Goal: Task Accomplishment & Management: Manage account settings

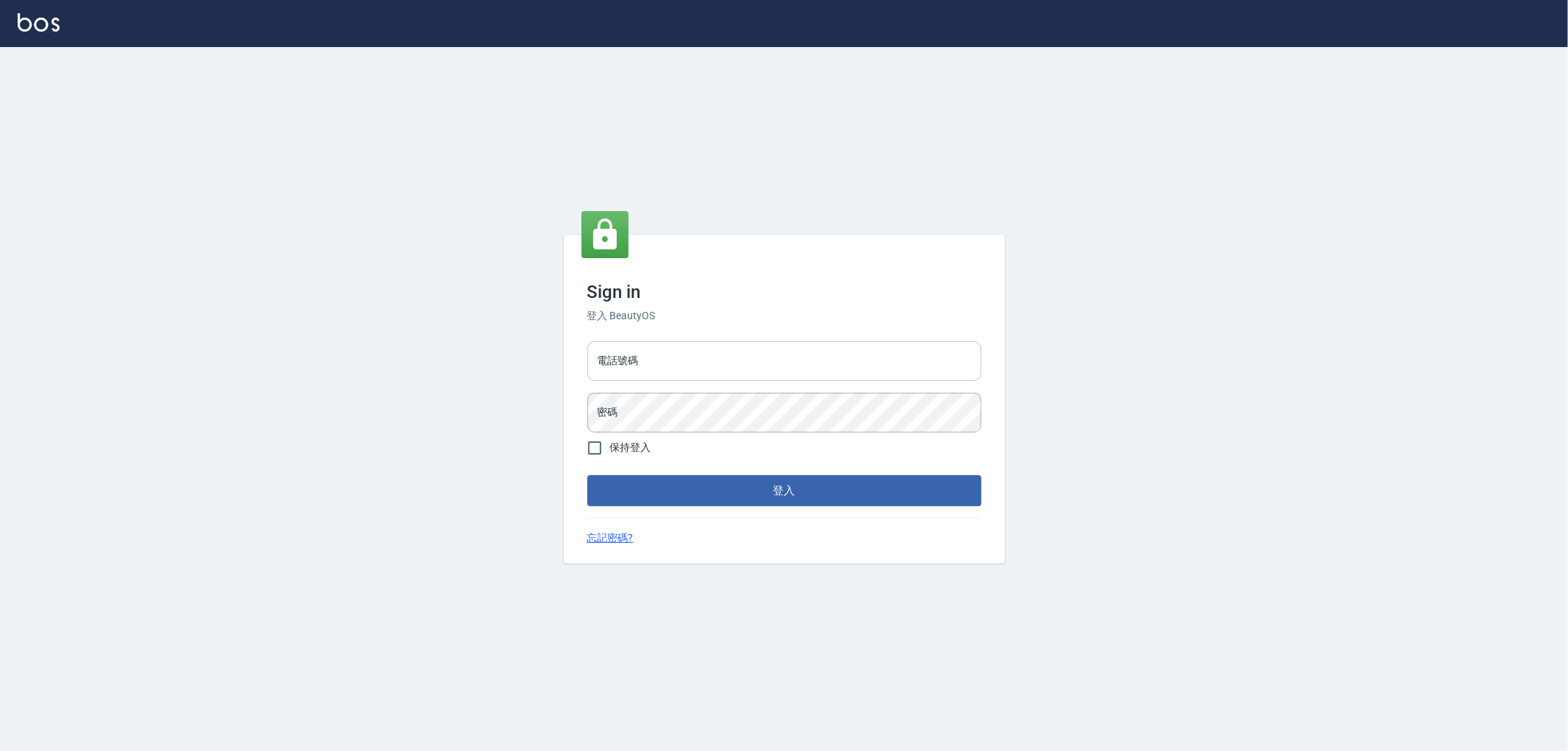
click at [628, 359] on input "電話號碼" at bounding box center [785, 361] width 394 height 40
type input "0910967130"
click at [588, 475] on button "登入" at bounding box center [785, 491] width 394 height 31
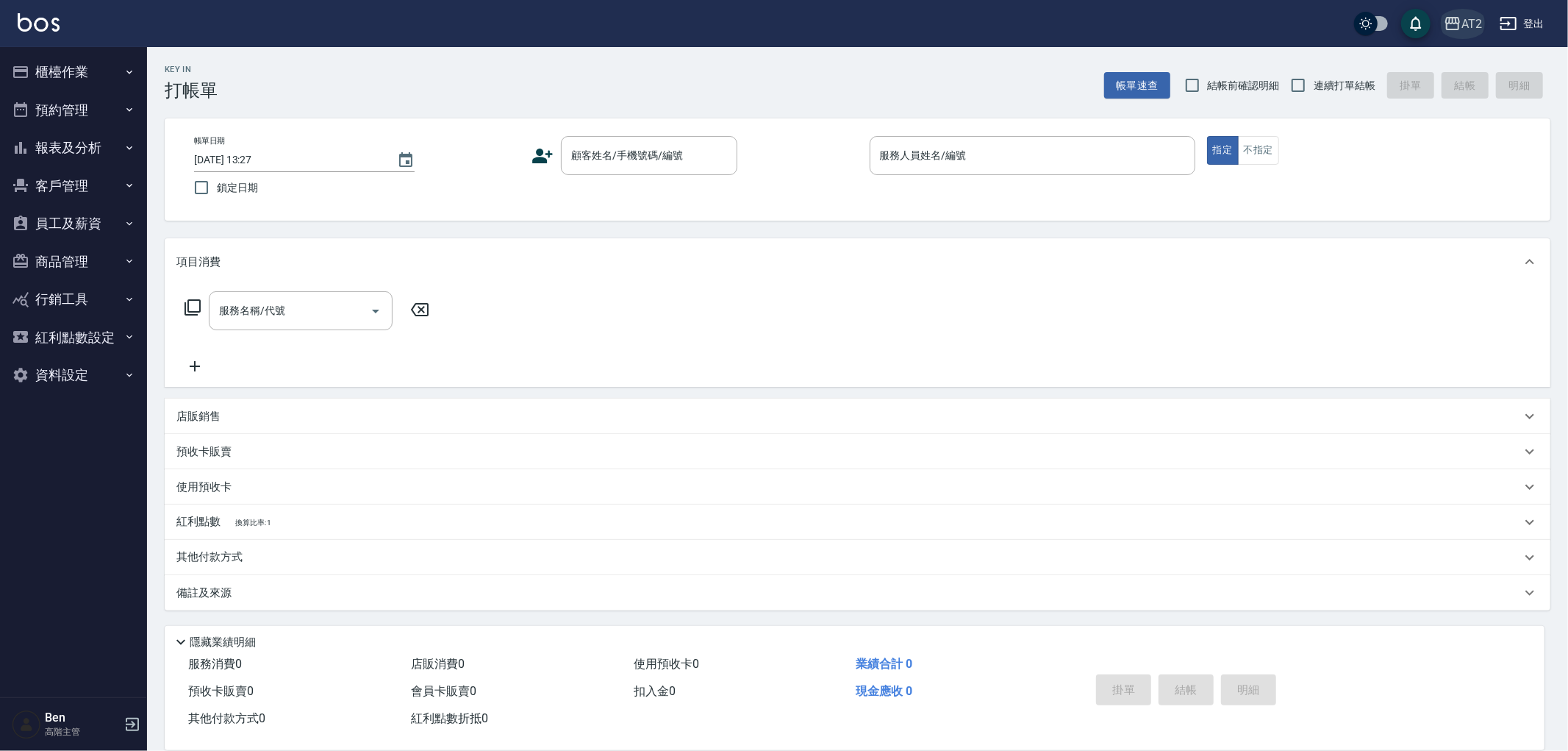
click at [1466, 27] on div "AT2" at bounding box center [1471, 24] width 21 height 18
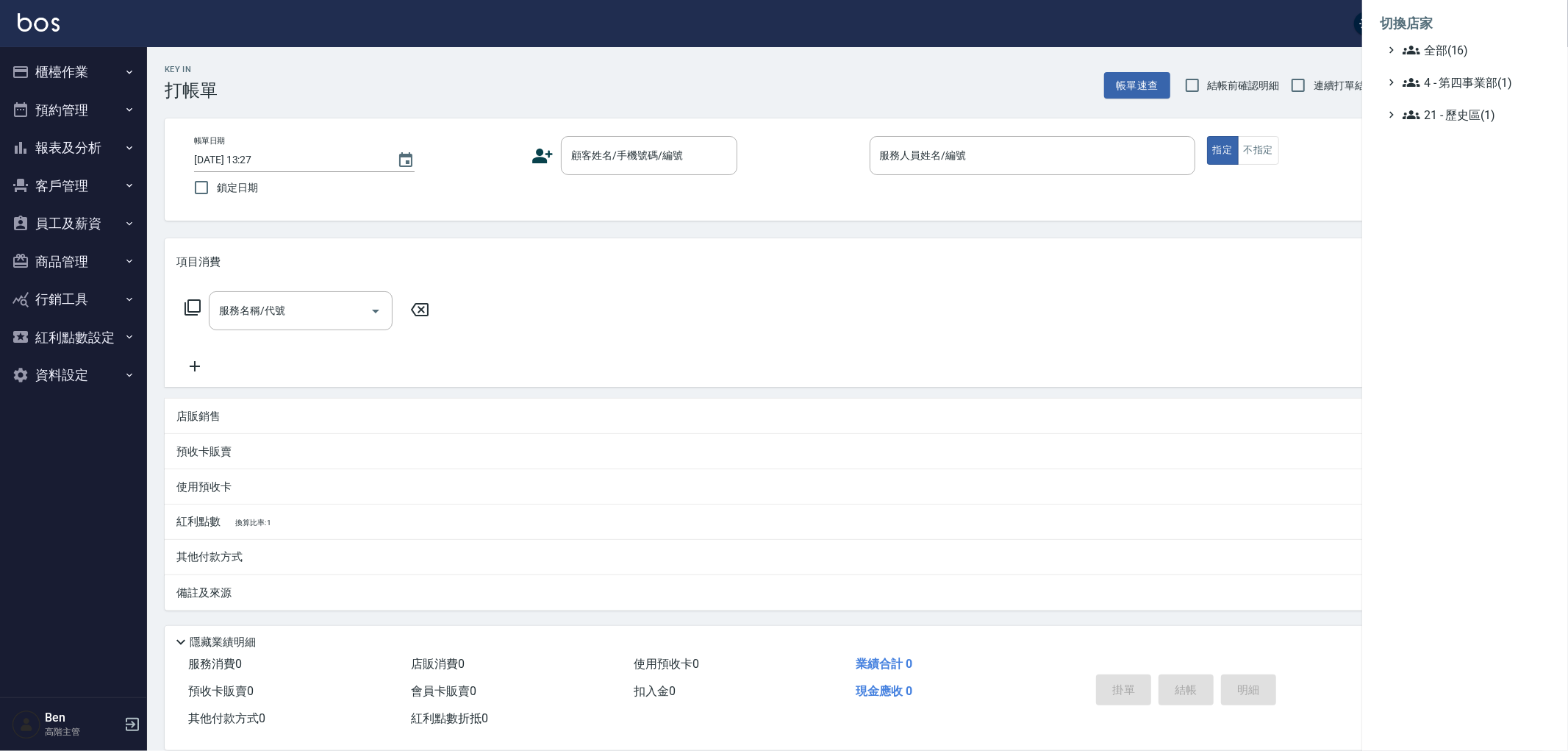
click at [1460, 48] on span "全部(16)" at bounding box center [1474, 50] width 142 height 18
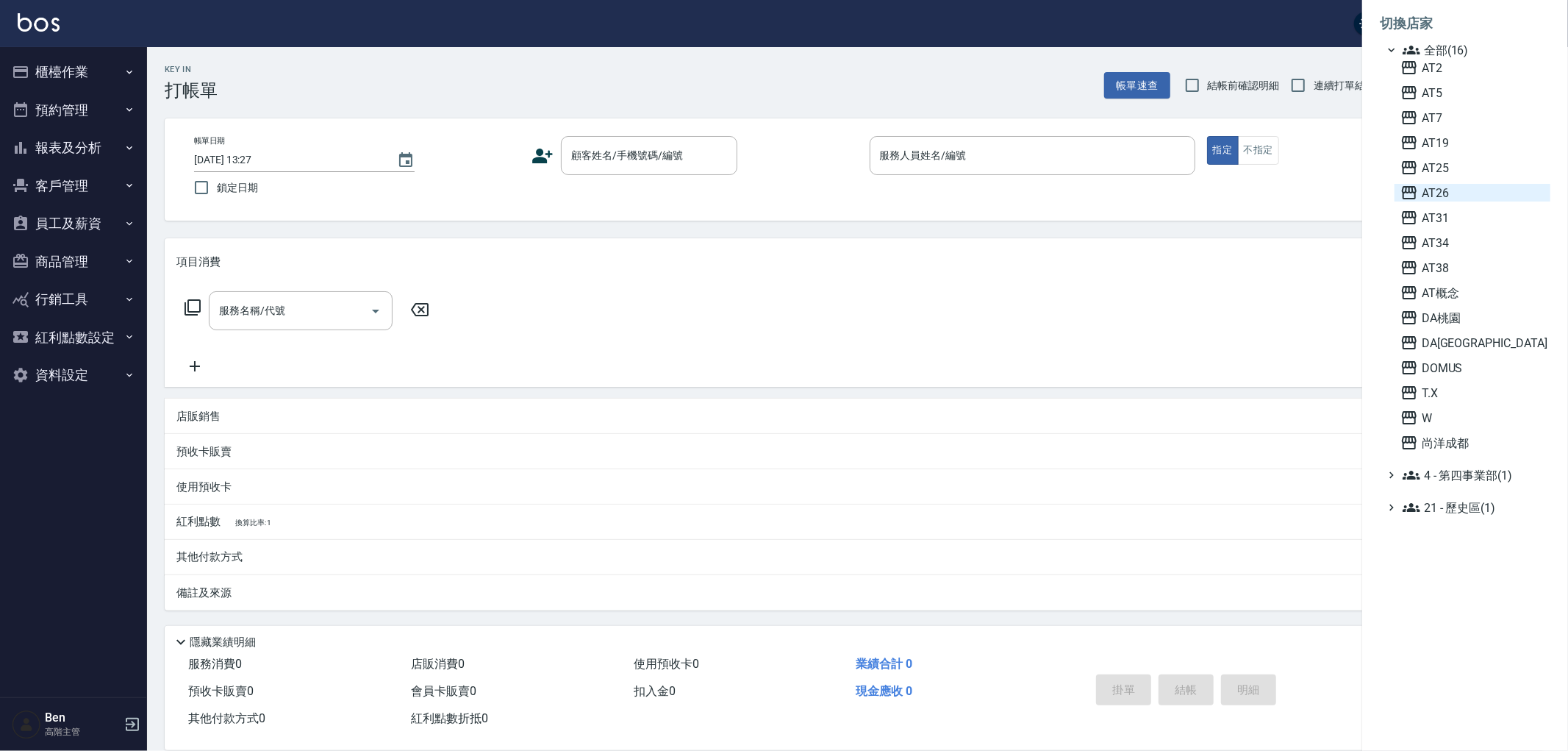
click at [1436, 193] on span "AT26" at bounding box center [1472, 192] width 144 height 18
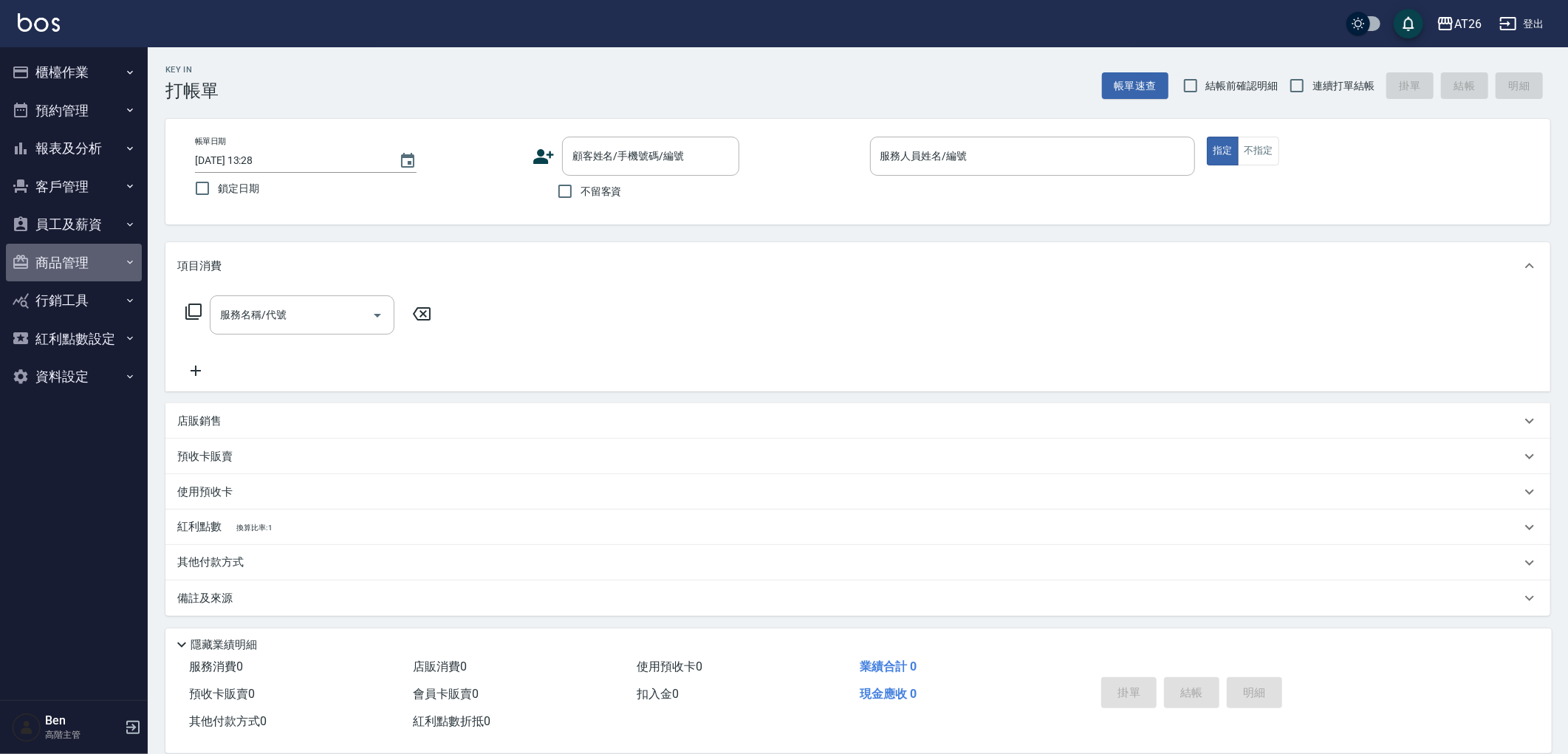
click at [99, 259] on button "商品管理" at bounding box center [74, 263] width 136 height 38
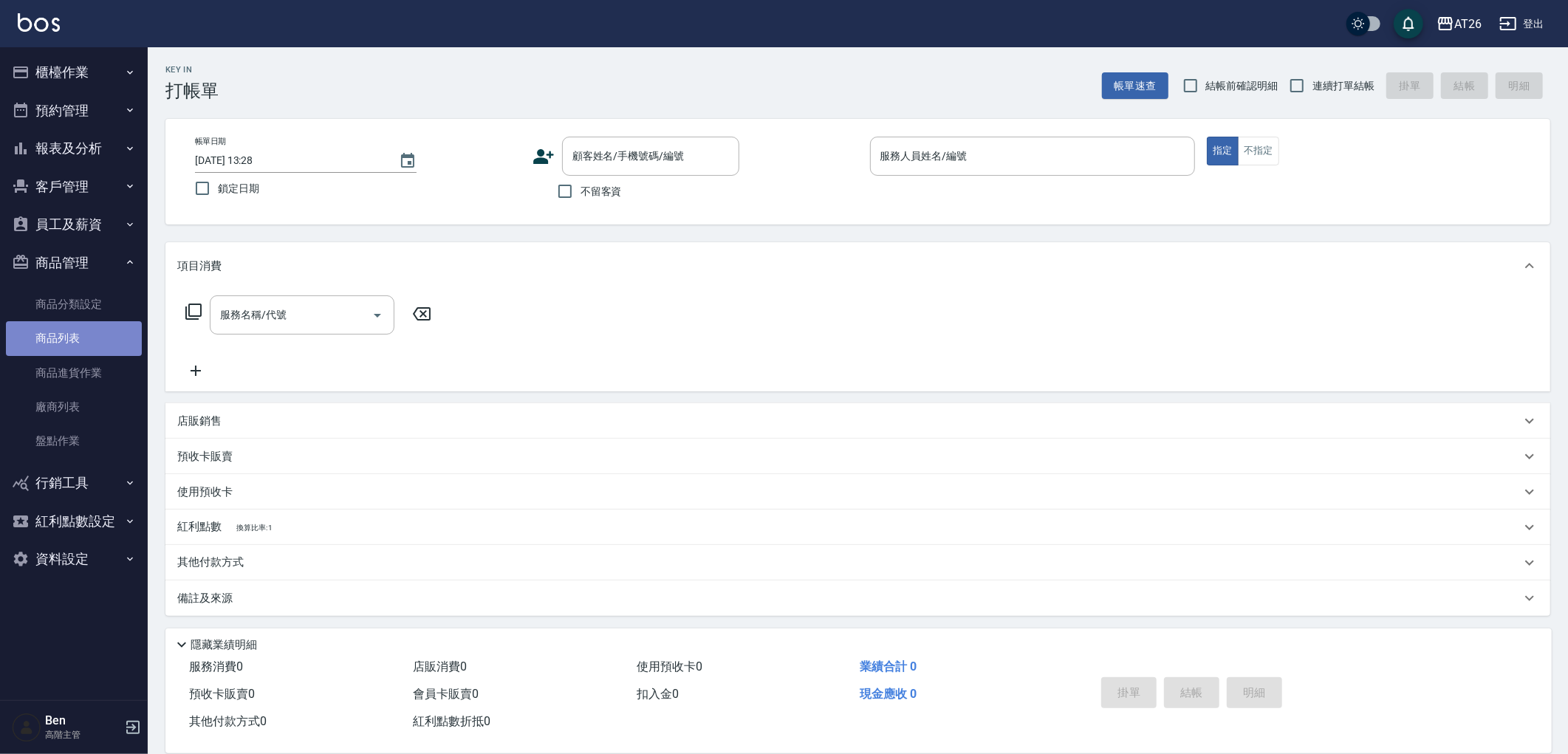
click at [68, 343] on link "商品列表" at bounding box center [74, 338] width 136 height 34
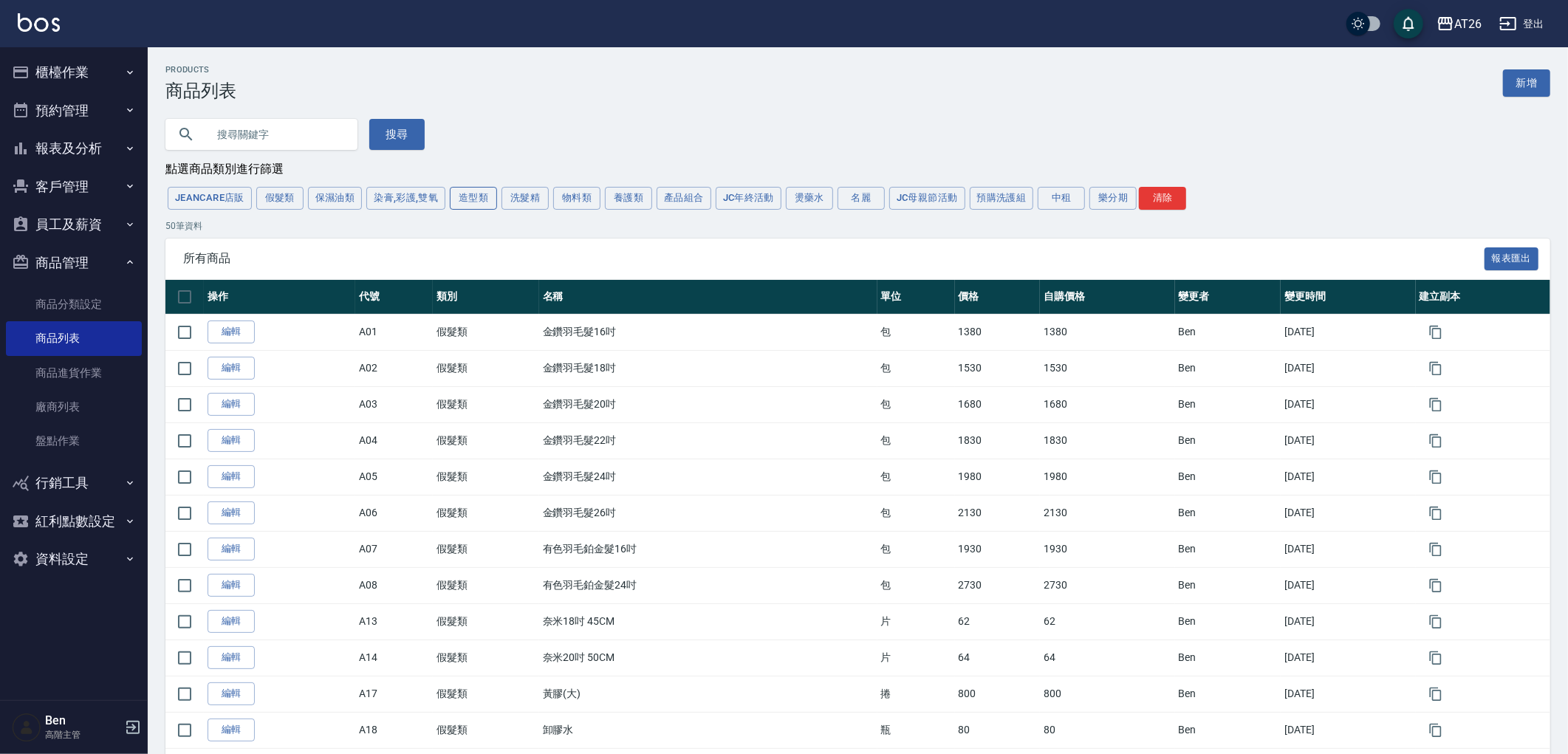
click at [483, 205] on button "造型類" at bounding box center [473, 198] width 47 height 23
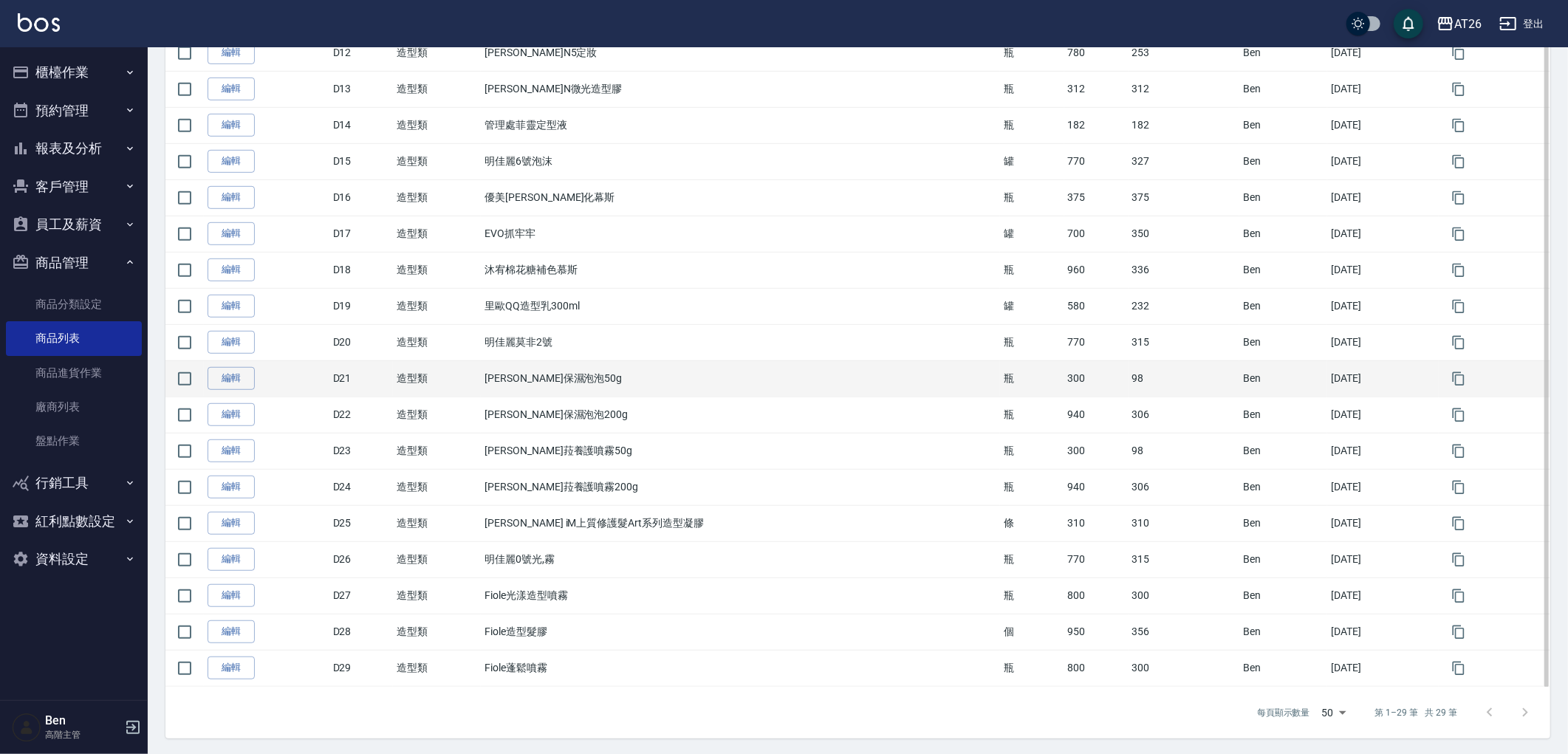
scroll to position [683, 0]
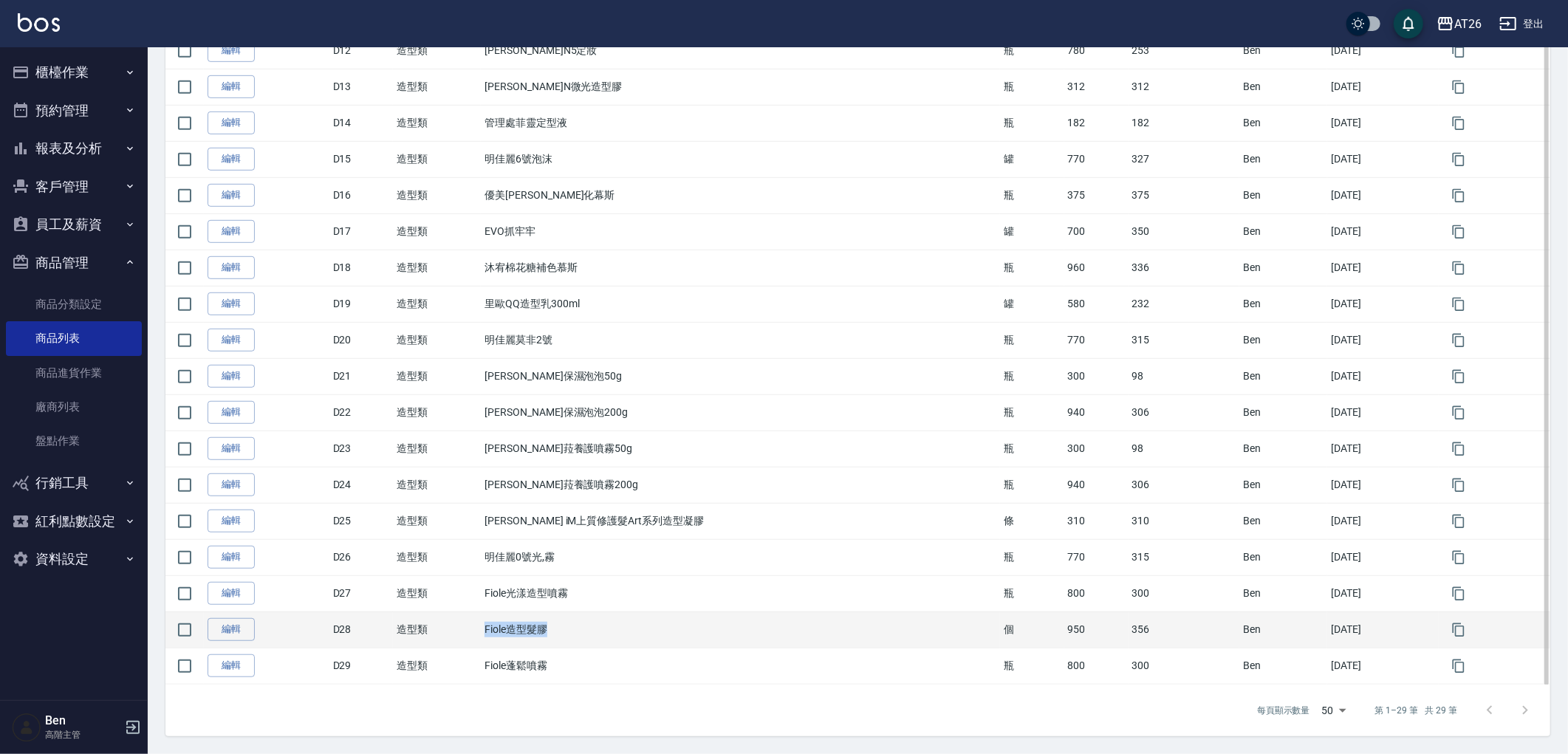
drag, startPoint x: 489, startPoint y: 622, endPoint x: 593, endPoint y: 622, distance: 104.0
click at [593, 622] on tr "編輯 D28 造型類 Fiole造型髮膠 個 950 356 Ben 2025/09/21" at bounding box center [857, 629] width 1385 height 36
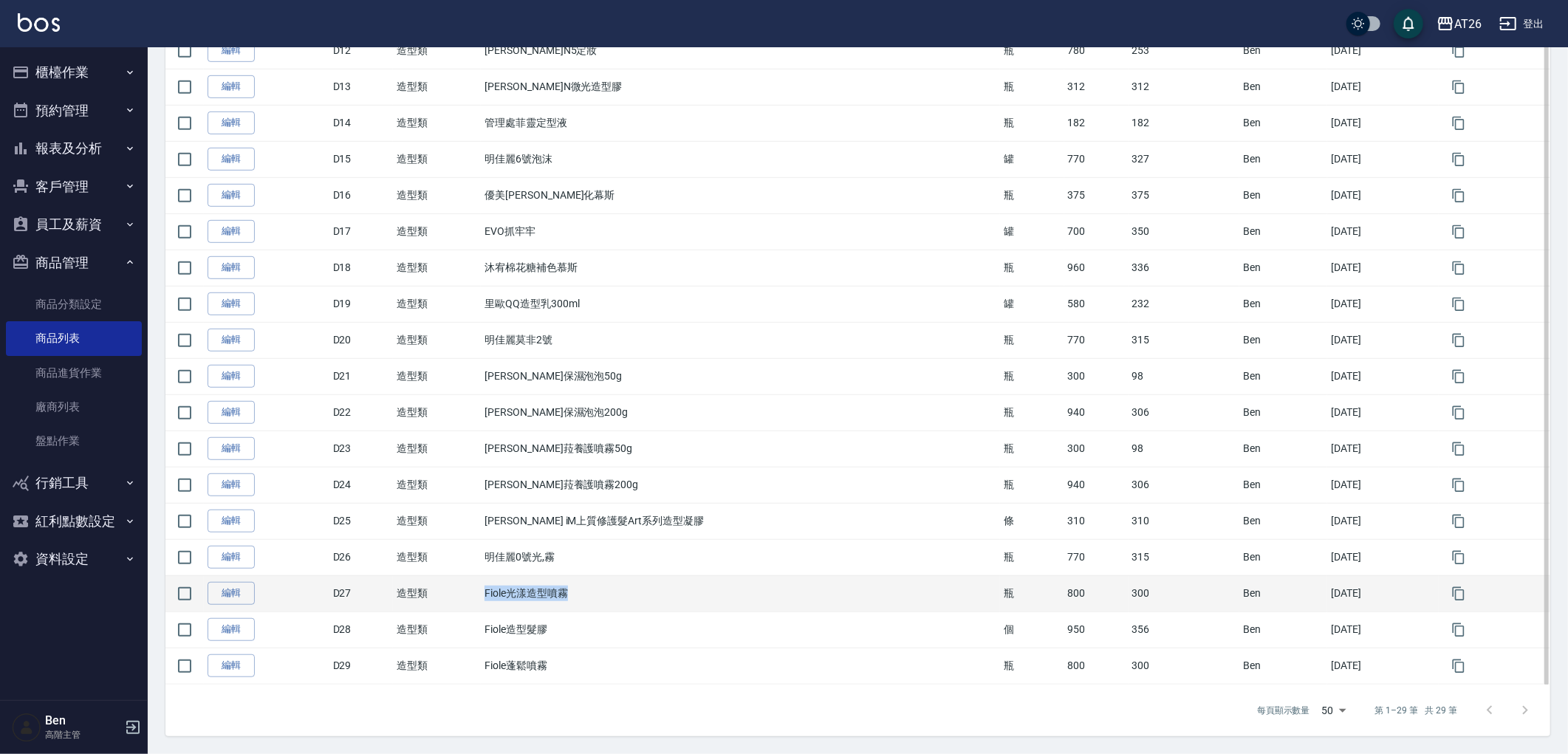
drag, startPoint x: 496, startPoint y: 587, endPoint x: 607, endPoint y: 587, distance: 111.0
click at [607, 587] on td "Fiole光漾造型噴霧" at bounding box center [740, 593] width 519 height 36
copy td "Fiole光漾造型噴霧"
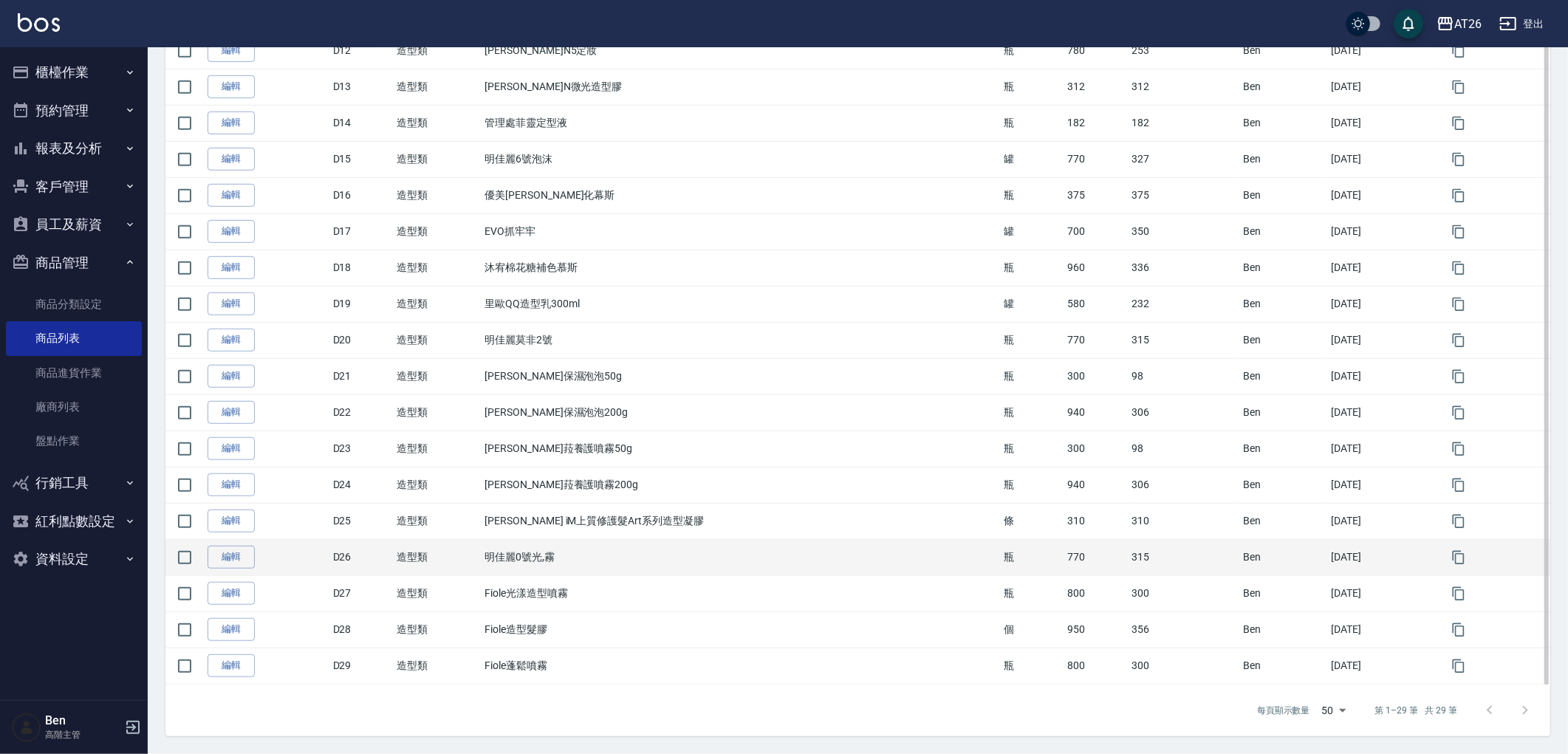
click at [717, 565] on td "明佳麗0號光,霧" at bounding box center [740, 557] width 519 height 36
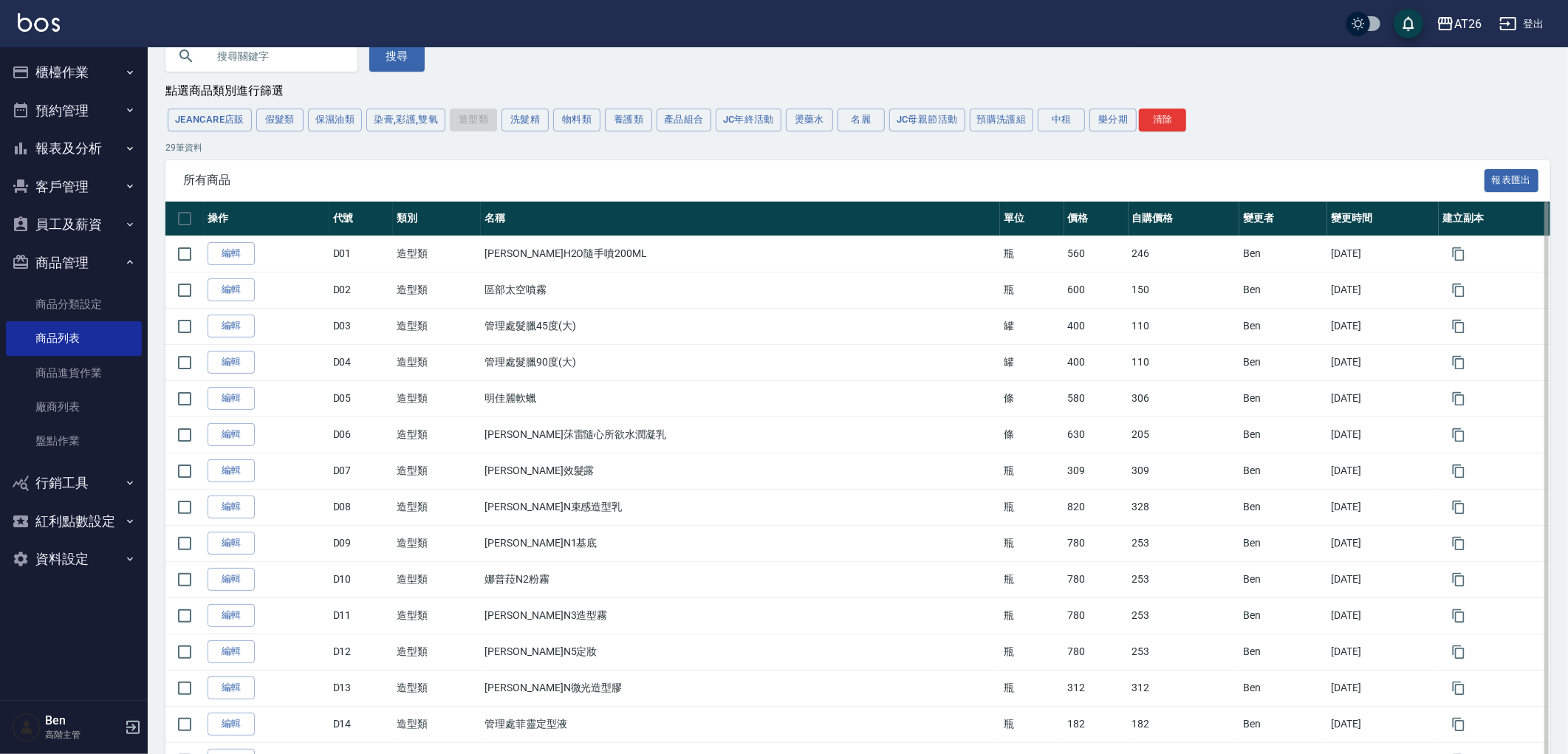
scroll to position [0, 0]
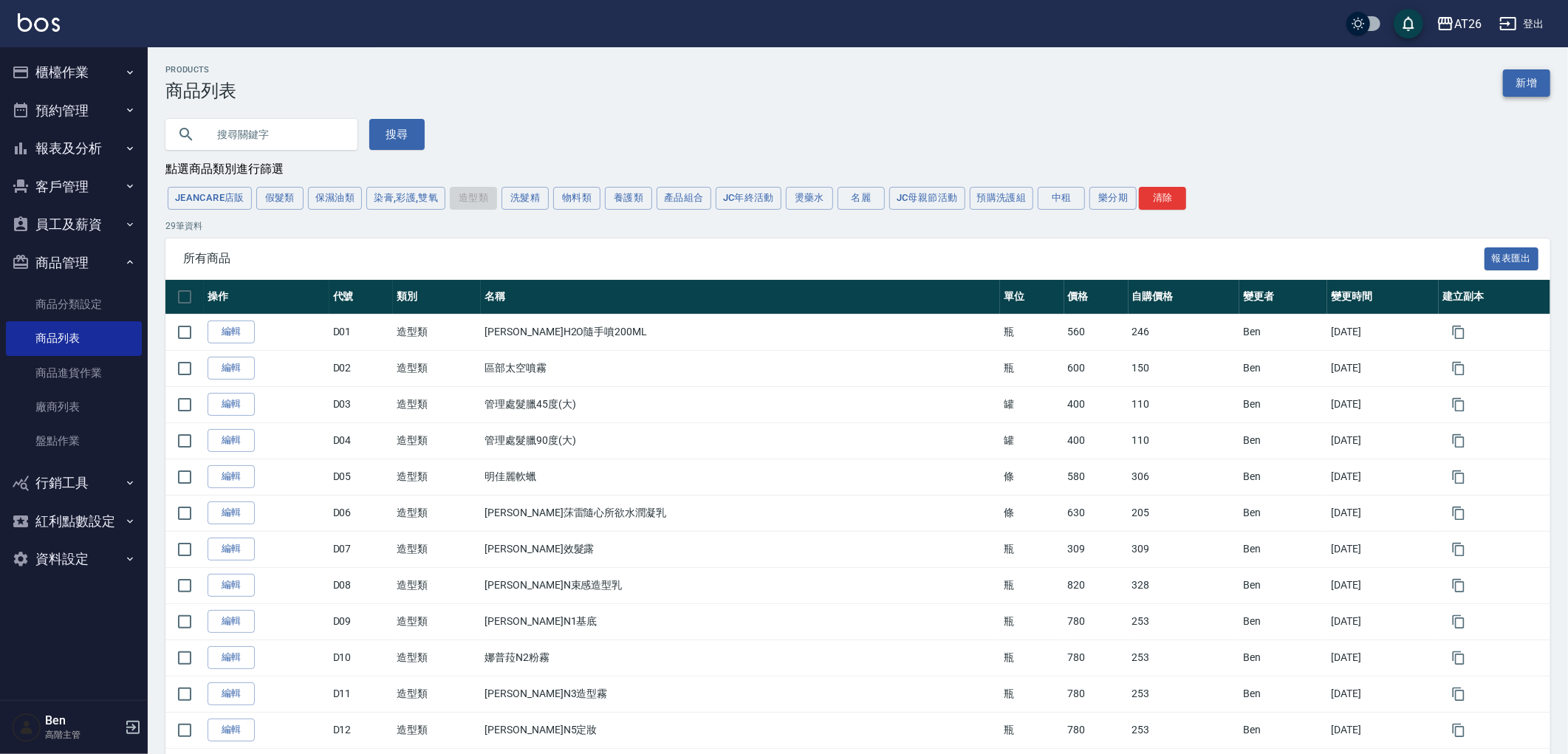
click at [1546, 85] on link "新增" at bounding box center [1527, 83] width 47 height 28
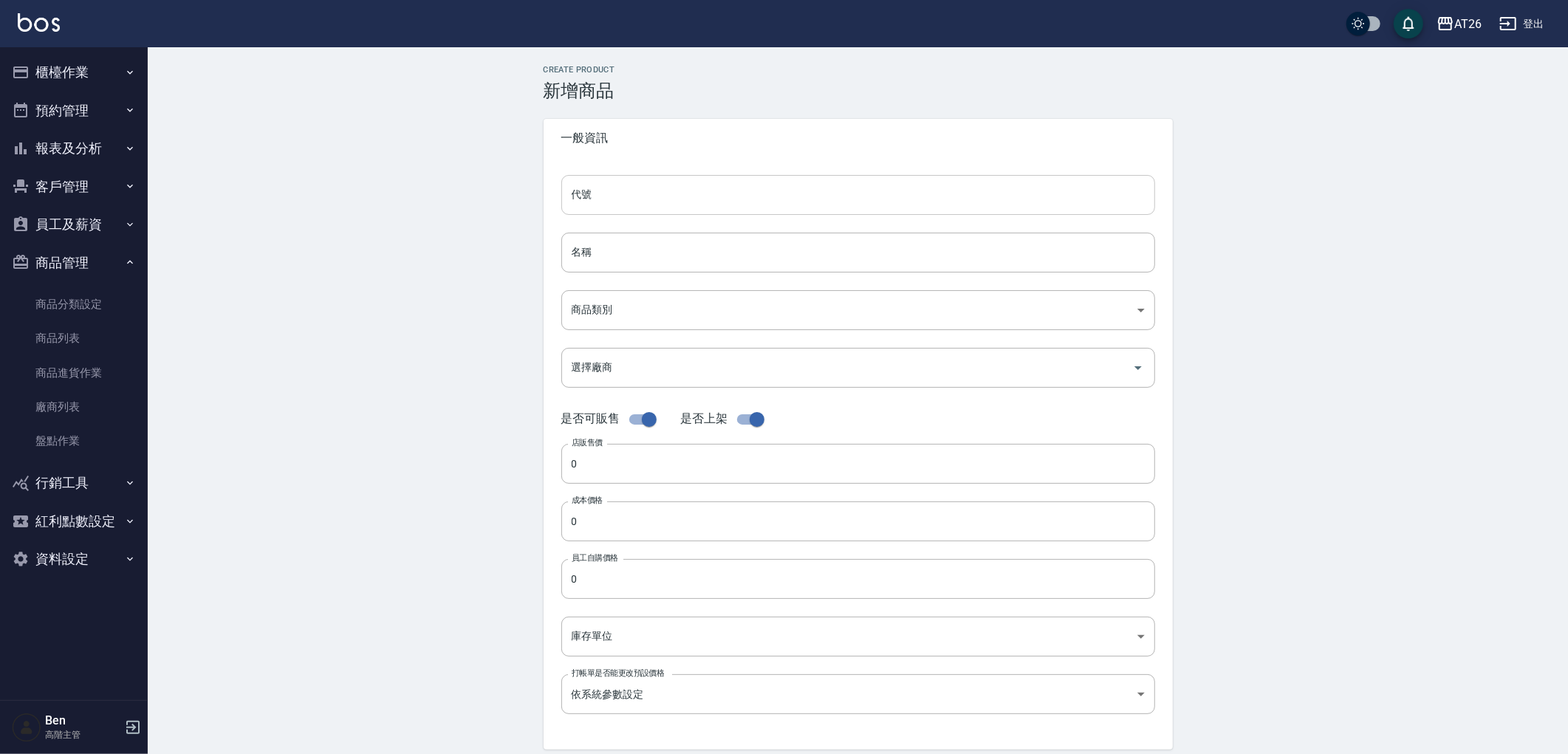
click at [600, 203] on input "代號" at bounding box center [858, 195] width 594 height 40
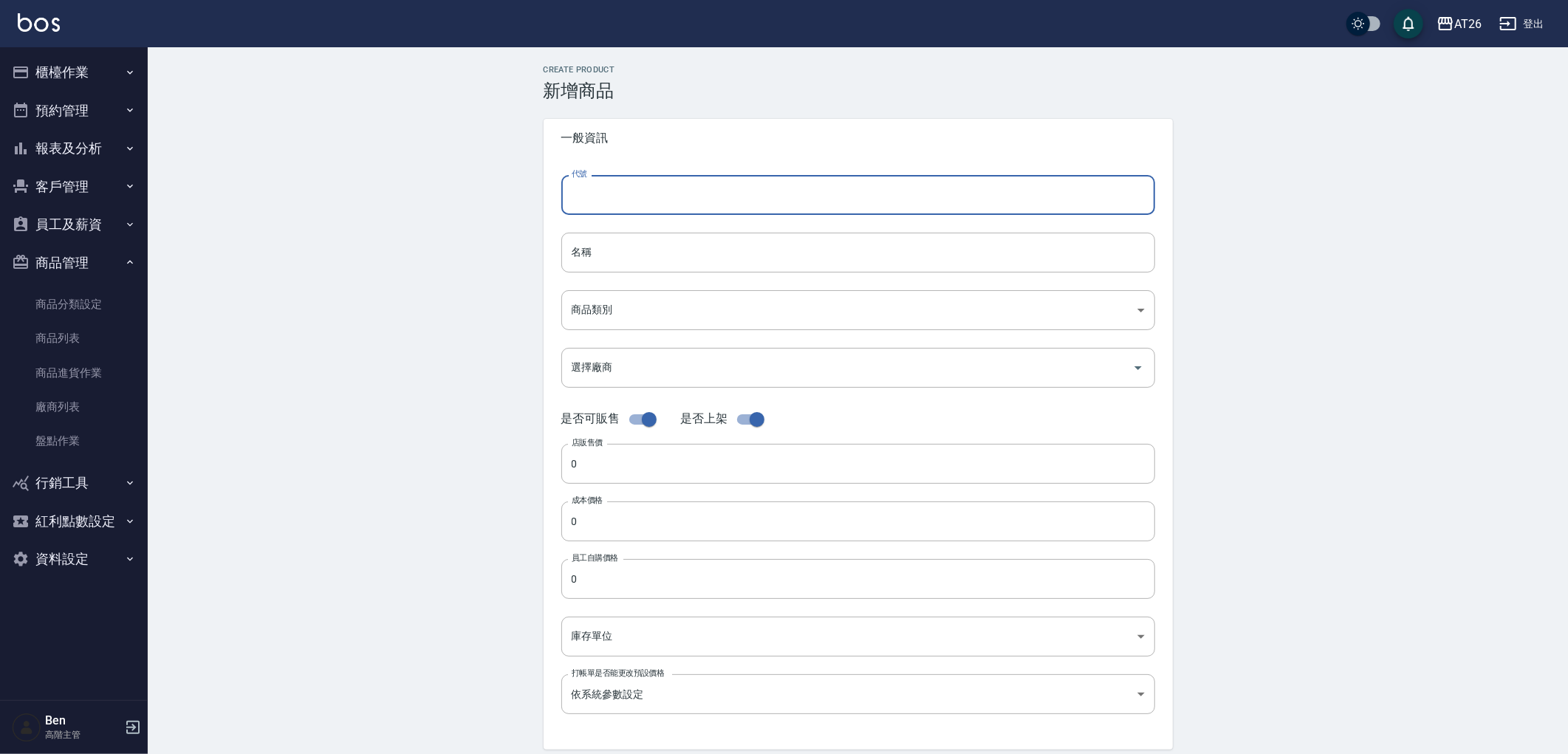
type input "d"
type input "D30"
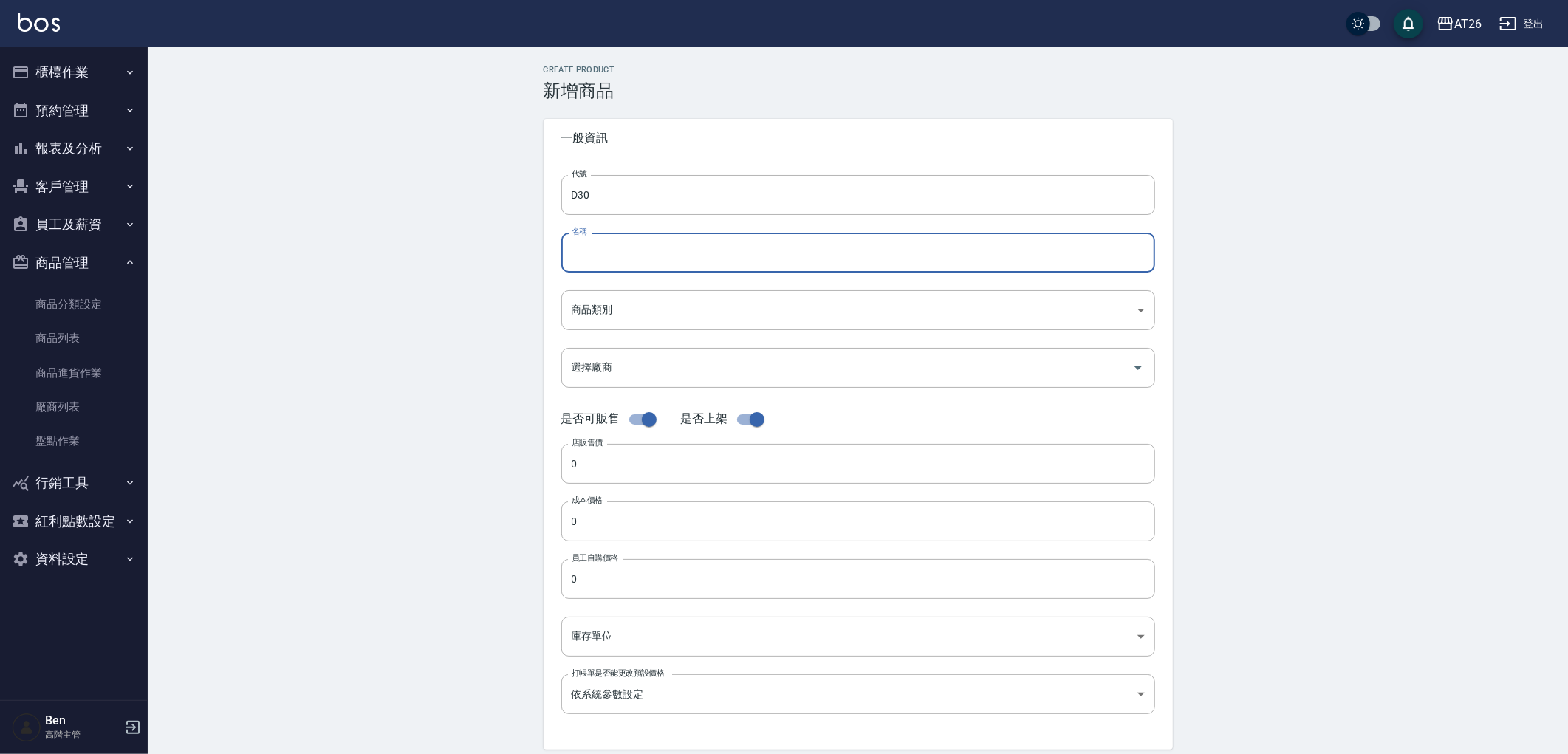
click at [604, 249] on input "名稱" at bounding box center [858, 252] width 594 height 40
paste input "Fiole光漾造型噴霧"
click at [616, 252] on input "Fiole光漾造型噴霧" at bounding box center [858, 252] width 594 height 40
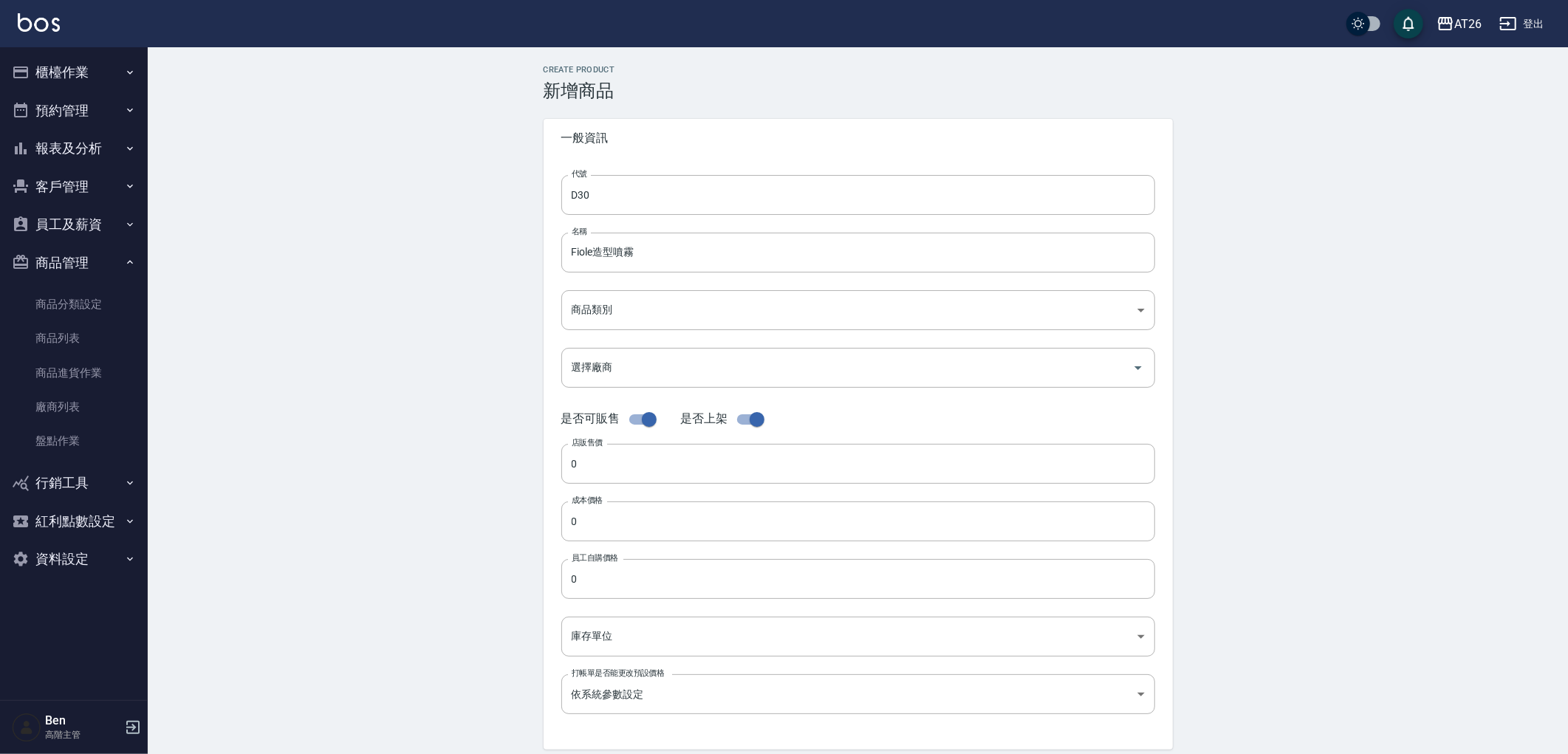
drag, startPoint x: 337, startPoint y: 283, endPoint x: 349, endPoint y: 283, distance: 12.0
click at [337, 283] on div "Create Product 新增商品 一般資訊 代號 D30 代號 名稱 Fiole造型噴霧 名稱 商品類別 ​ 商品類別 選擇廠商 選擇廠商 是否可販…" at bounding box center [857, 533] width 1420 height 972
click at [595, 252] on input "Fiole造型噴霧" at bounding box center [858, 252] width 594 height 40
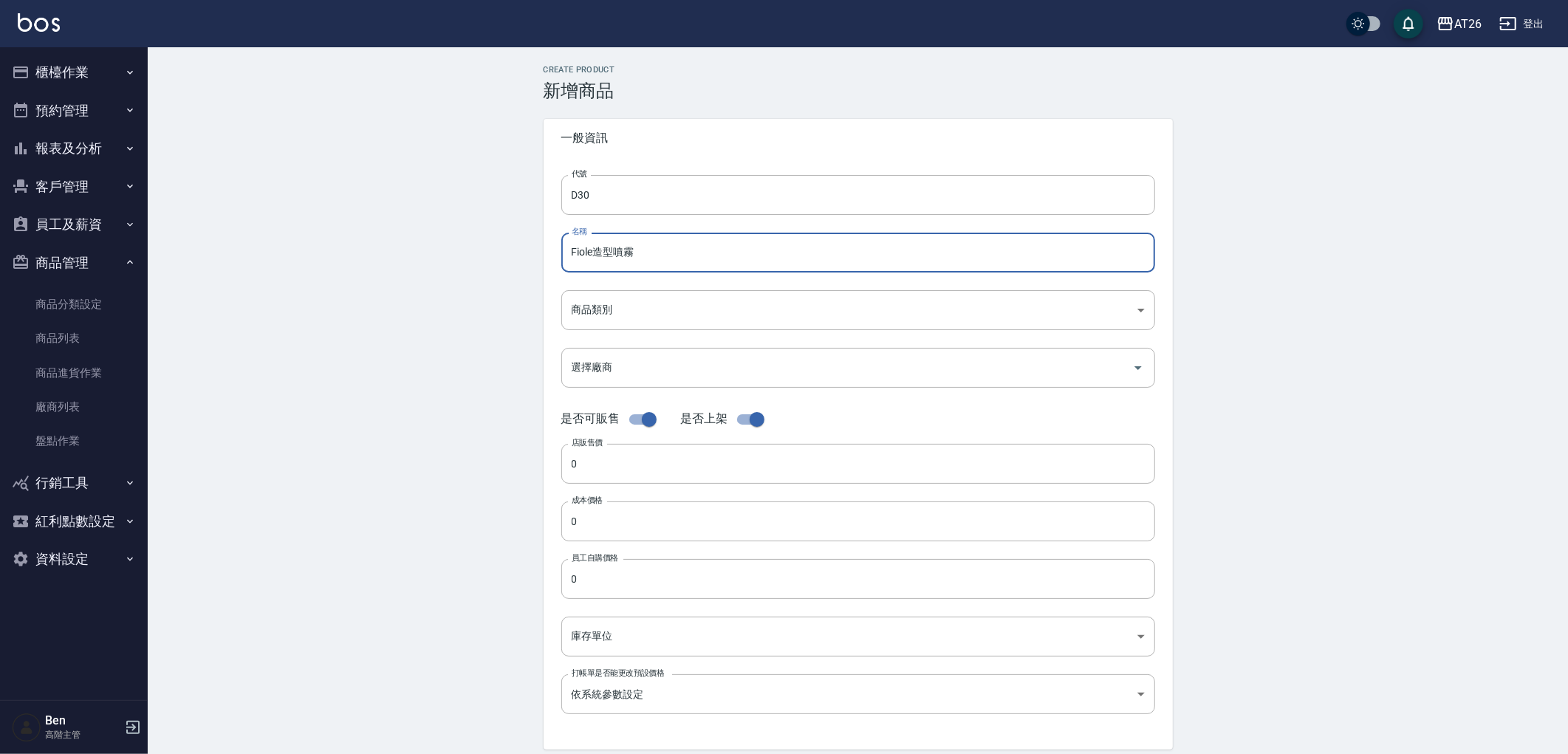
paste input "超強力造型噴霧"
drag, startPoint x: 668, startPoint y: 252, endPoint x: 730, endPoint y: 252, distance: 62.0
click at [730, 252] on input "Fiole超強力造型噴霧造型噴霧" at bounding box center [858, 252] width 594 height 40
type input "Fiole超強力造型噴霧"
click at [587, 297] on body "AT26 登出 櫃檯作業 打帳單 帳單列表 掛單列表 座位開單 營業儀表板 現金收支登錄 高階收支登錄 材料自購登錄 每日結帳 排班表 現場電腦打卡 掃碼打卡…" at bounding box center [784, 509] width 1568 height 1019
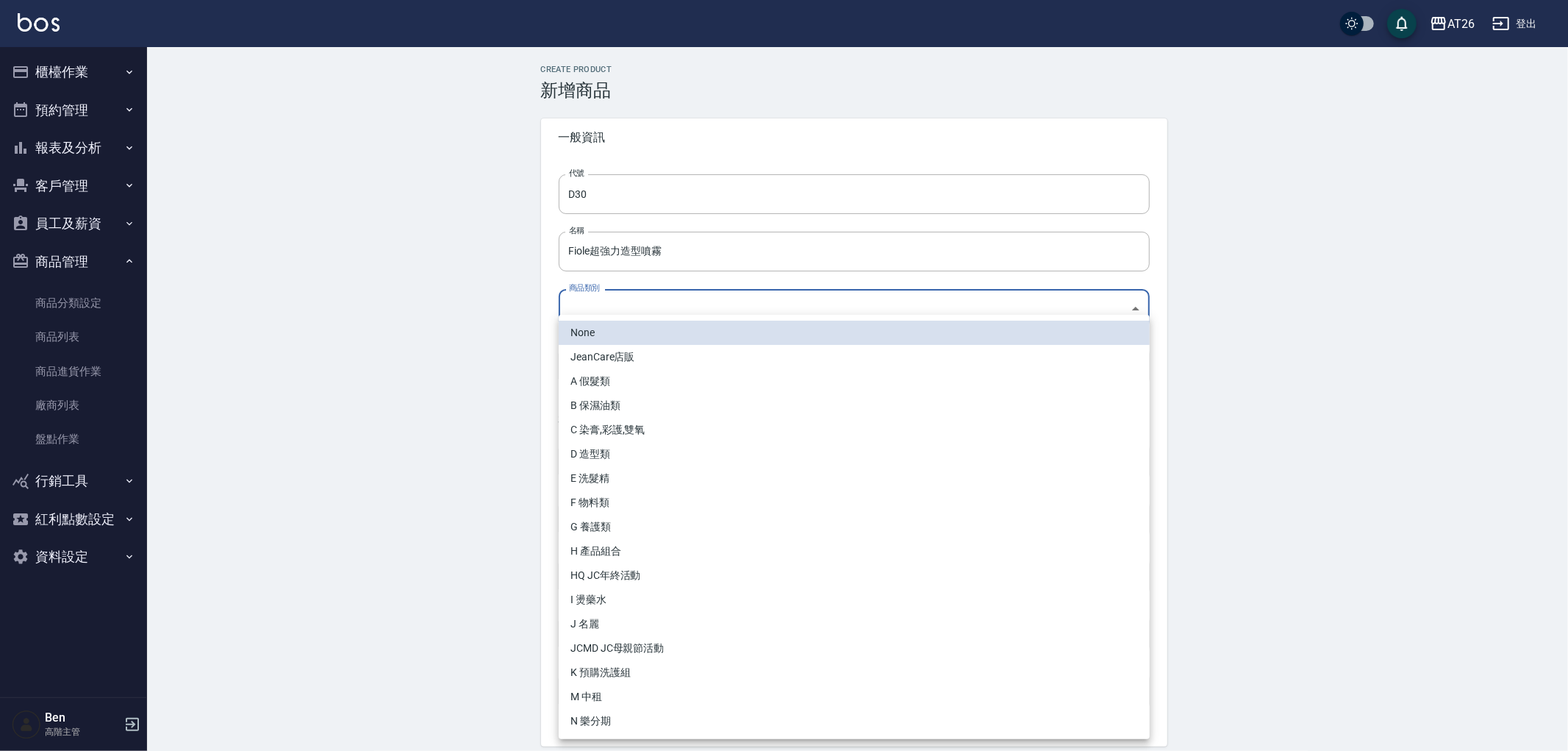
click at [633, 459] on li "D 造型類" at bounding box center [854, 454] width 591 height 24
type input "c9acb1c6-86d6-4dcf-9d72-3eadb0dcce6e"
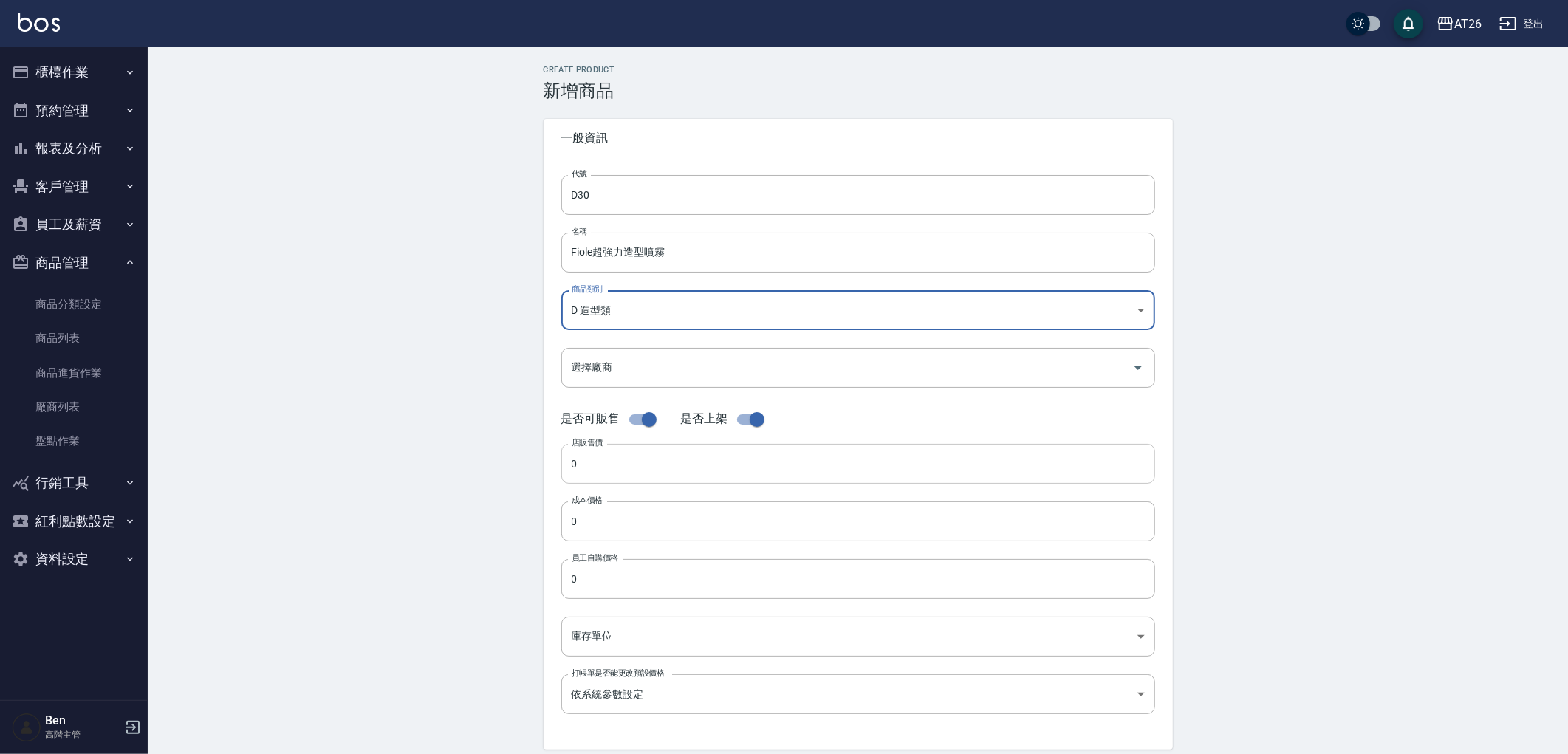
click at [603, 470] on input "0" at bounding box center [858, 463] width 594 height 40
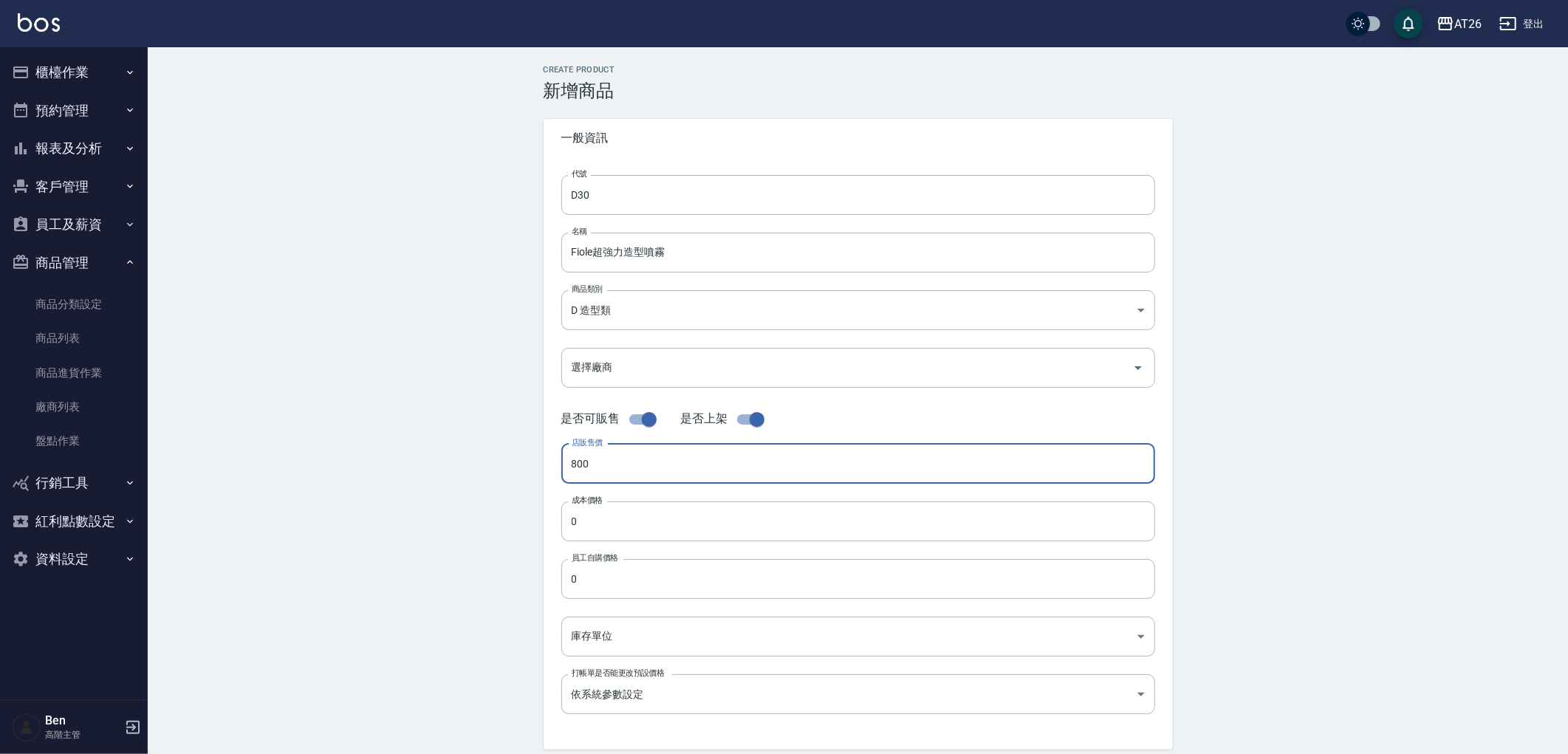
type input "800"
click at [633, 551] on div "代號 D30 代號 名稱 Fiole超強力造型噴霧 名稱 商品類別 D 造型類 c9acb1c6-86d6-4dcf-9d72-3eadb0dcce6e …" at bounding box center [858, 453] width 629 height 593
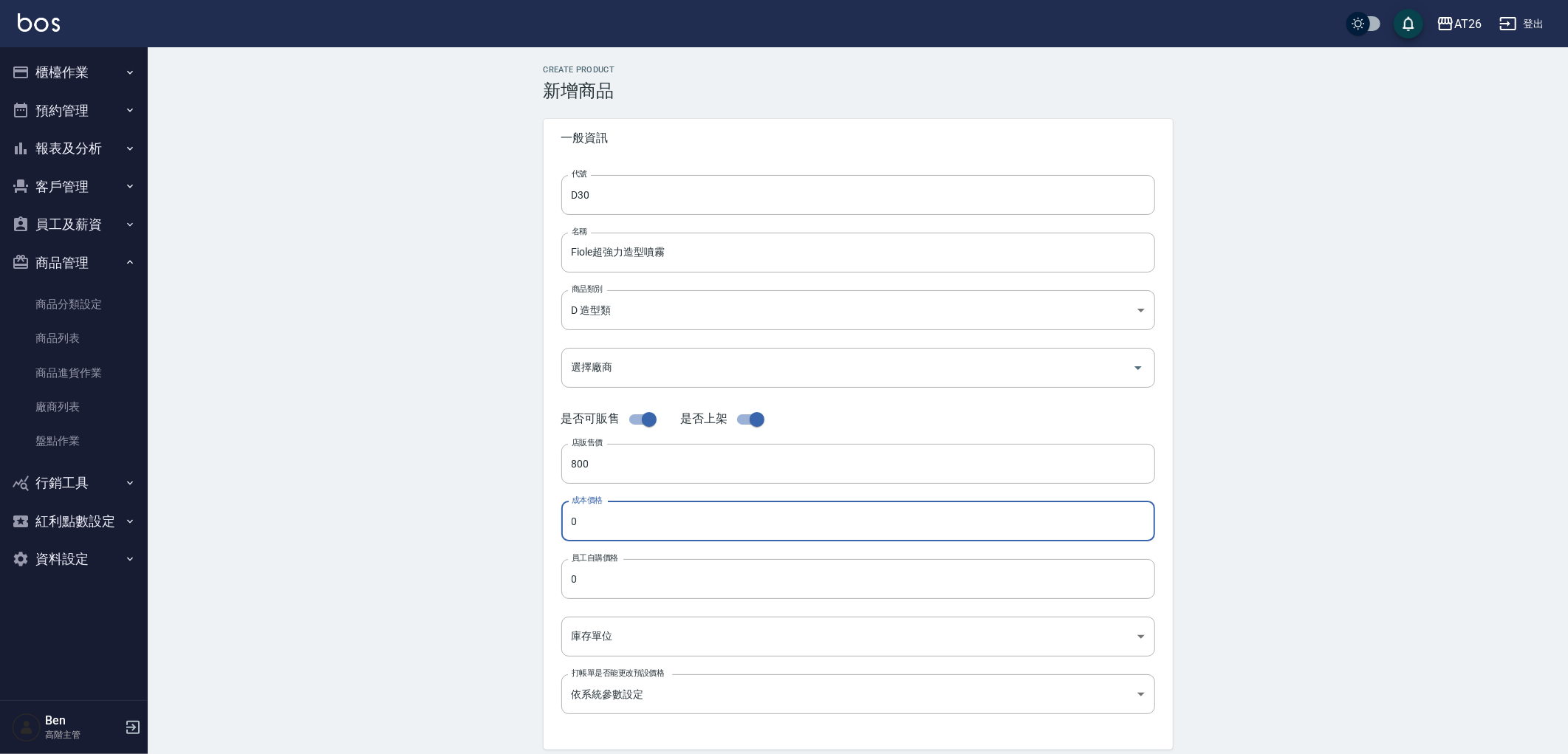
click at [621, 534] on input "0" at bounding box center [858, 522] width 594 height 40
drag, startPoint x: 592, startPoint y: 530, endPoint x: 613, endPoint y: 564, distance: 40.0
click at [493, 521] on div "Create Product 新增商品 一般資訊 代號 D30 代號 名稱 Fiole超強力造型噴霧 名稱 商品類別 D 造型類 c9acb1c6-86d…" at bounding box center [857, 533] width 1420 height 972
type input "300"
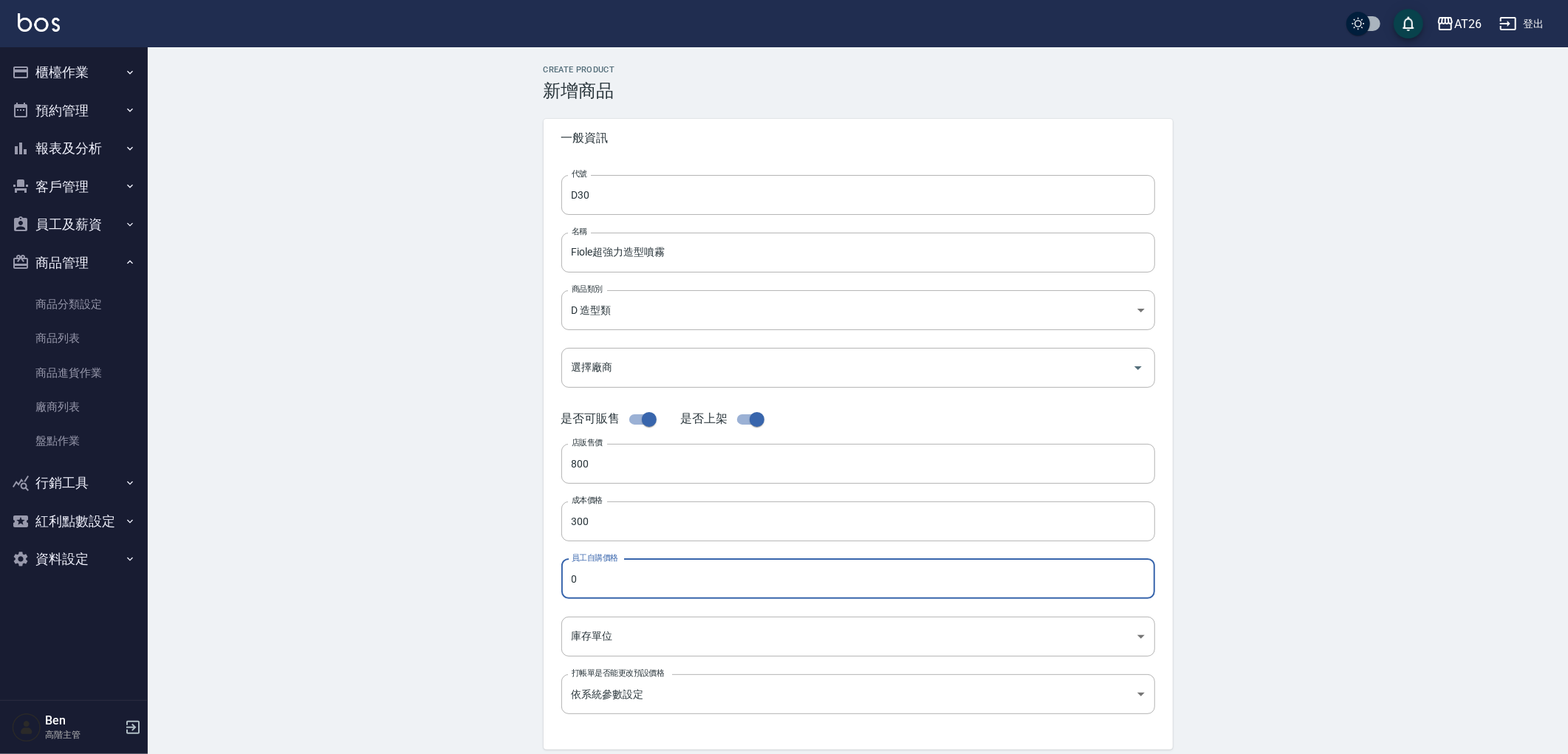
click at [667, 578] on input "0" at bounding box center [858, 579] width 594 height 40
paste input "30"
type input "300"
click at [656, 643] on body "AT26 登出 櫃檯作業 打帳單 帳單列表 掛單列表 座位開單 營業儀表板 現金收支登錄 高階收支登錄 材料自購登錄 每日結帳 排班表 現場電腦打卡 掃碼打卡…" at bounding box center [784, 509] width 1568 height 1019
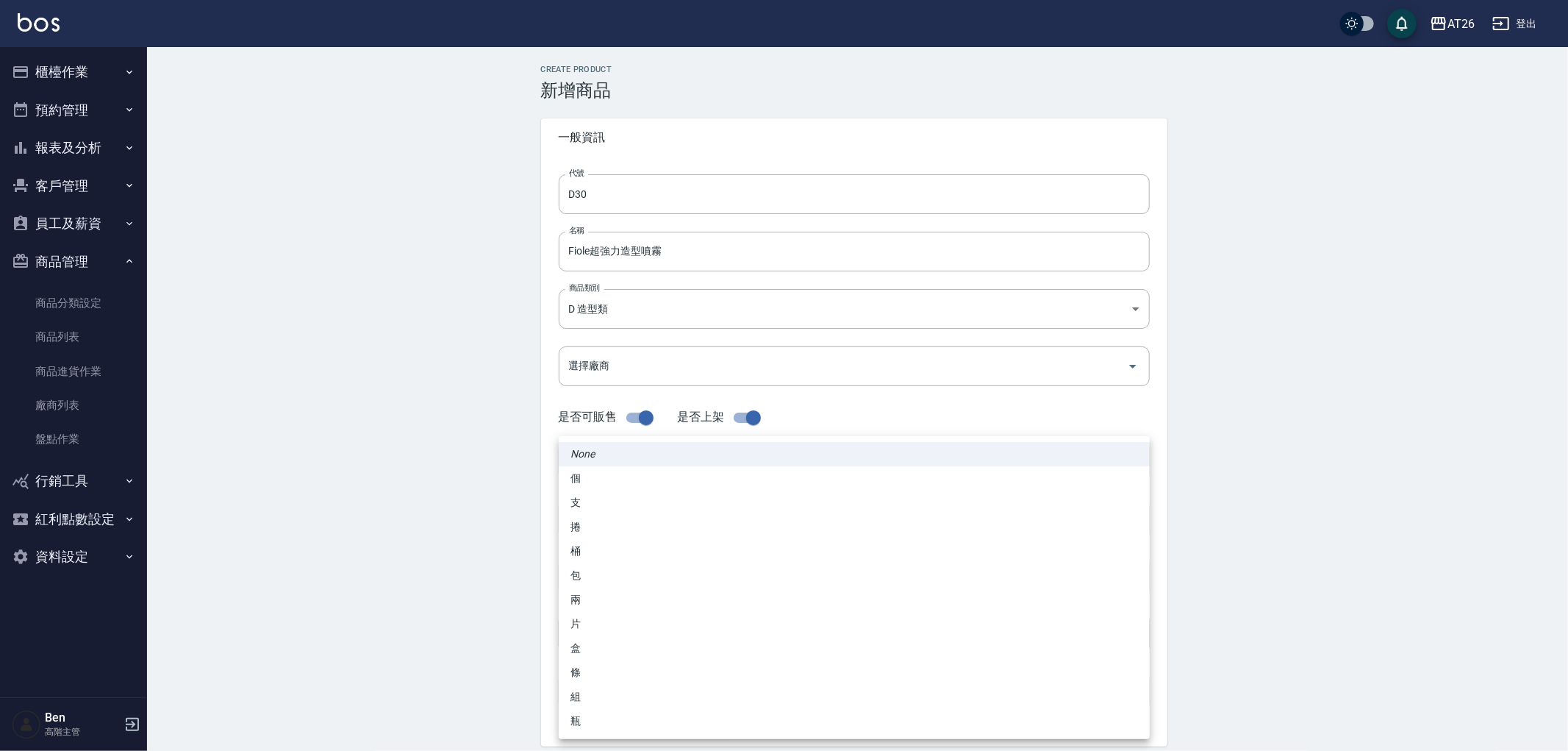
click at [594, 714] on li "瓶" at bounding box center [854, 721] width 591 height 24
type input "瓶"
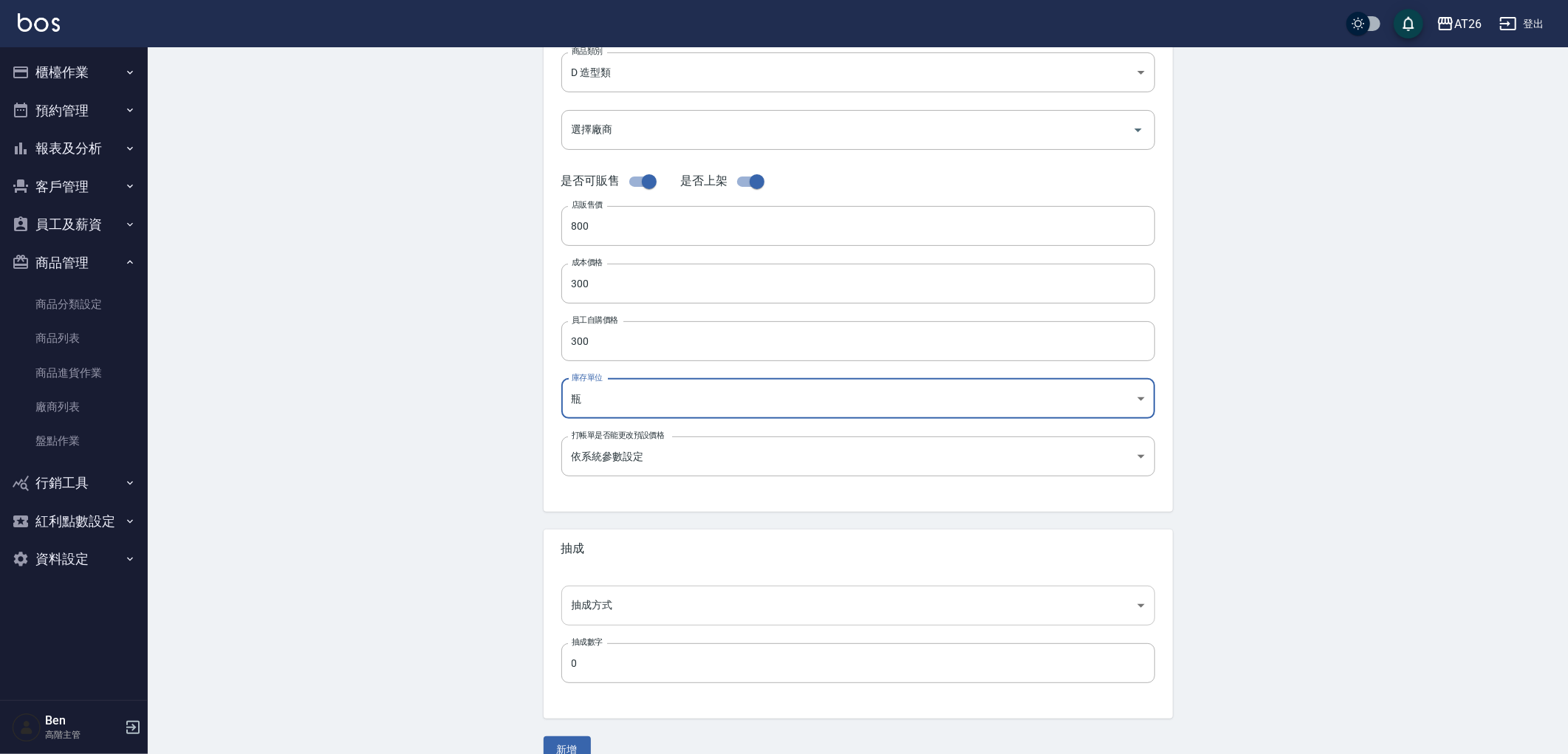
scroll to position [246, 0]
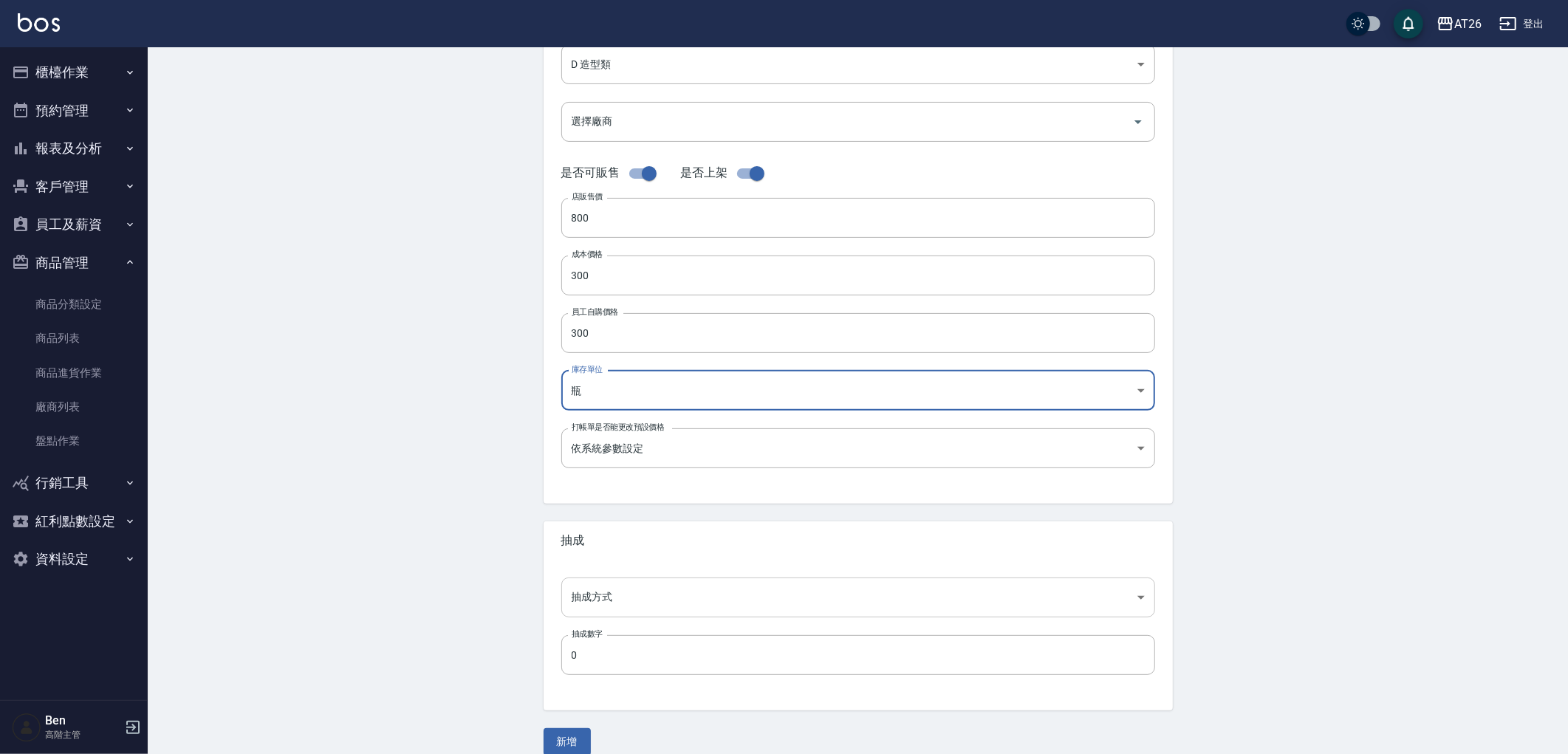
click at [618, 581] on body "AT26 登出 櫃檯作業 打帳單 帳單列表 掛單列表 座位開單 營業儀表板 現金收支登錄 高階收支登錄 材料自購登錄 每日結帳 排班表 現場電腦打卡 掃碼打卡…" at bounding box center [784, 263] width 1568 height 1019
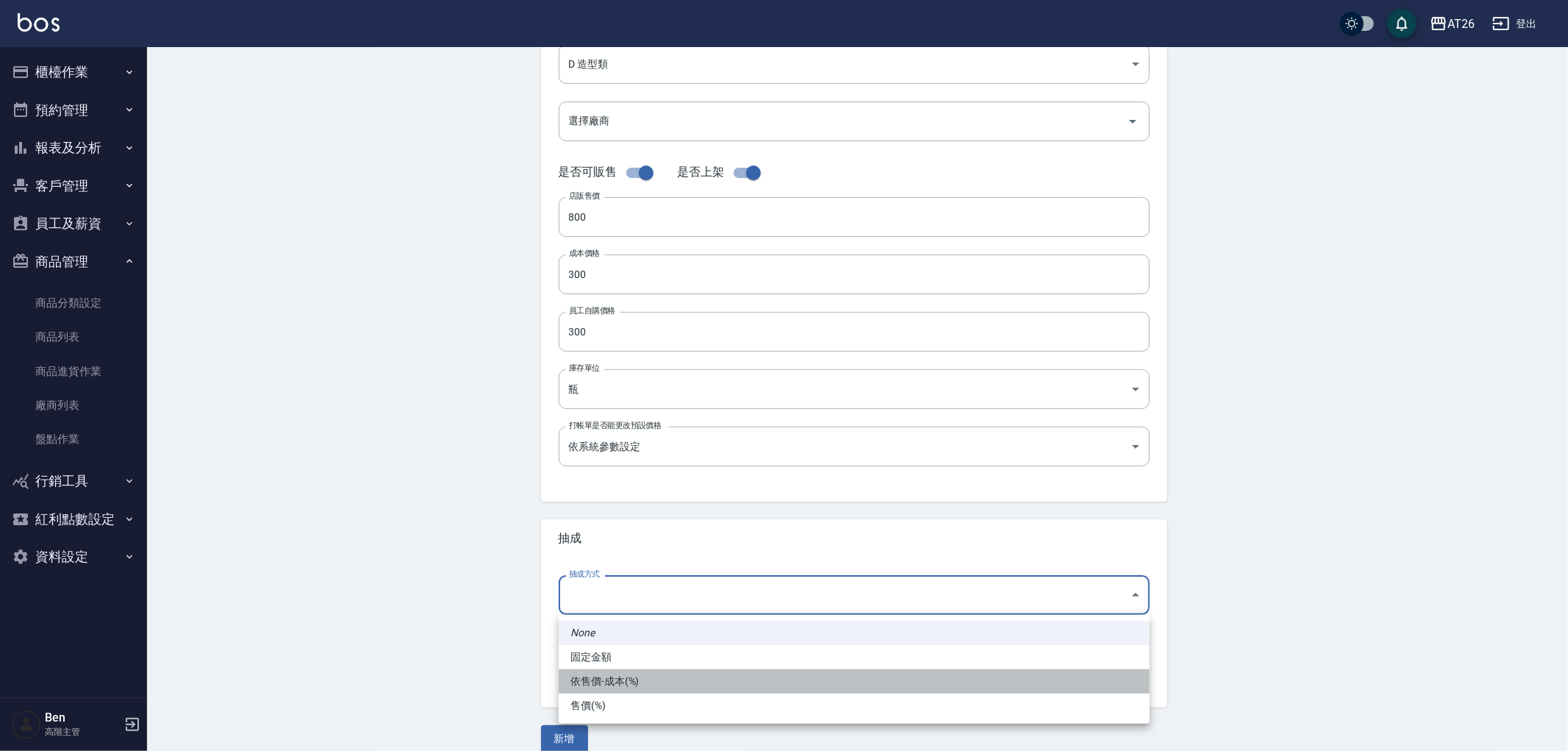
click at [612, 673] on li "依售價-成本(%)" at bounding box center [854, 682] width 591 height 24
type input "byCost"
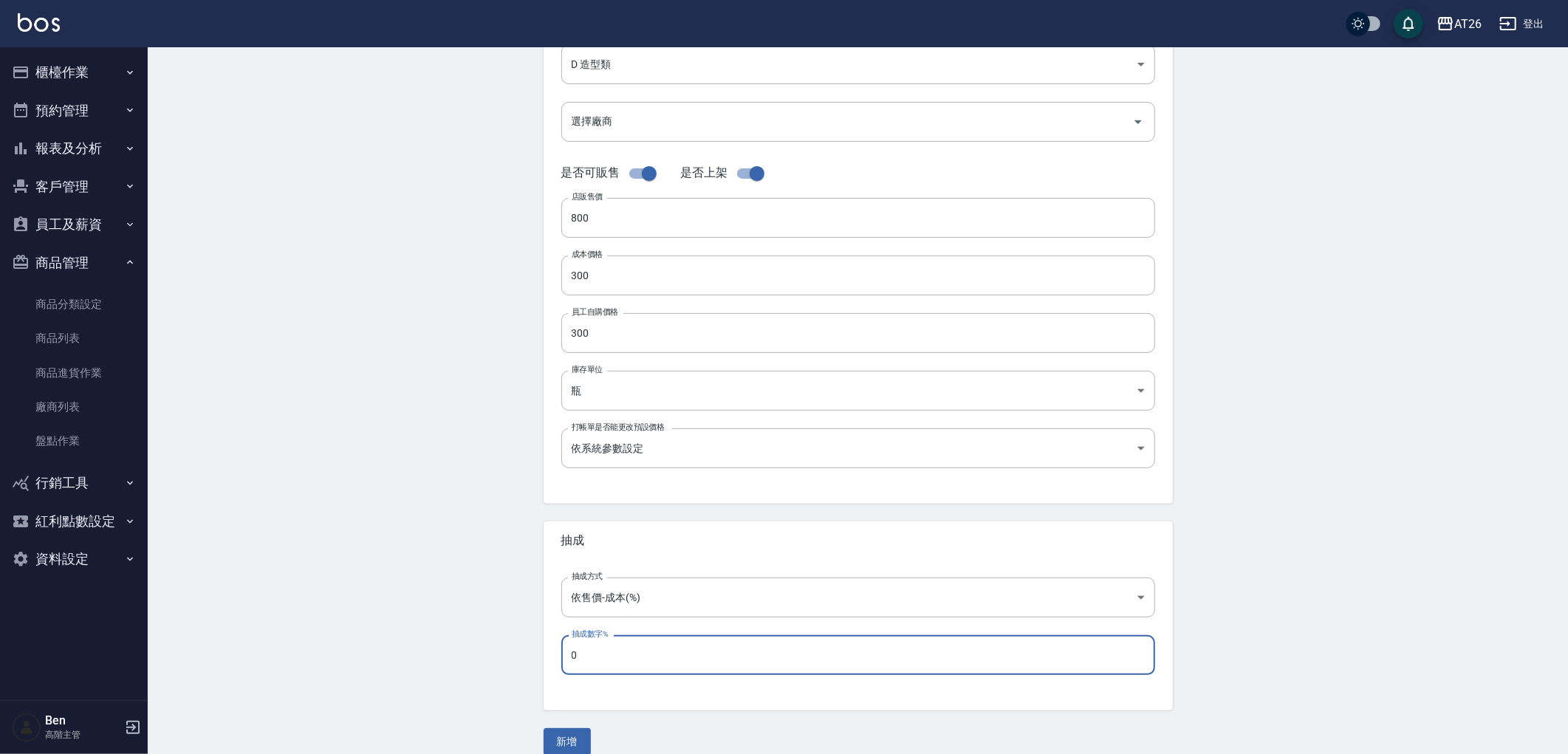
click at [592, 658] on input "0" at bounding box center [858, 655] width 594 height 40
type input "60"
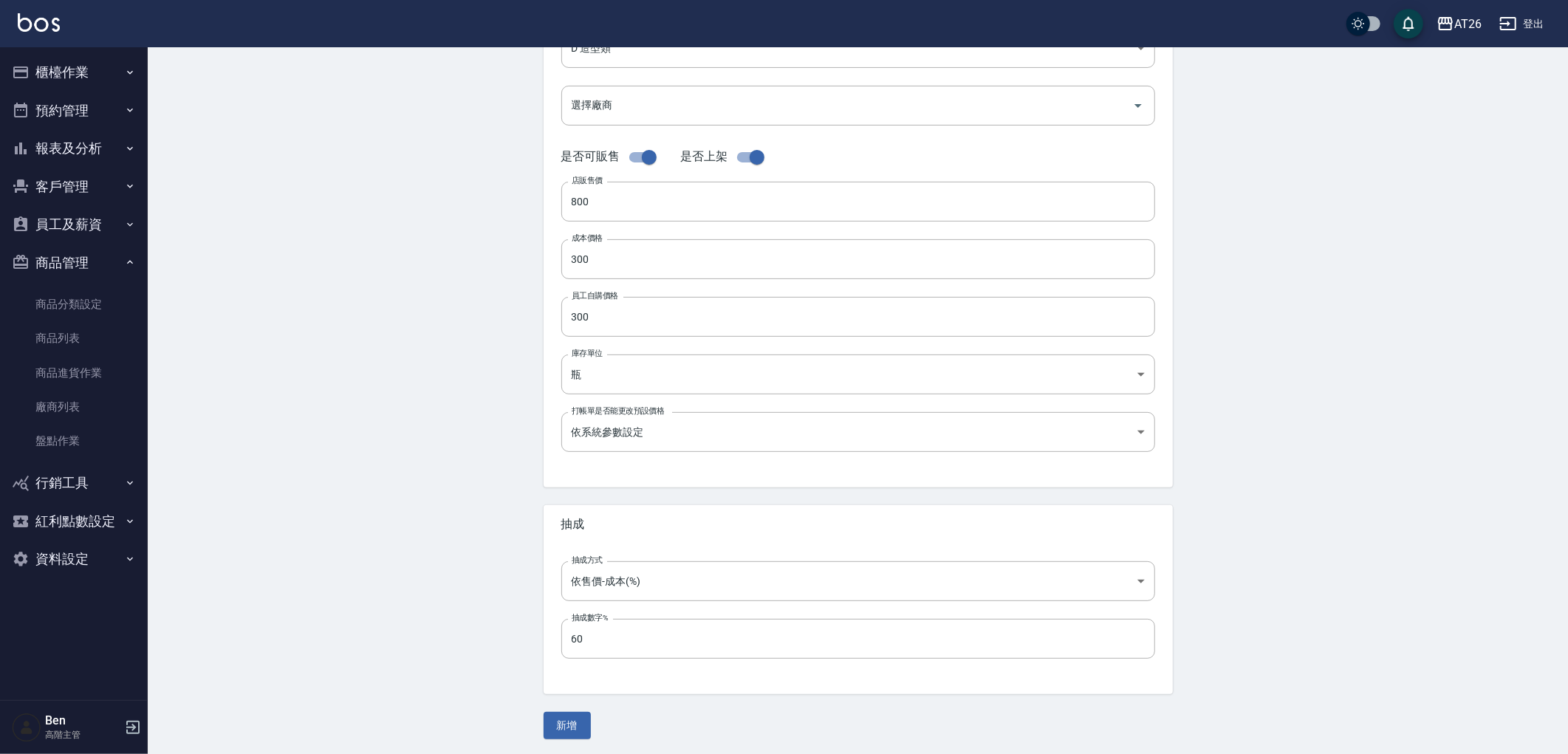
scroll to position [265, 0]
click at [573, 723] on button "新增" at bounding box center [568, 723] width 47 height 28
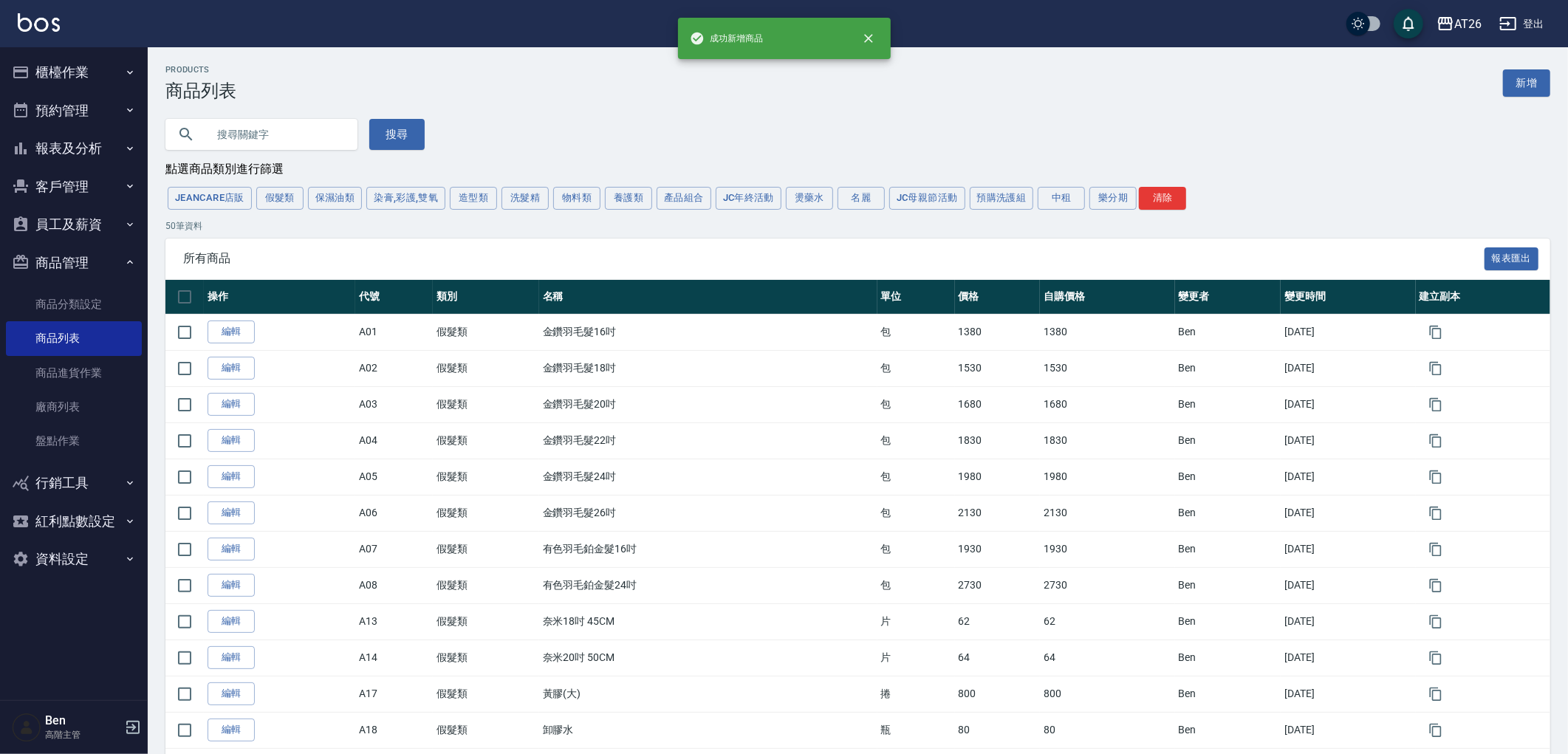
click at [477, 206] on button "造型類" at bounding box center [473, 198] width 47 height 23
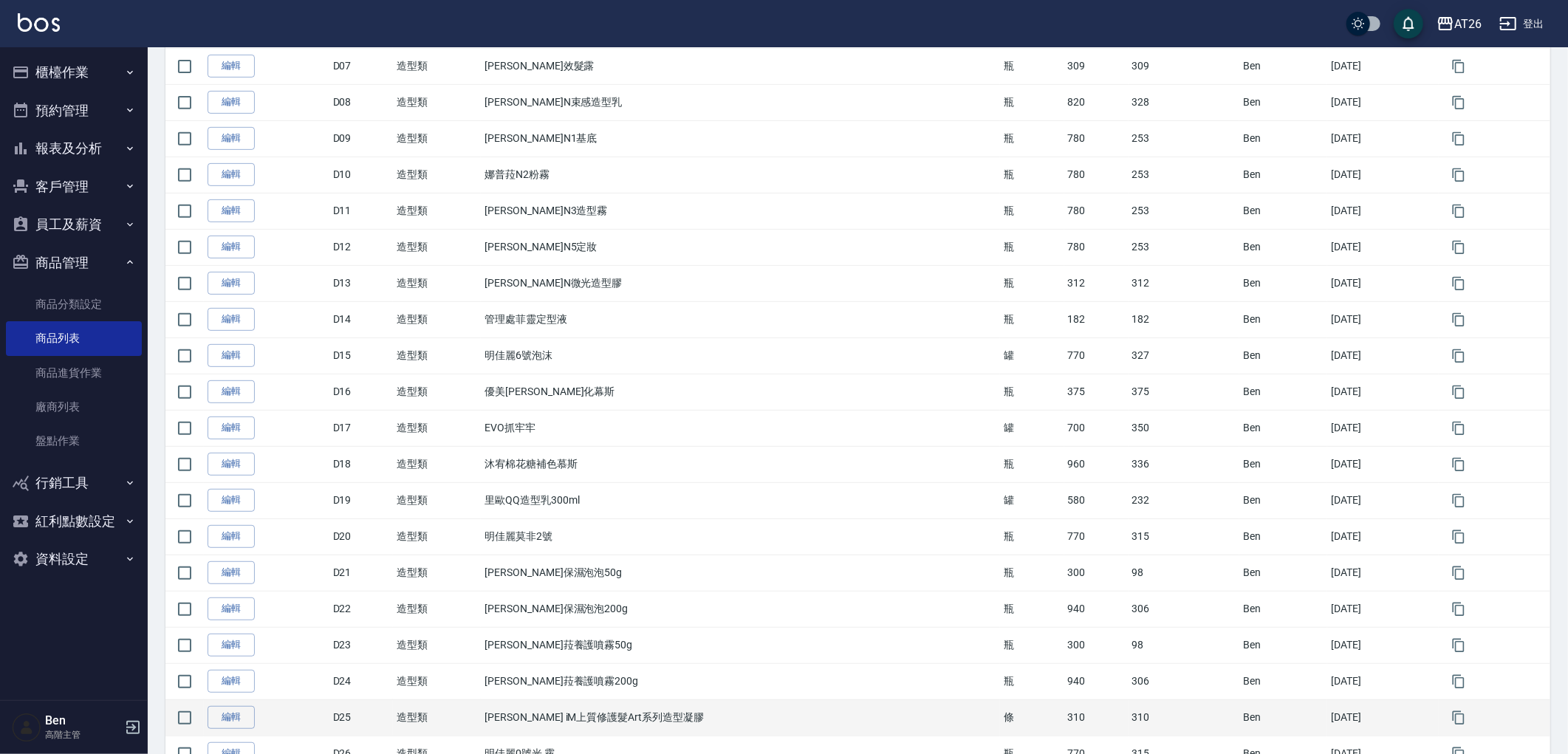
scroll to position [720, 0]
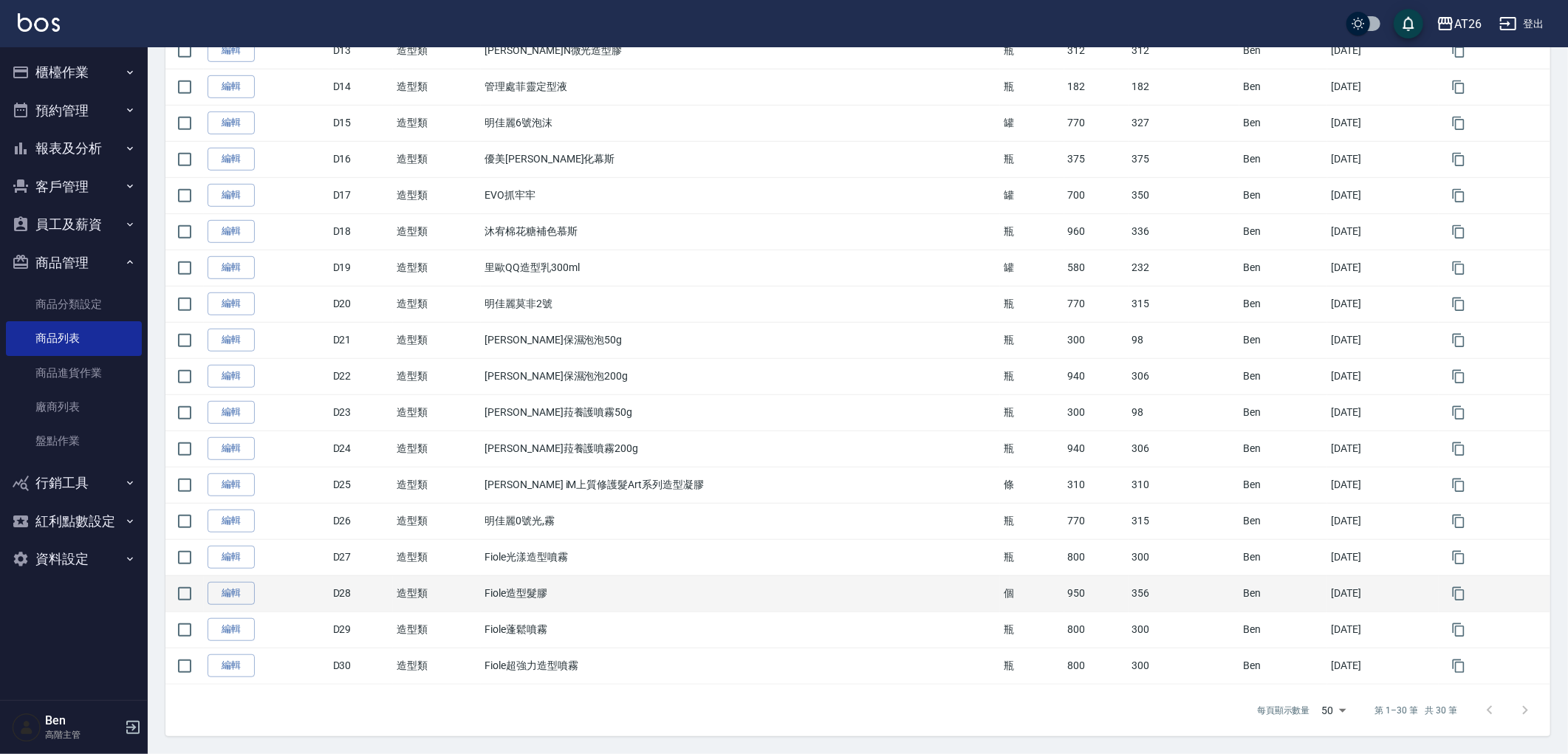
click at [1000, 577] on td "個" at bounding box center [1033, 593] width 64 height 36
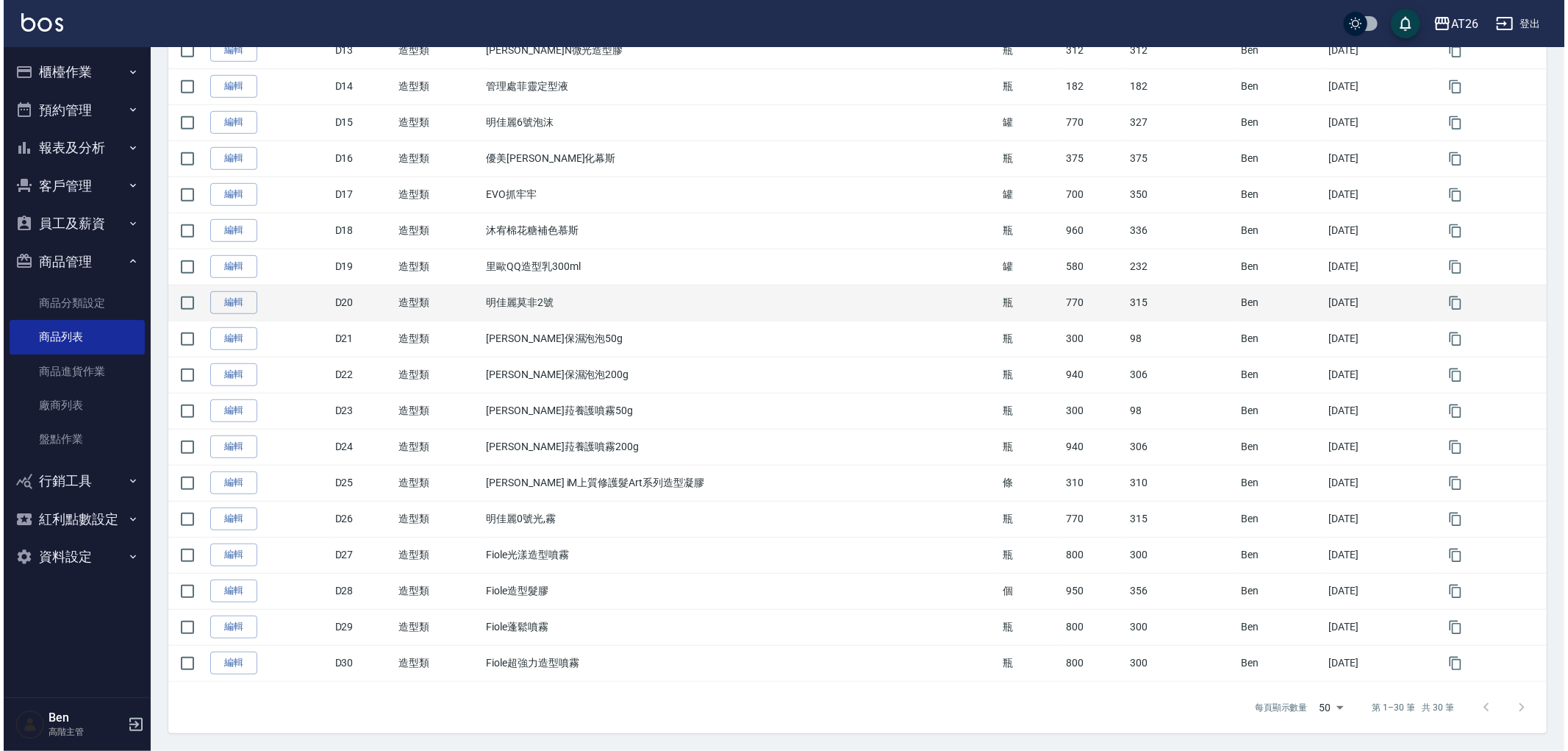
scroll to position [684, 0]
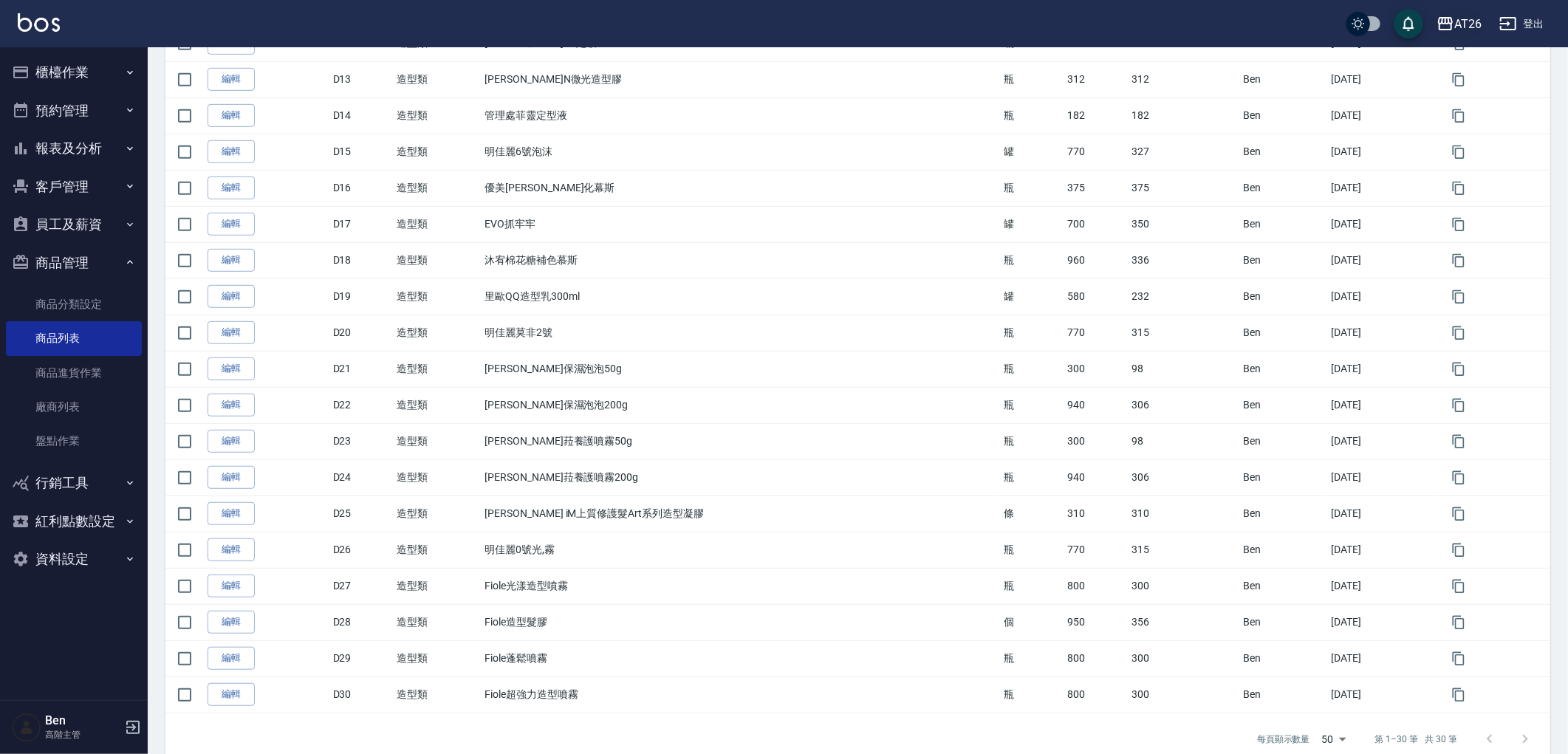
click at [1485, 19] on button "AT26" at bounding box center [1459, 24] width 57 height 31
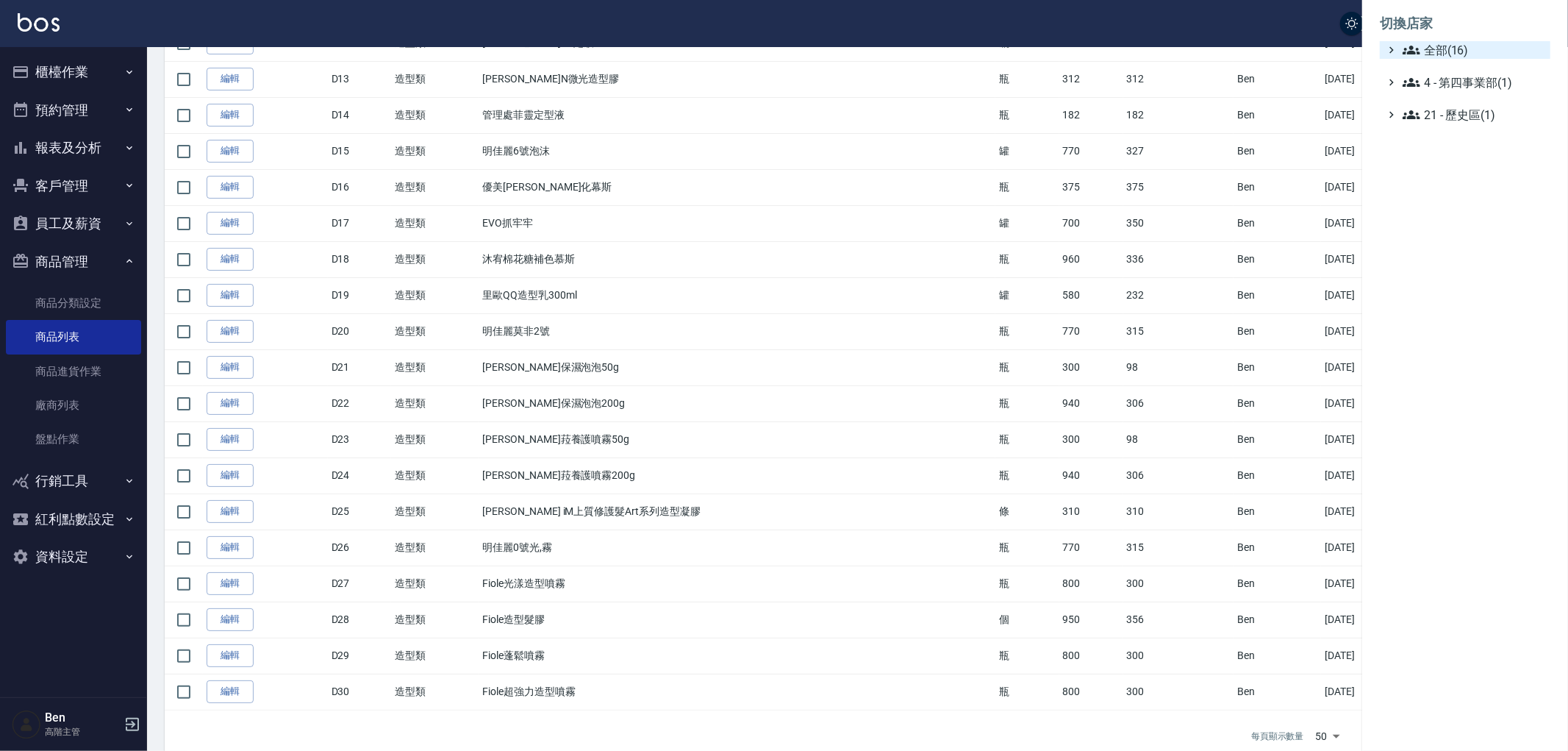
click at [1453, 41] on span "全部(16)" at bounding box center [1474, 50] width 142 height 18
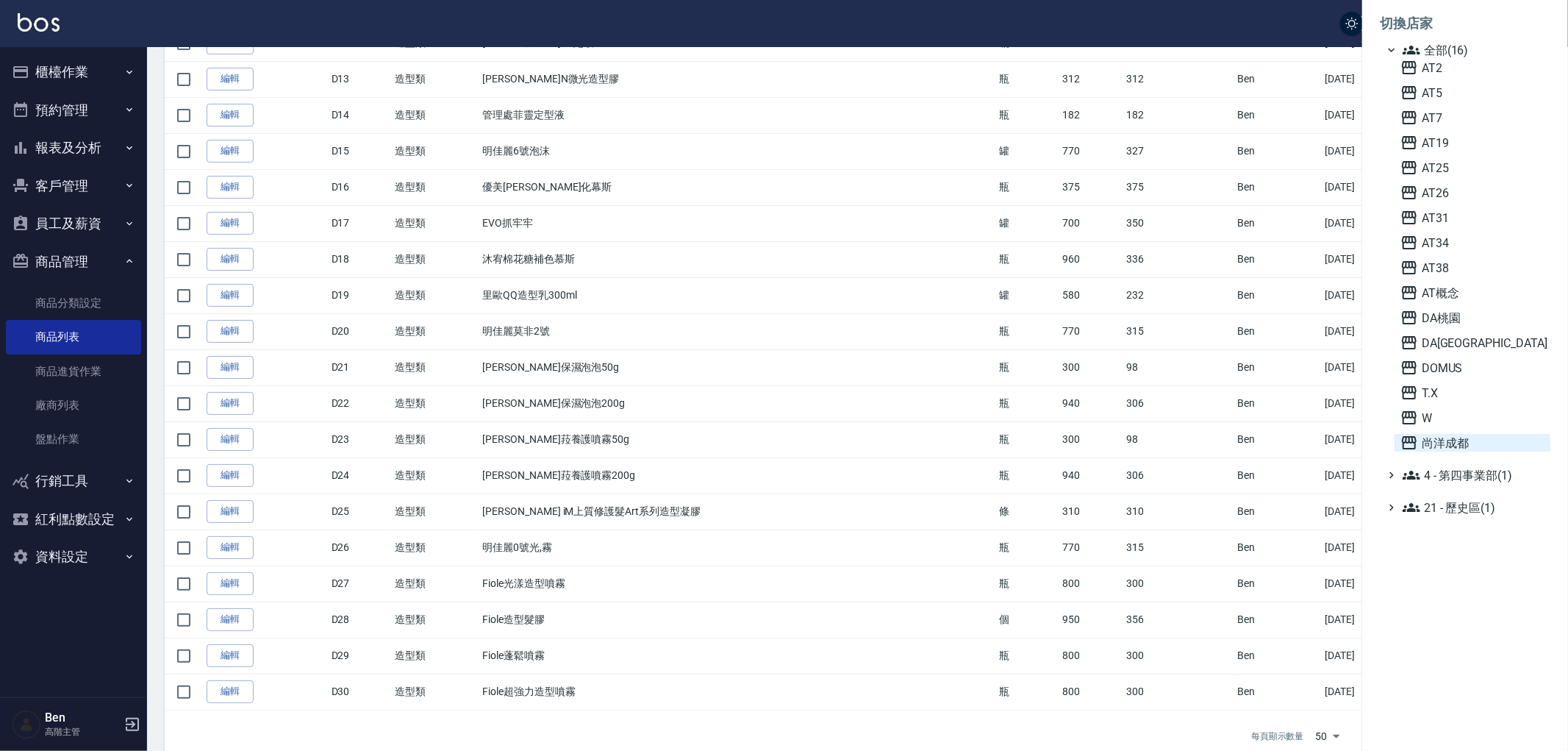
click at [1454, 439] on span "尚洋成都" at bounding box center [1472, 443] width 144 height 18
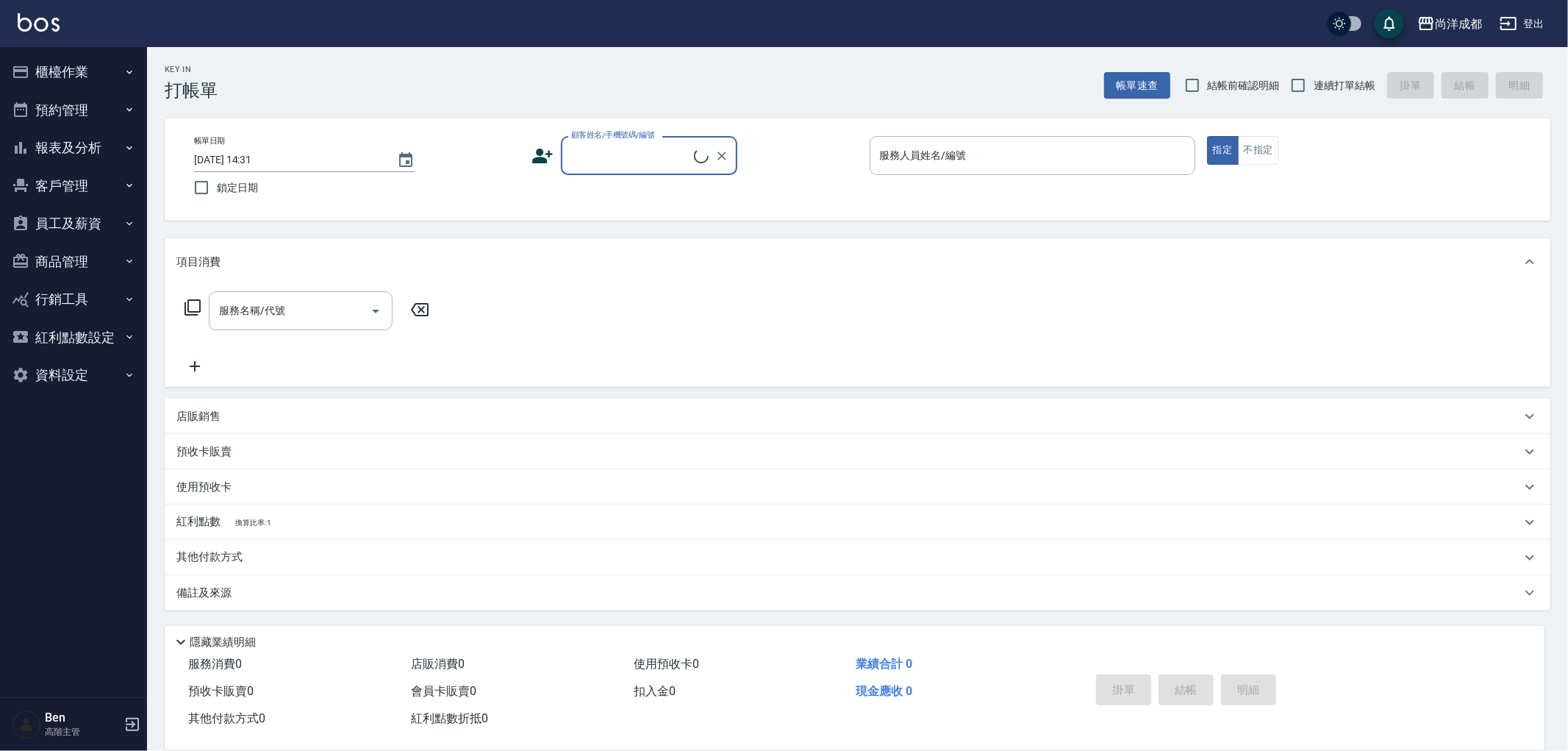
click at [85, 232] on button "員工及薪資" at bounding box center [74, 223] width 135 height 38
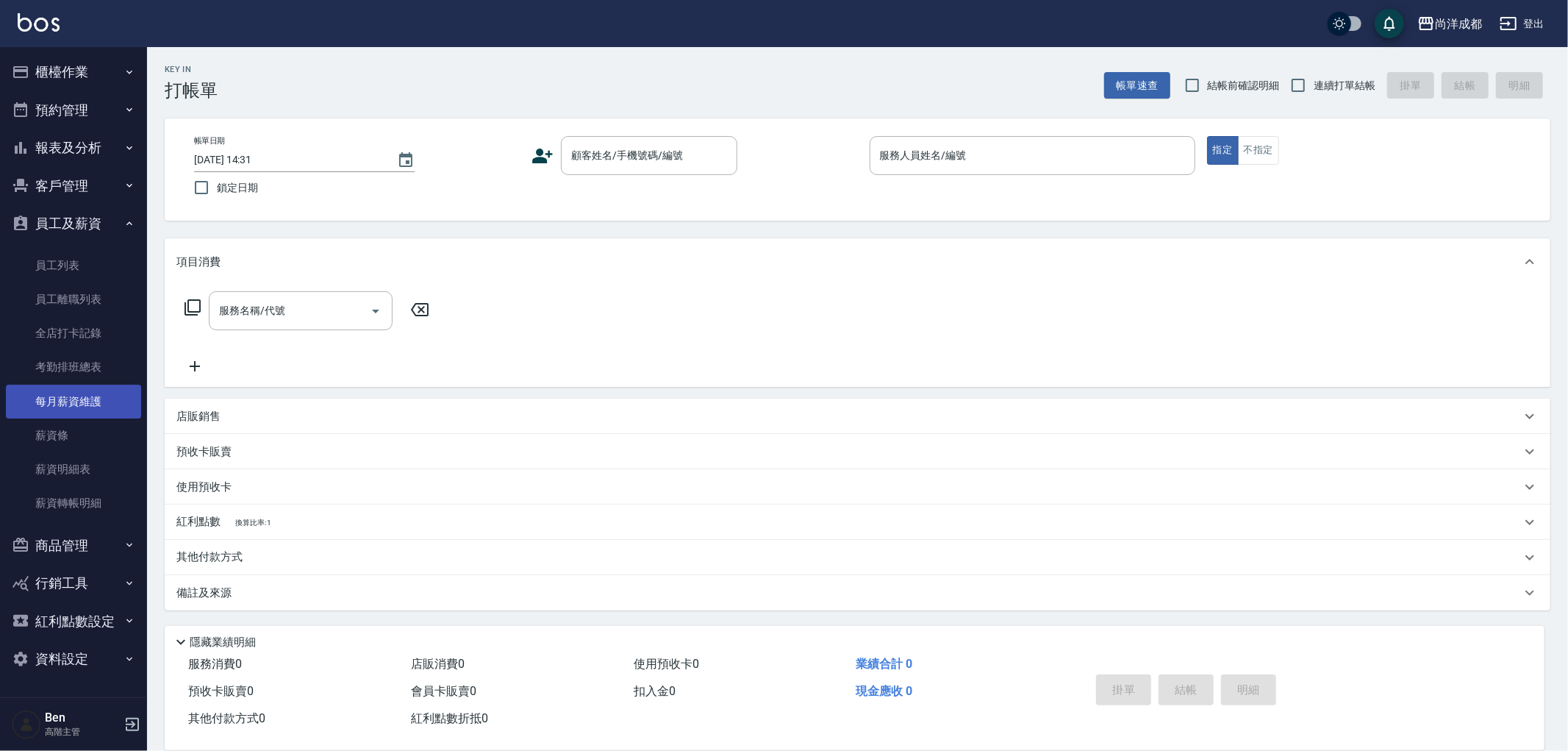
click at [89, 398] on link "每月薪資維護" at bounding box center [74, 401] width 135 height 34
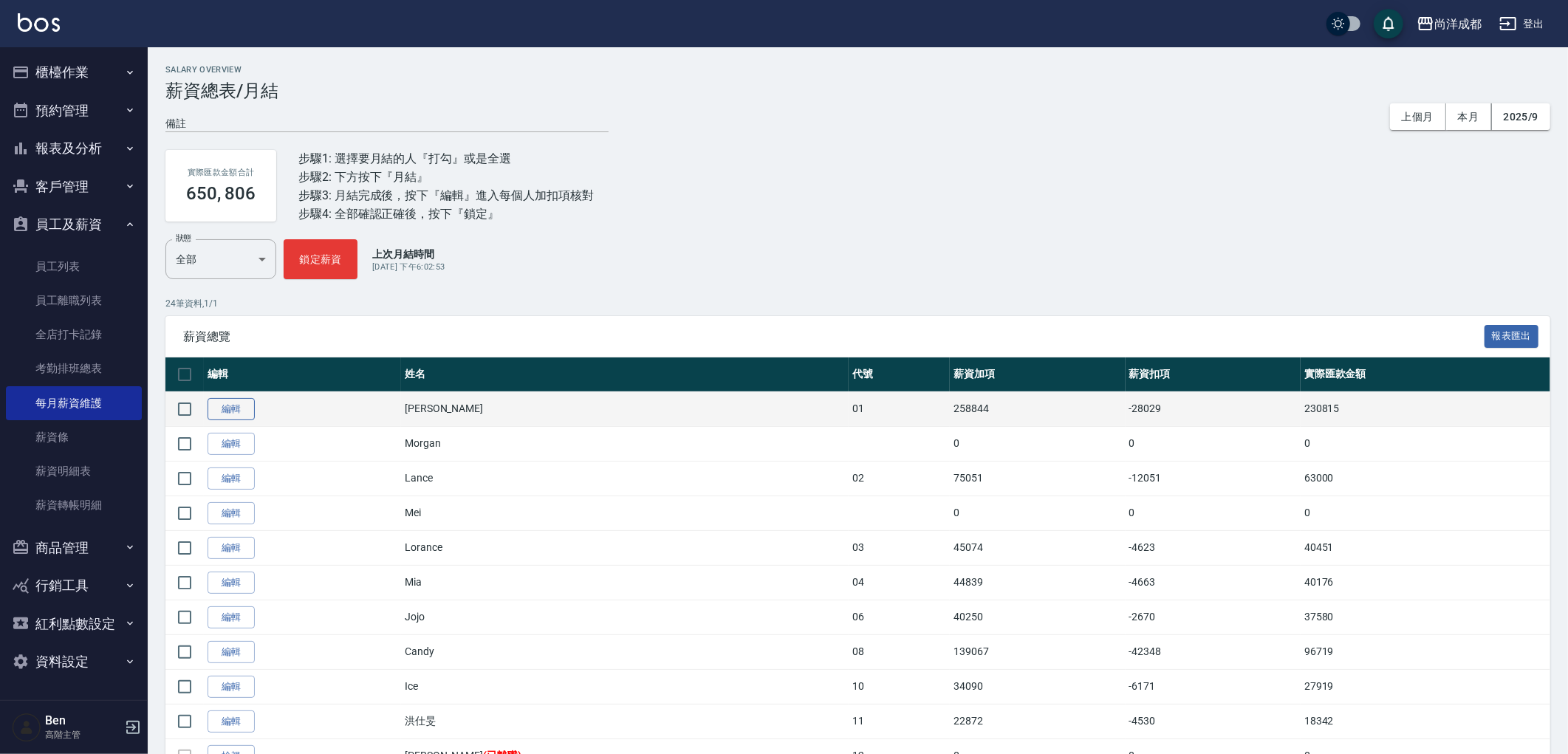
click at [240, 409] on link "編輯" at bounding box center [231, 410] width 47 height 23
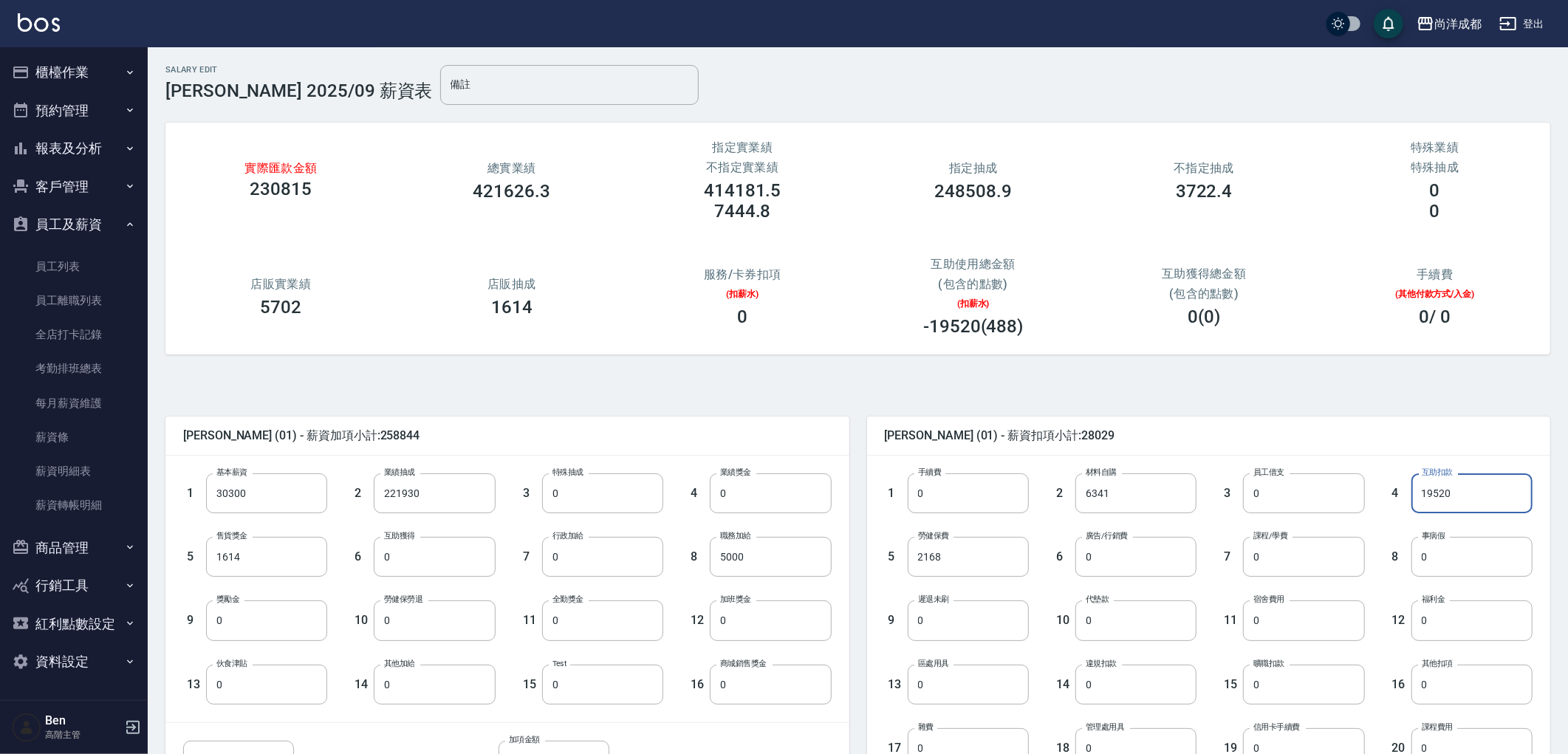
click at [511, 388] on div "Benny (01) - 薪資加項小計:258844 1 基本薪資 30300 基本薪資 2 業績抽成 221930 業績抽成 3 特殊抽成 0 特殊抽成 4…" at bounding box center [852, 657] width 1397 height 570
drag, startPoint x: 37, startPoint y: 259, endPoint x: 45, endPoint y: 261, distance: 8.2
click at [37, 259] on link "員工列表" at bounding box center [74, 266] width 136 height 34
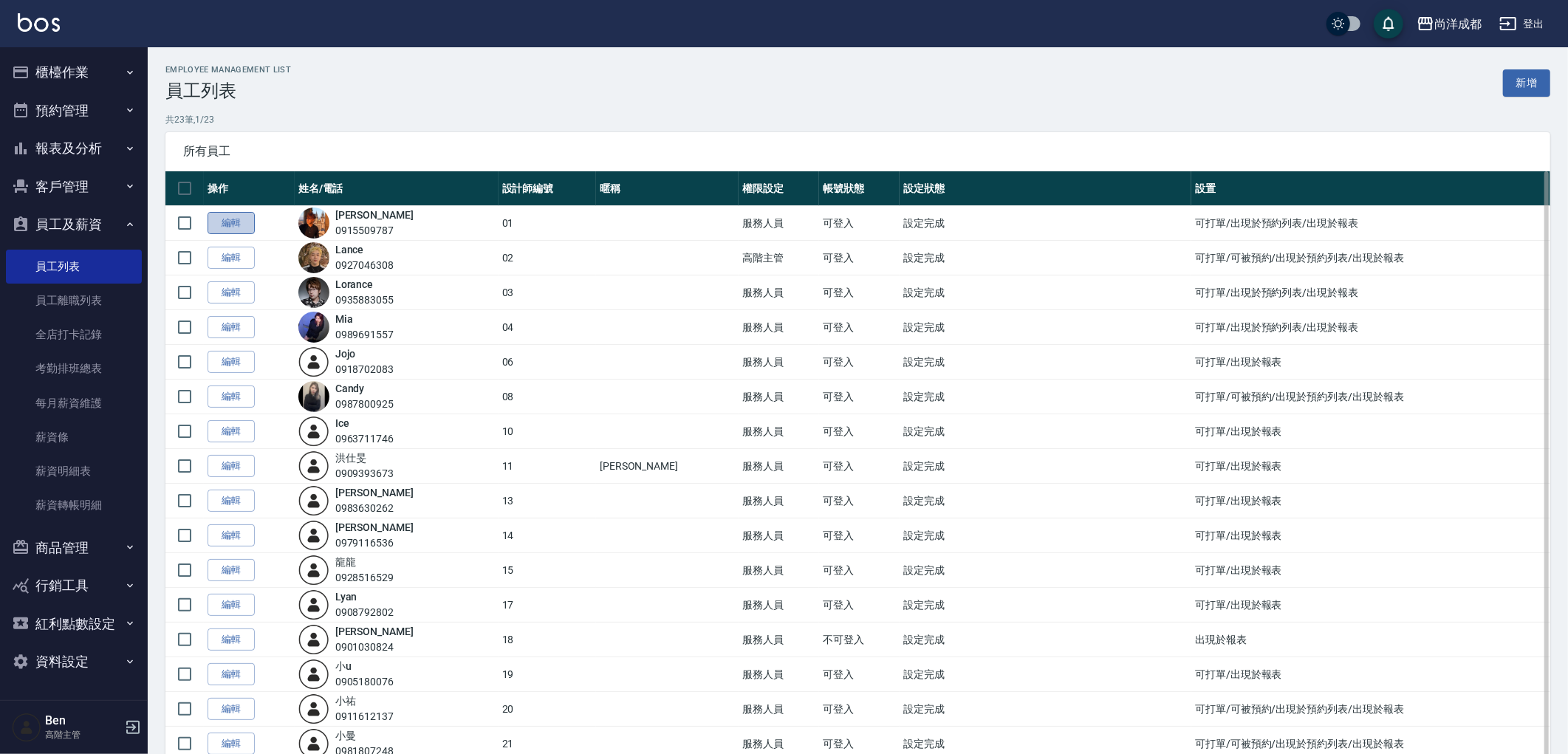
click at [248, 219] on link "編輯" at bounding box center [231, 223] width 47 height 23
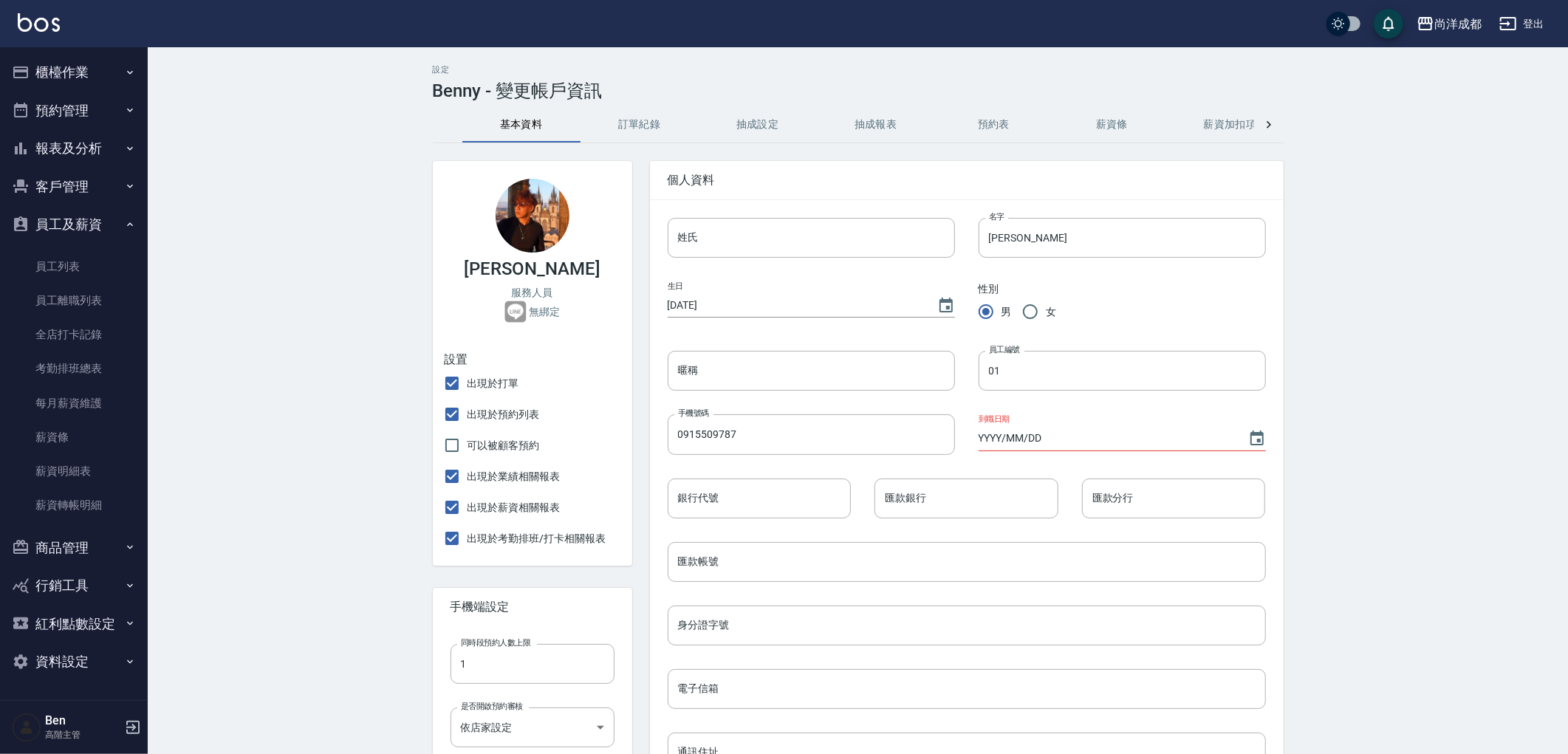
click at [1216, 128] on button "薪資加扣項" at bounding box center [1231, 125] width 119 height 35
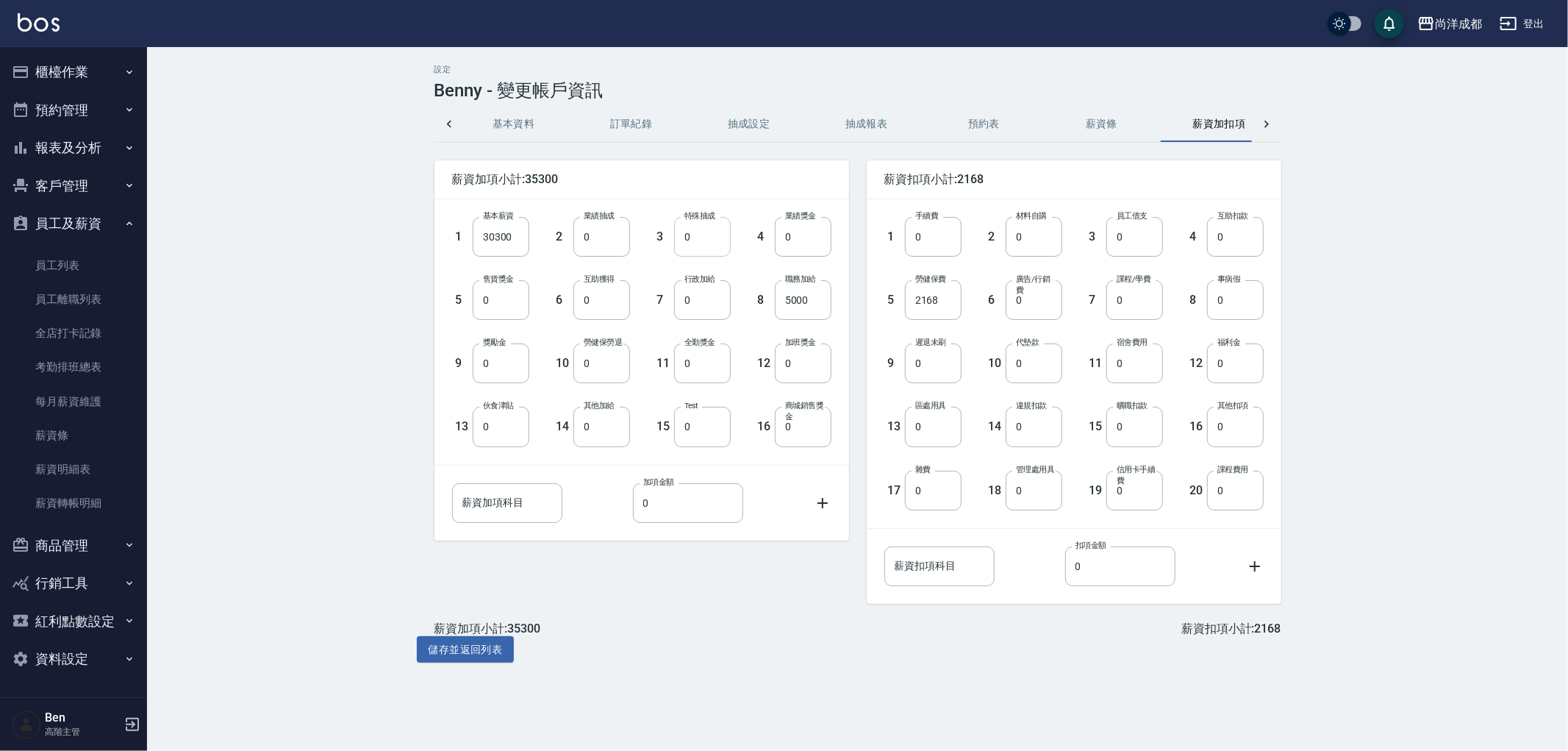
scroll to position [0, 34]
click at [525, 499] on input "薪資加項科目" at bounding box center [507, 503] width 110 height 40
click at [689, 501] on input "0" at bounding box center [688, 503] width 110 height 40
drag, startPoint x: 689, startPoint y: 501, endPoint x: 557, endPoint y: 500, distance: 132.0
click at [557, 500] on div "薪資加項科目 薪資加項科目 加項金額 0 加項金額" at bounding box center [642, 503] width 379 height 40
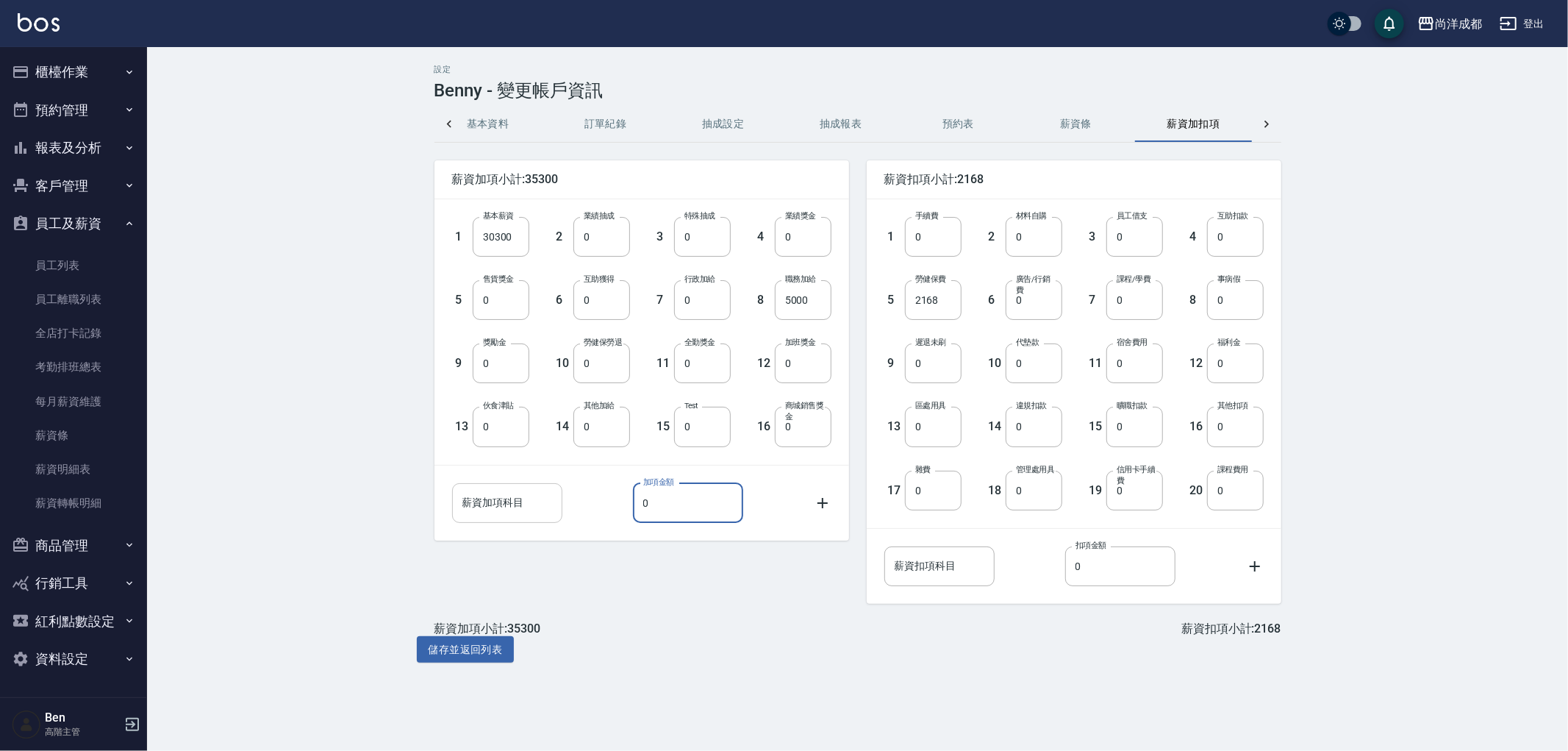
paste input "1952"
type input "19520"
drag, startPoint x: 505, startPoint y: 493, endPoint x: 518, endPoint y: 494, distance: 13.0
click at [511, 494] on input "薪資加項科目" at bounding box center [507, 503] width 110 height 40
type input "1"
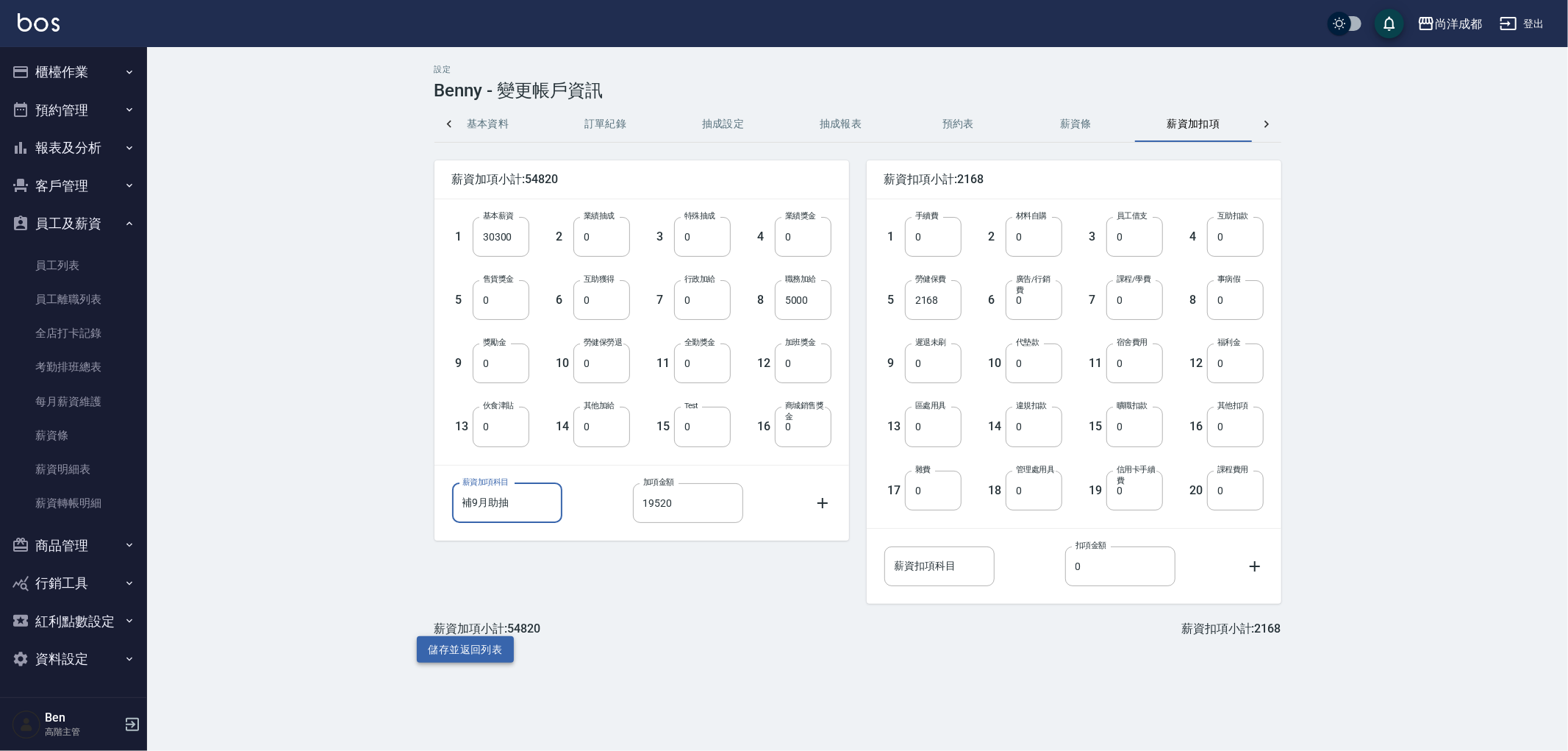
type input "補9月助抽"
click at [435, 651] on button "儲存並返回列表" at bounding box center [466, 650] width 97 height 27
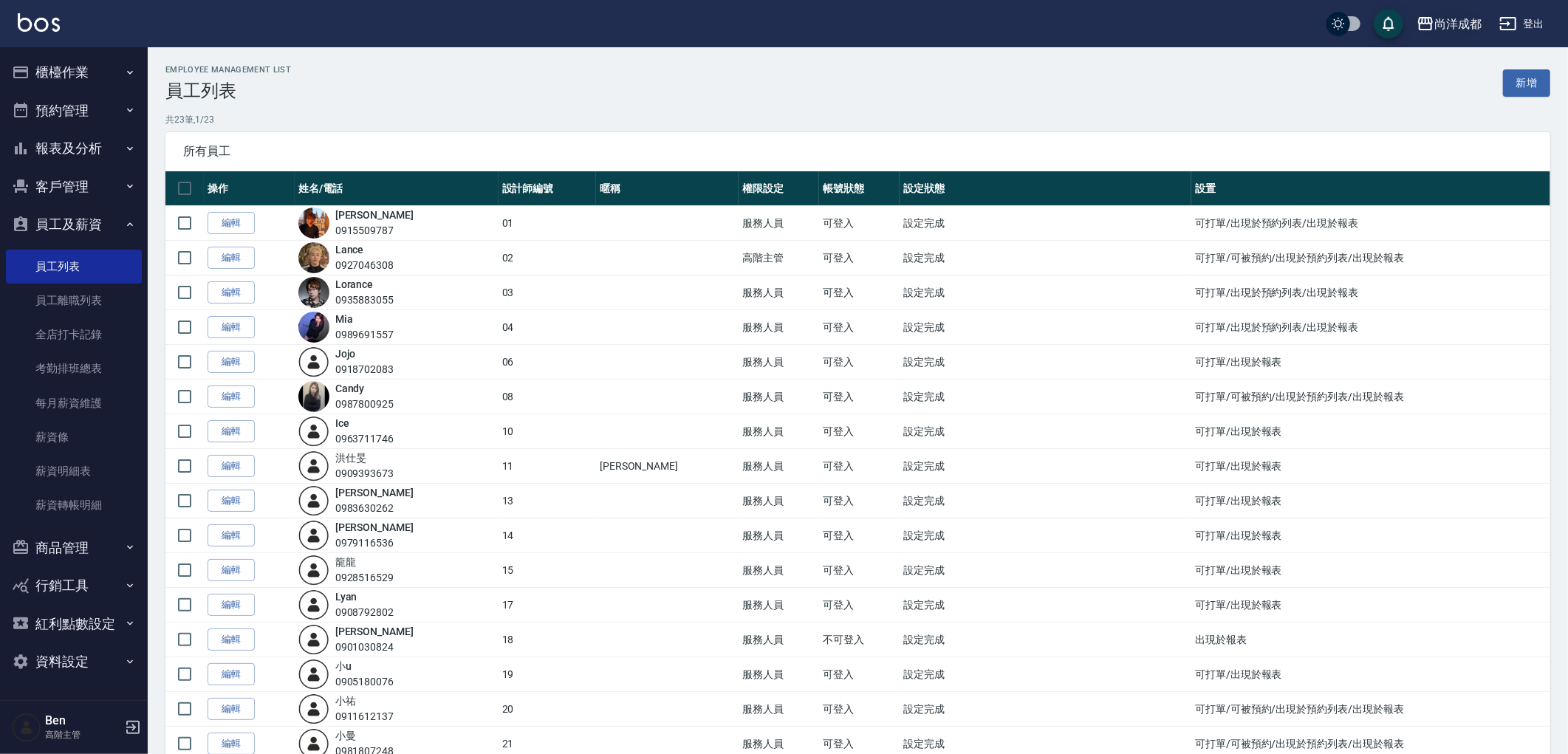
click at [1453, 24] on div "尚洋成都" at bounding box center [1459, 24] width 47 height 18
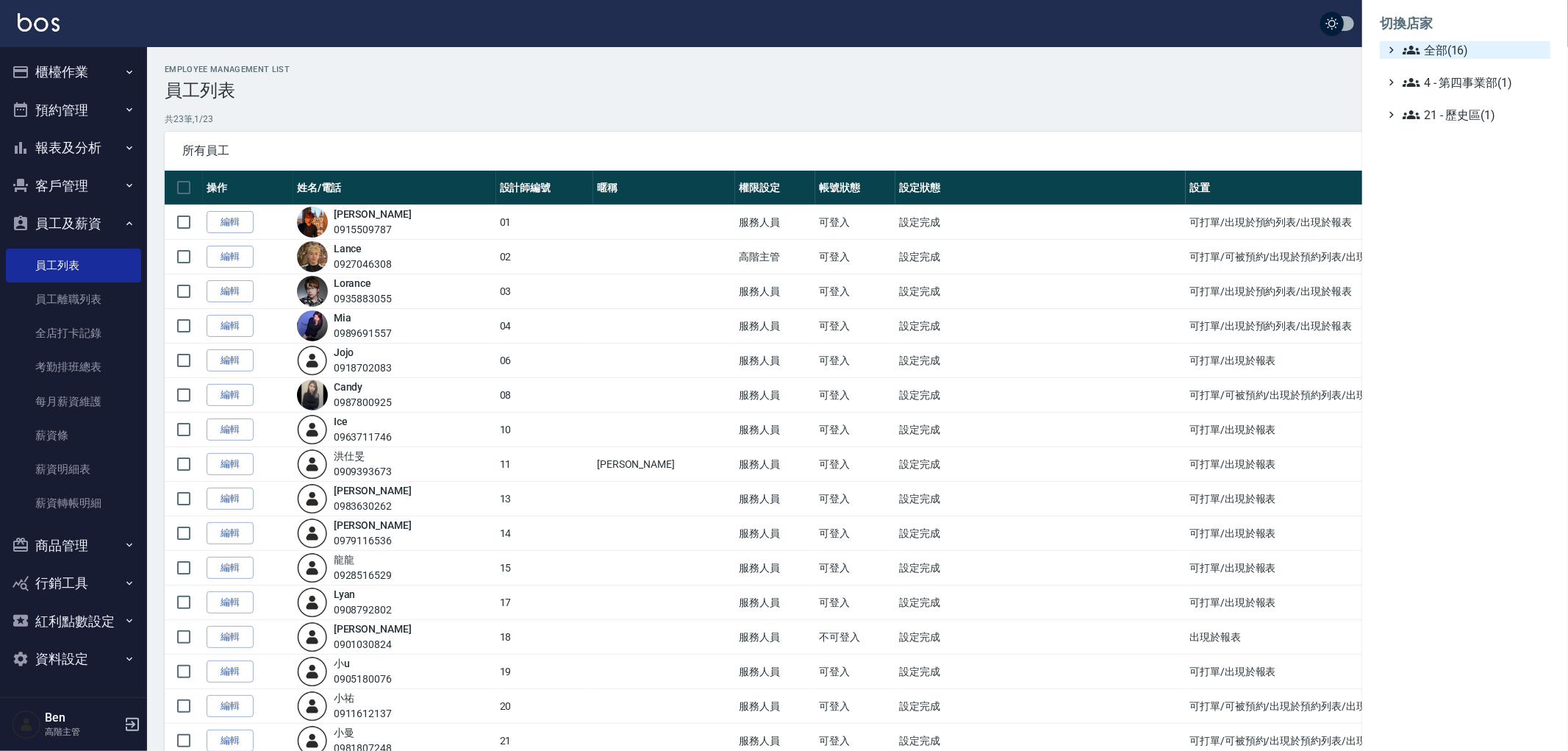
click at [1445, 41] on span "全部(16)" at bounding box center [1474, 50] width 142 height 18
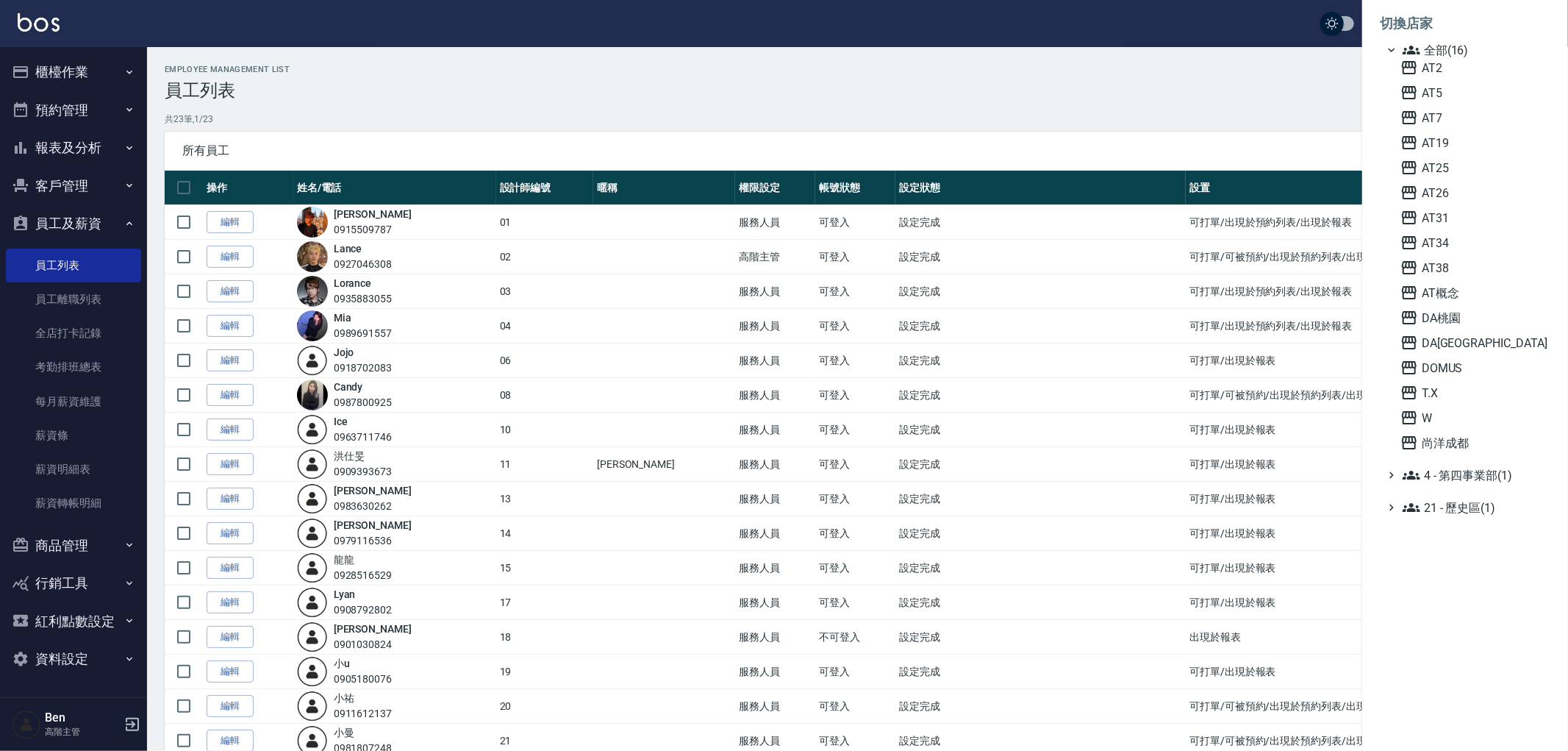
click at [1471, 177] on div "AT2 AT5 AT7 AT19 AT25 AT26 AT31 AT34 AT38 AT概念 DA桃園 DA蘆洲 DOMUS T.X W 尚洋成都" at bounding box center [1472, 255] width 156 height 393
click at [1459, 169] on span "AT25" at bounding box center [1472, 168] width 144 height 18
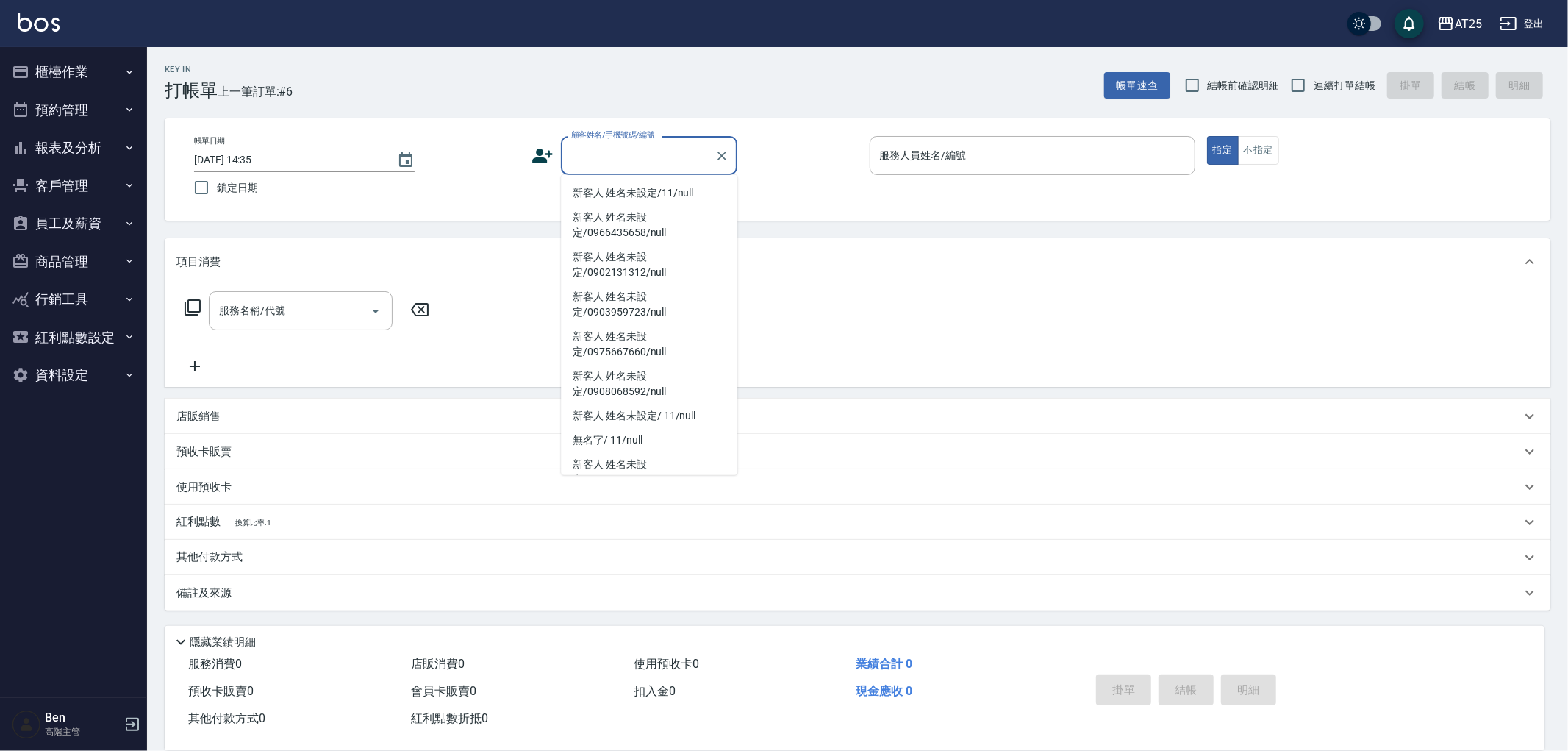
type input "新客人 姓名未設定/11/null"
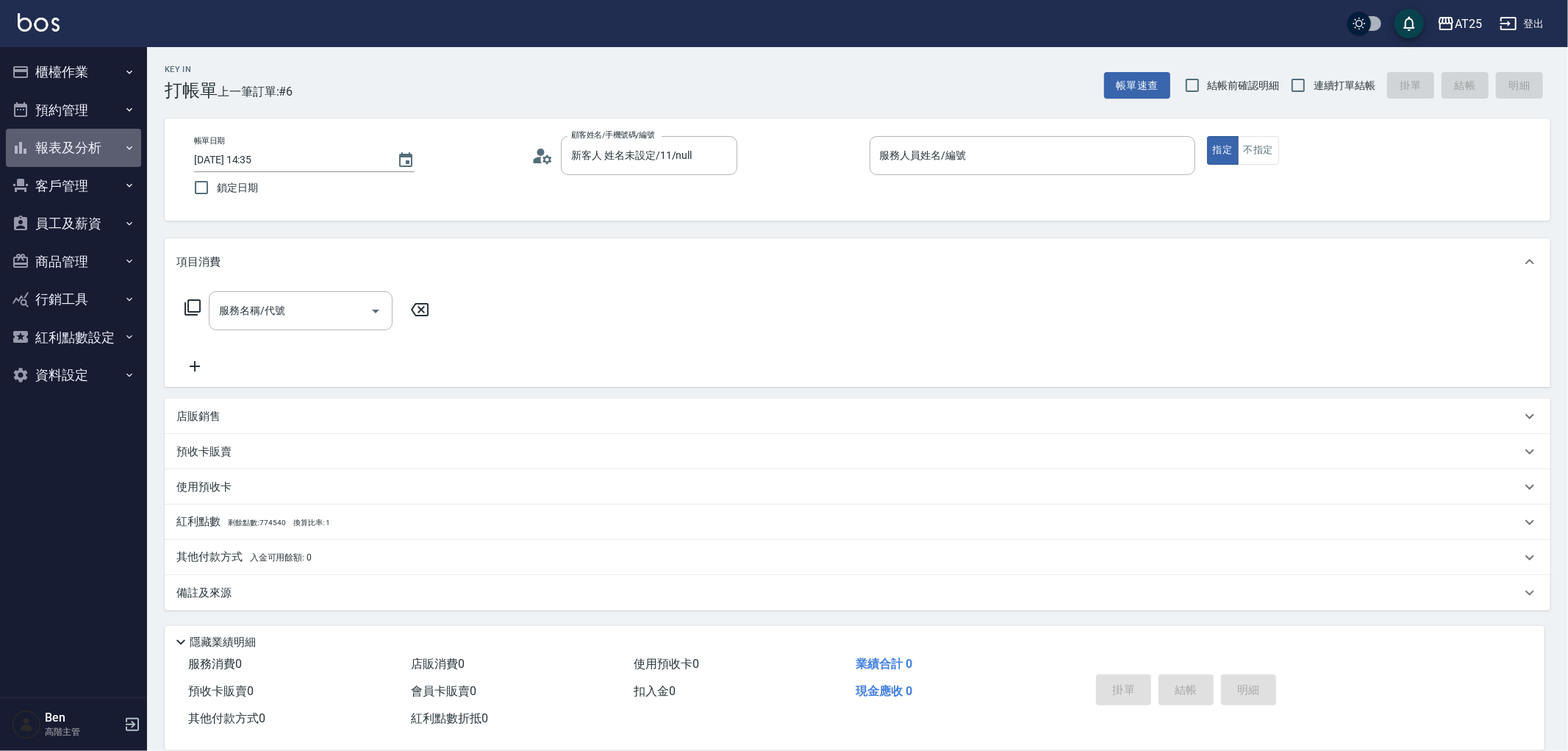
click at [78, 147] on button "報表及分析" at bounding box center [74, 148] width 135 height 38
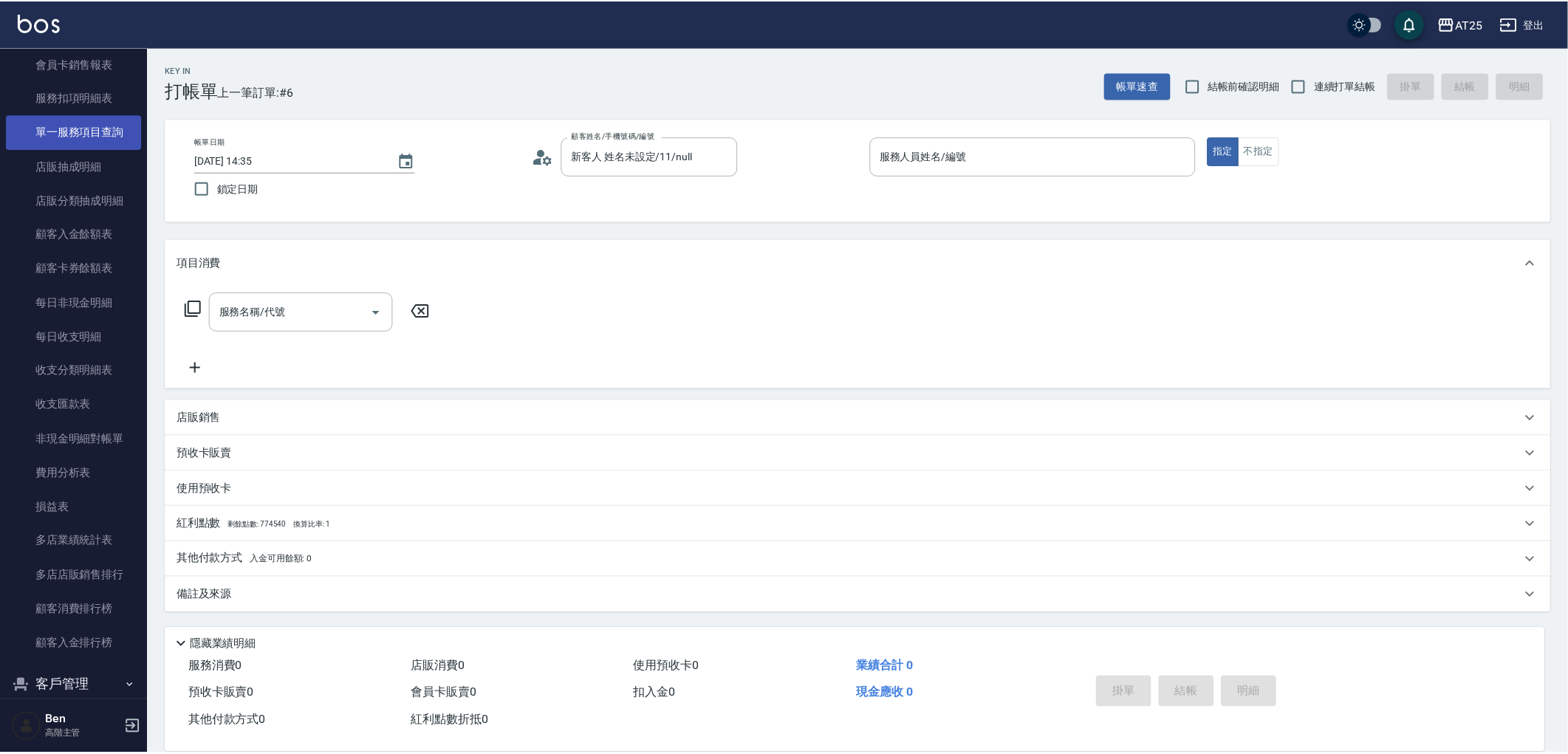
scroll to position [1193, 0]
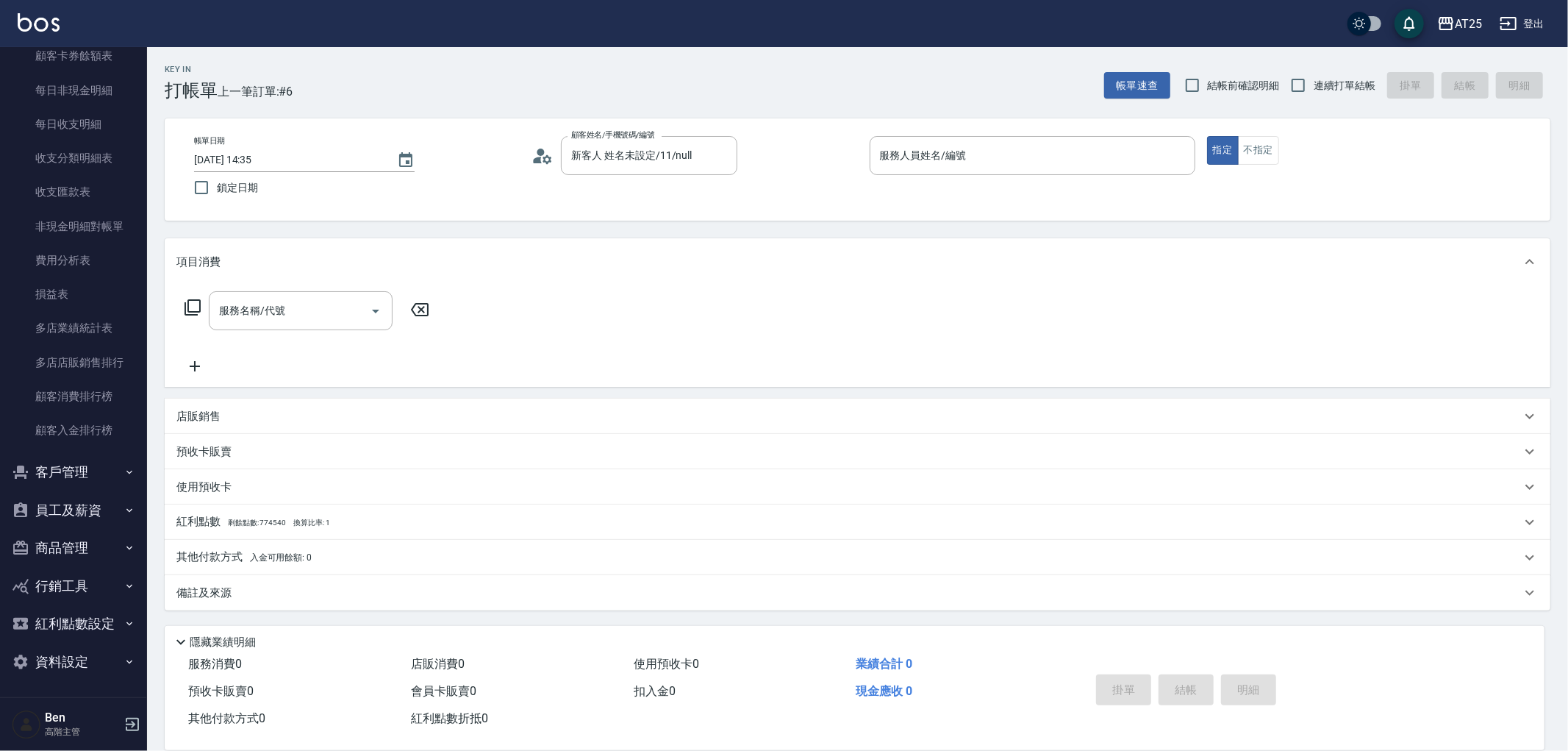
click at [56, 551] on button "商品管理" at bounding box center [74, 548] width 135 height 38
click at [68, 612] on link "商品列表" at bounding box center [74, 624] width 135 height 34
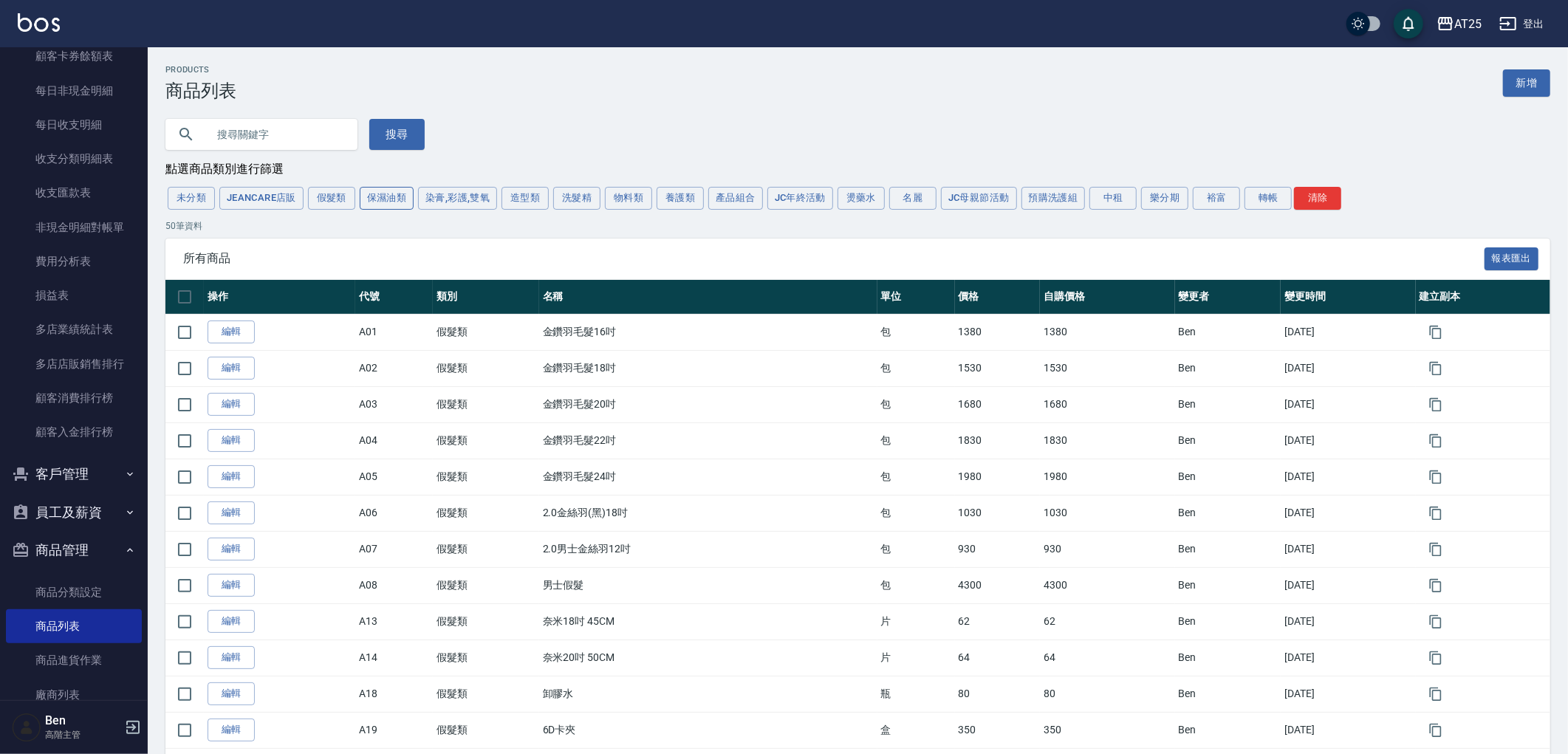
click at [393, 201] on button "保濕油類" at bounding box center [386, 198] width 54 height 23
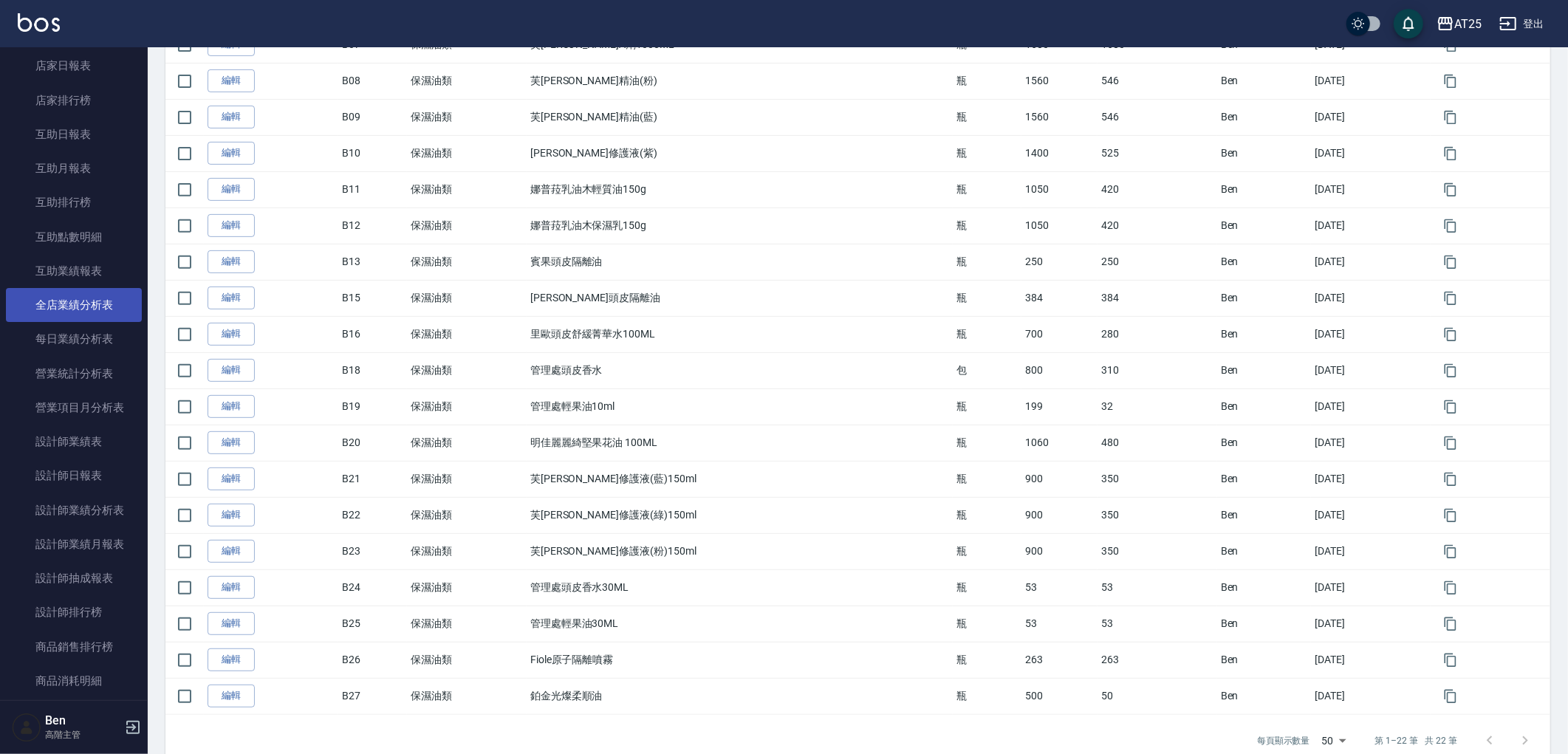
scroll to position [492, 0]
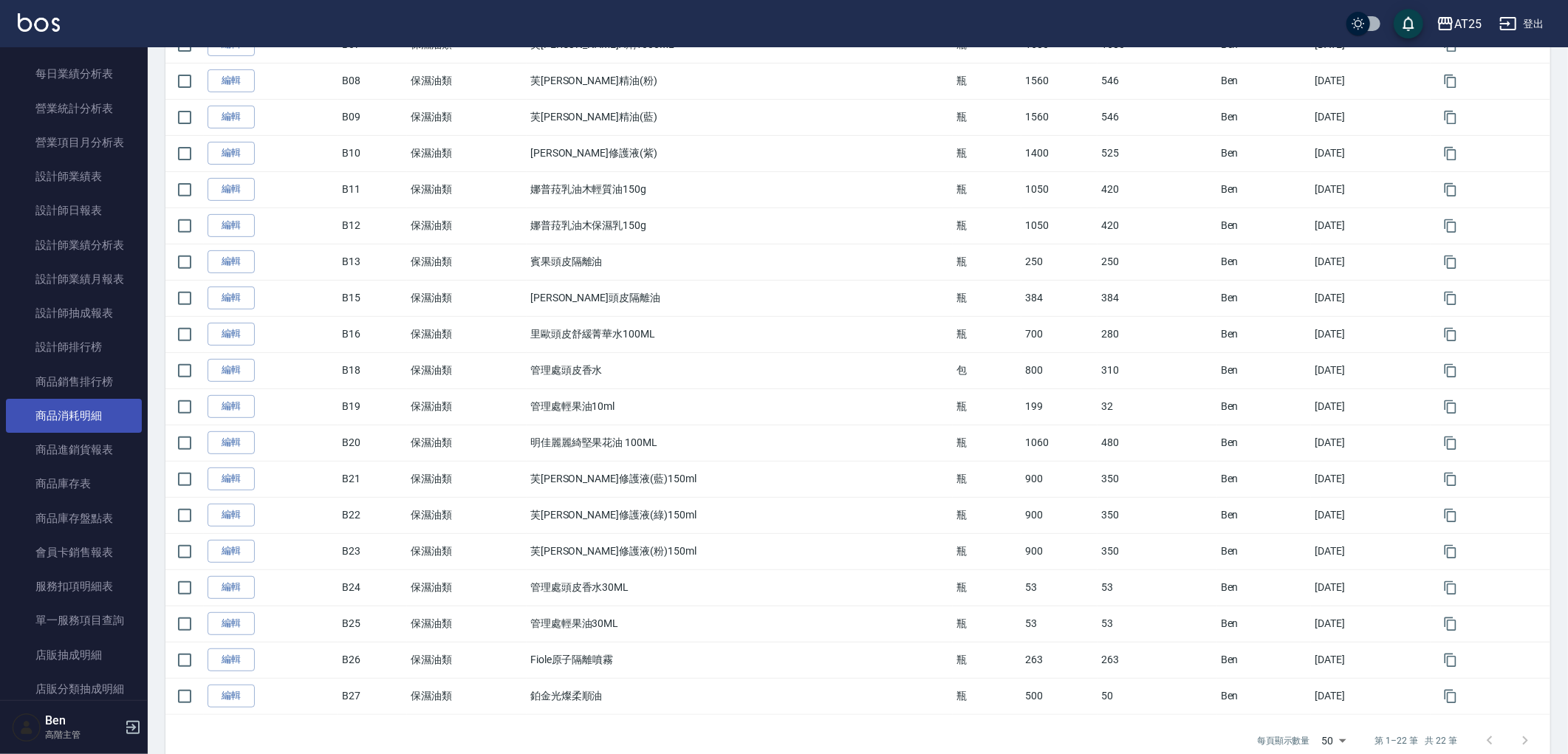
click at [92, 401] on link "商品消耗明細" at bounding box center [74, 416] width 136 height 34
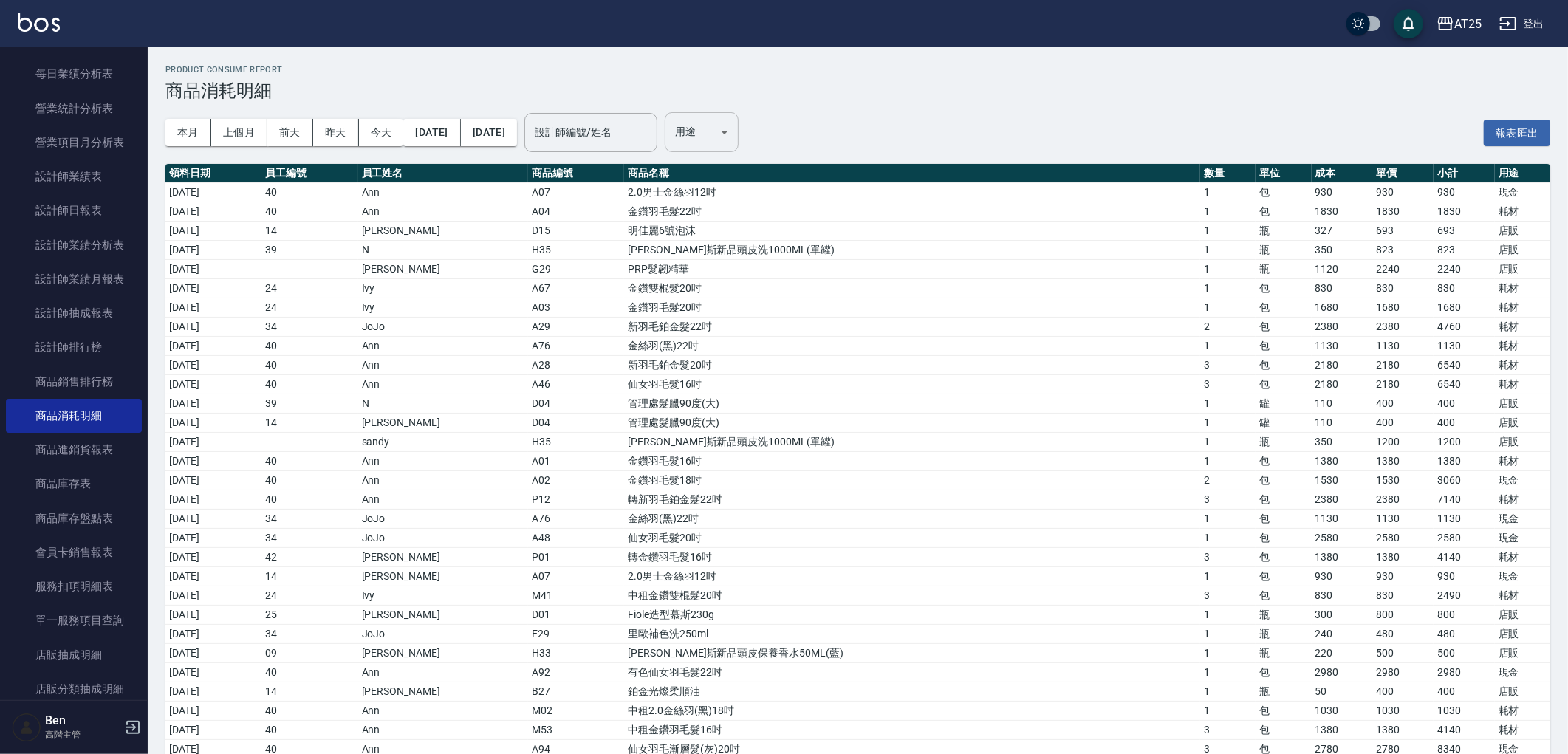
click at [756, 138] on body "AT25 登出 櫃檯作業 打帳單 帳單列表 掛單列表 座位開單 營業儀表板 現金收支登錄 高階收支登錄 材料自購登錄 每日結帳 排班表 現場電腦打卡 掃碼打卡…" at bounding box center [784, 503] width 1568 height 1007
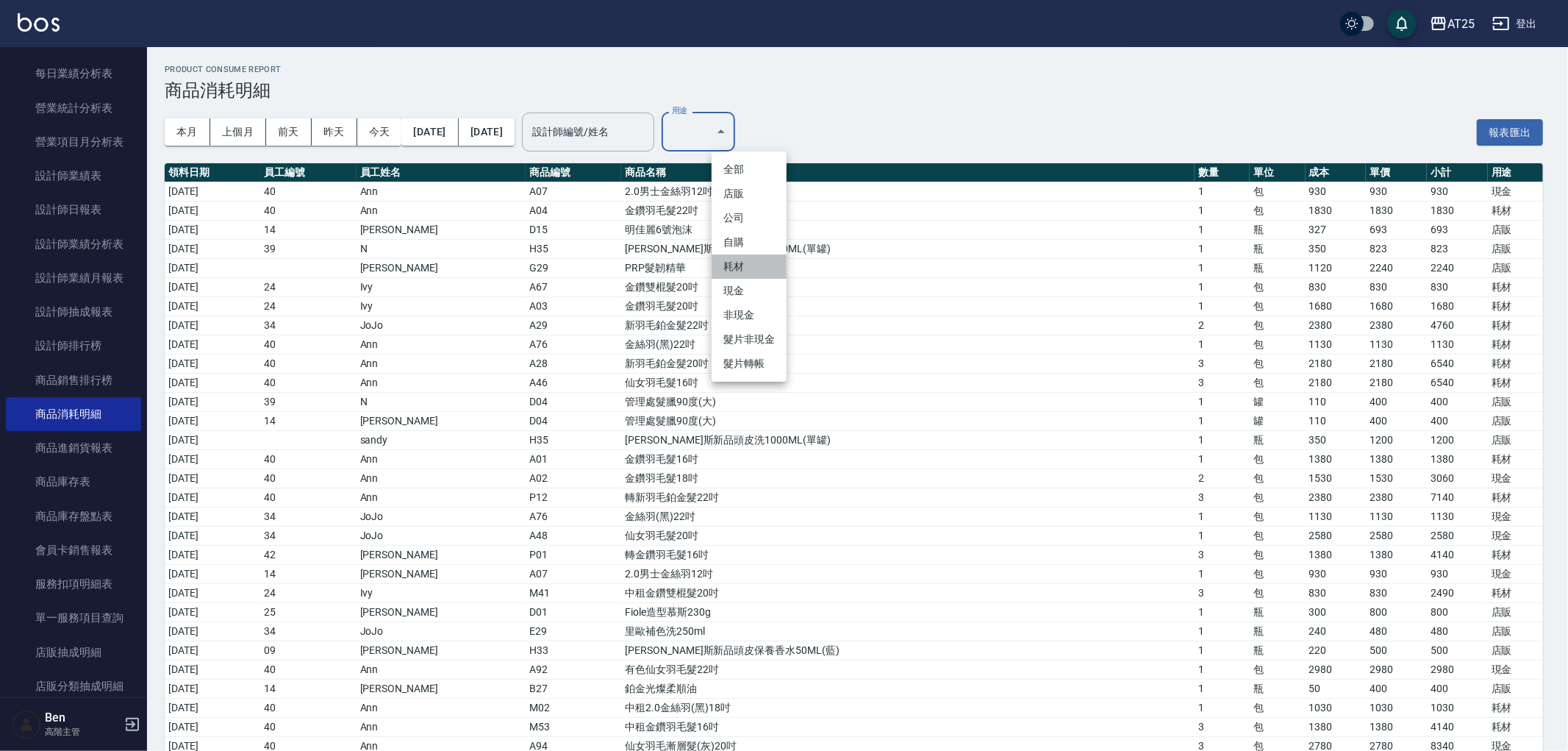
click at [737, 260] on li "耗材" at bounding box center [749, 267] width 75 height 24
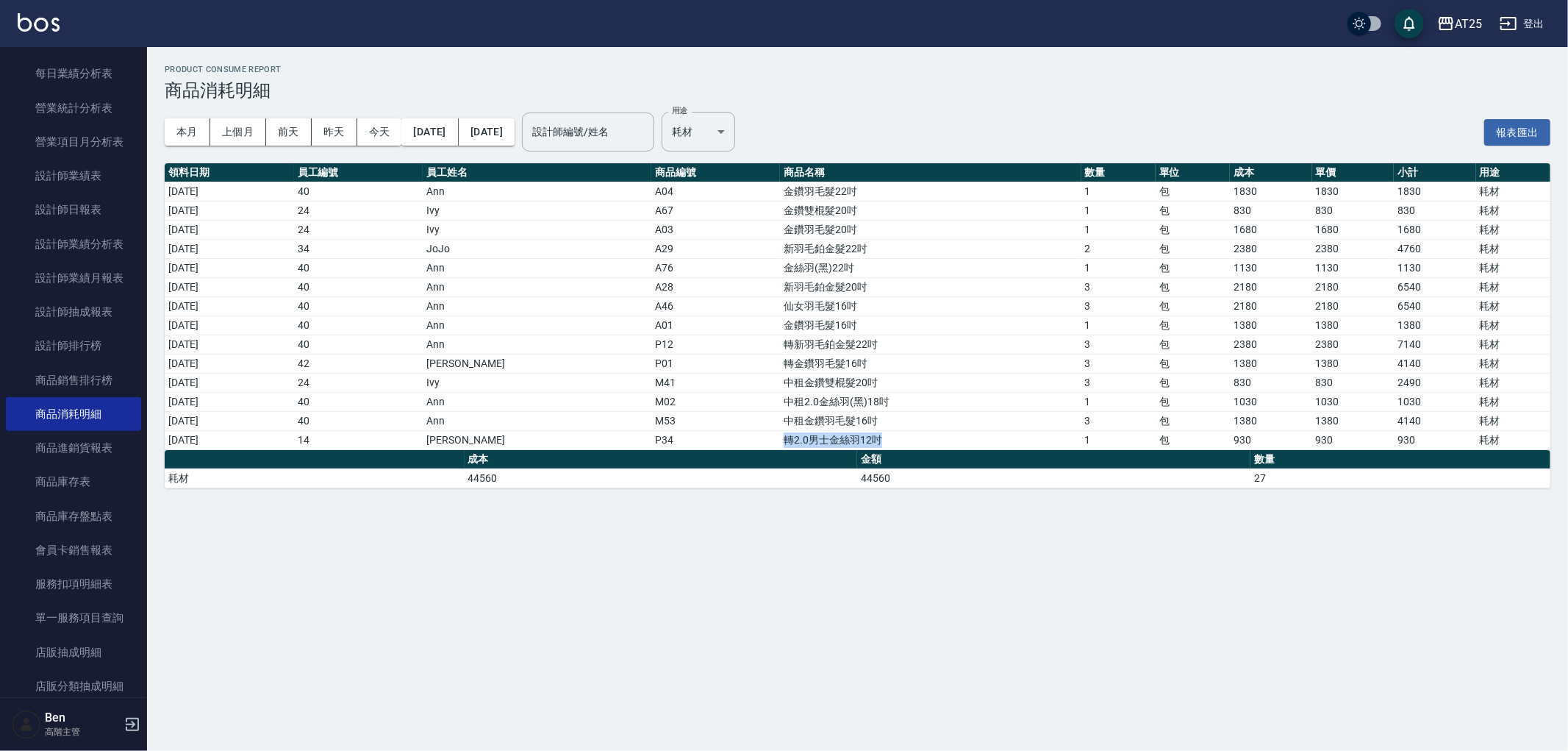
drag, startPoint x: 752, startPoint y: 443, endPoint x: 919, endPoint y: 442, distance: 167.0
click at [919, 442] on td "轉2.0男士金絲羽12吋" at bounding box center [930, 439] width 301 height 19
click at [736, 126] on body "AT25 登出 櫃檯作業 打帳單 帳單列表 掛單列表 座位開單 營業儀表板 現金收支登錄 高階收支登錄 材料自購登錄 每日結帳 排班表 現場電腦打卡 掃碼打卡…" at bounding box center [784, 376] width 1568 height 751
click at [747, 292] on li "現金" at bounding box center [749, 291] width 75 height 24
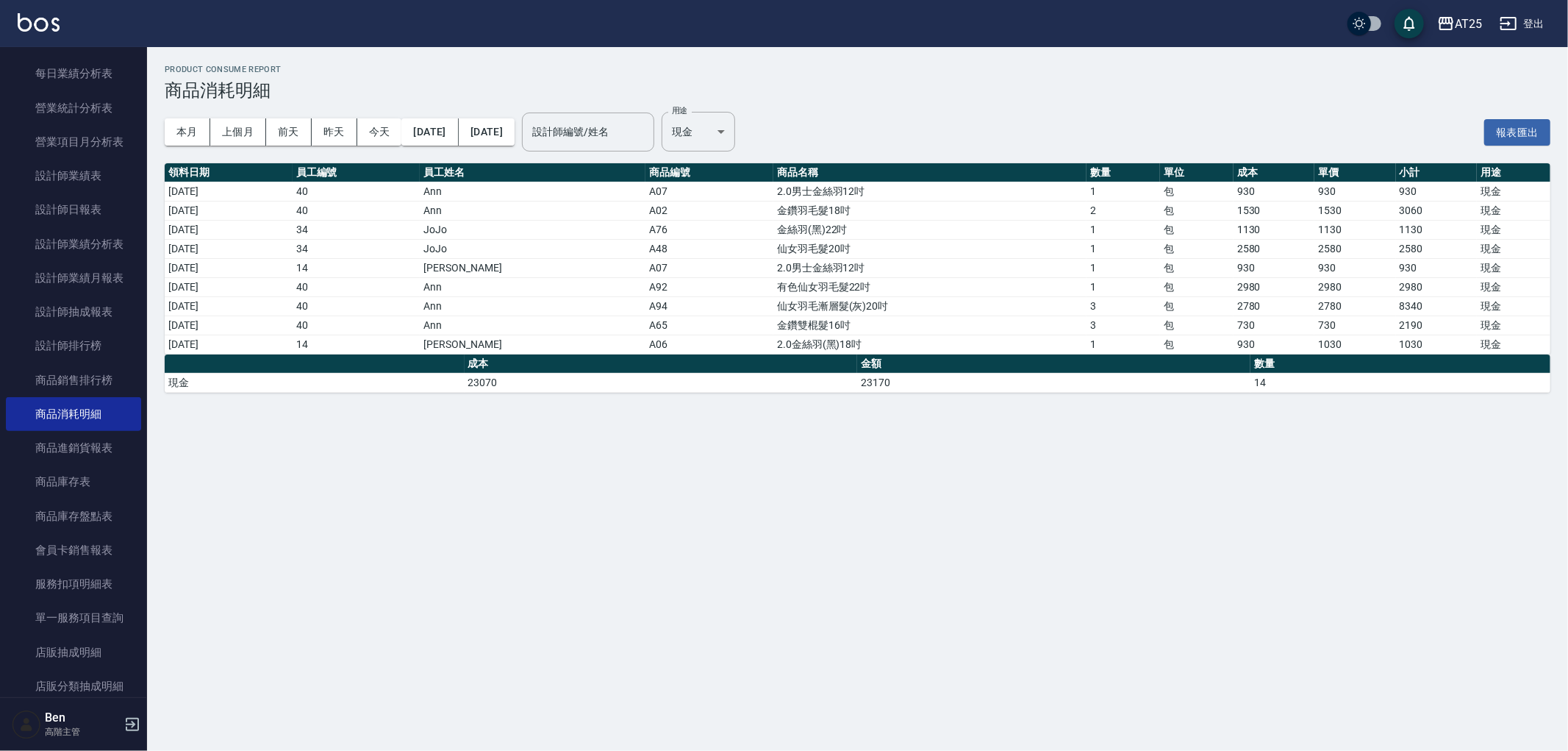
drag, startPoint x: 311, startPoint y: 341, endPoint x: 1230, endPoint y: 341, distance: 919.0
click at [1230, 341] on tr "2025/10/11 14 Ken A06 2.0金絲羽(黑)18吋 1 包 930 1030 1030 現金" at bounding box center [857, 344] width 1385 height 19
click at [756, 128] on body "AT25 登出 櫃檯作業 打帳單 帳單列表 掛單列表 座位開單 營業儀表板 現金收支登錄 高階收支登錄 材料自購登錄 每日結帳 排班表 現場電腦打卡 掃碼打卡…" at bounding box center [784, 376] width 1568 height 751
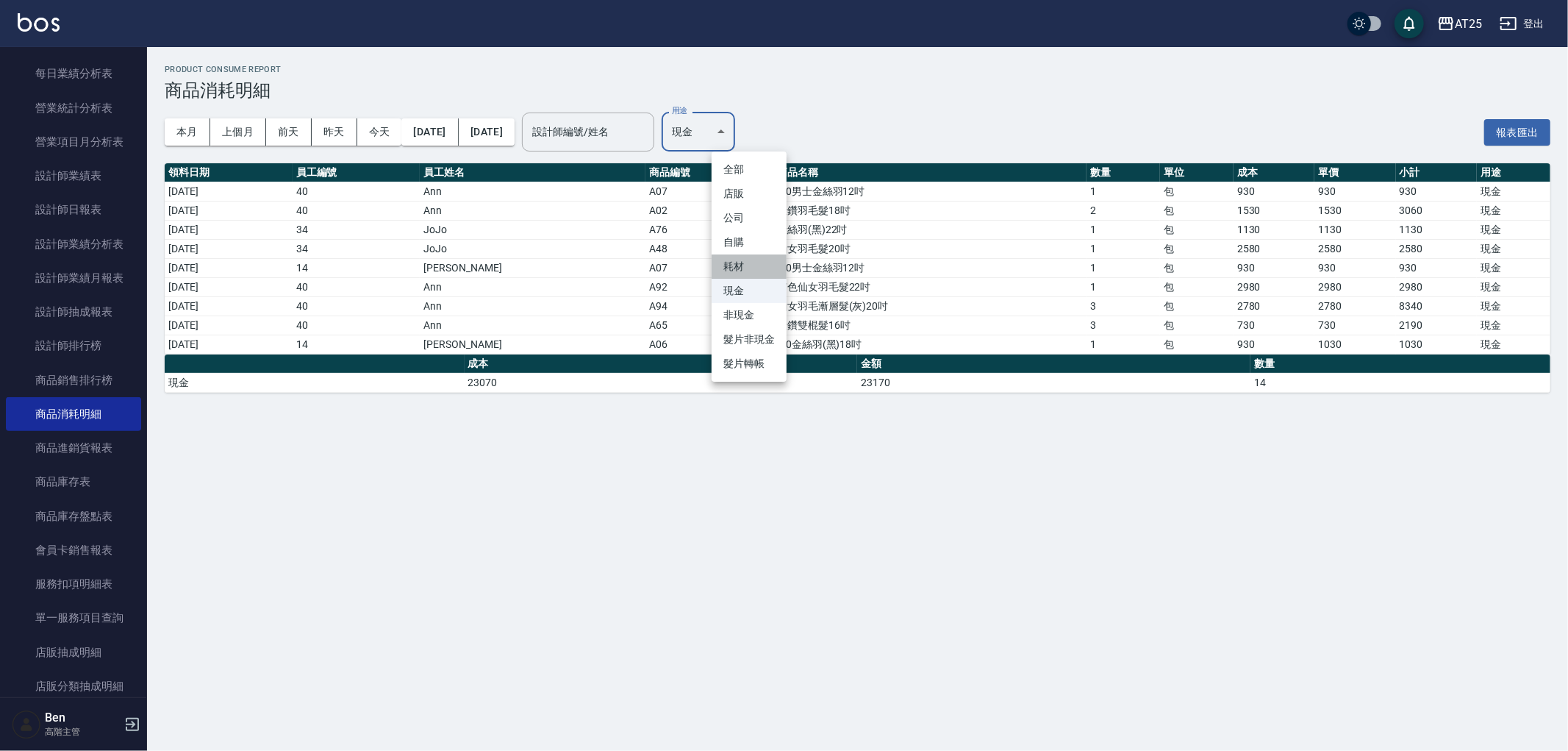
click at [751, 267] on li "耗材" at bounding box center [749, 267] width 75 height 24
type input "耗材"
